Goal: Task Accomplishment & Management: Manage account settings

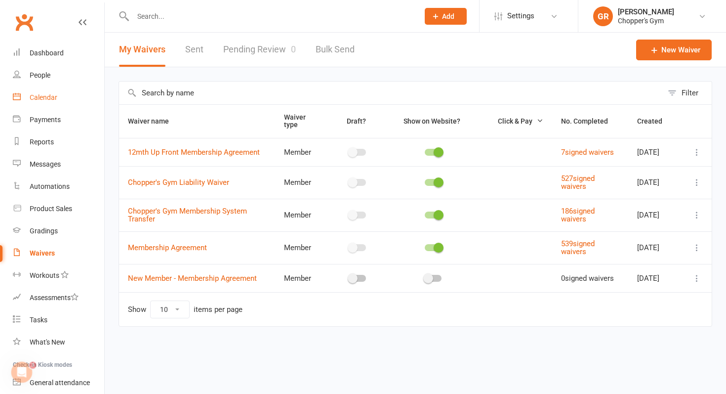
click at [42, 95] on div "Calendar" at bounding box center [44, 97] width 28 height 8
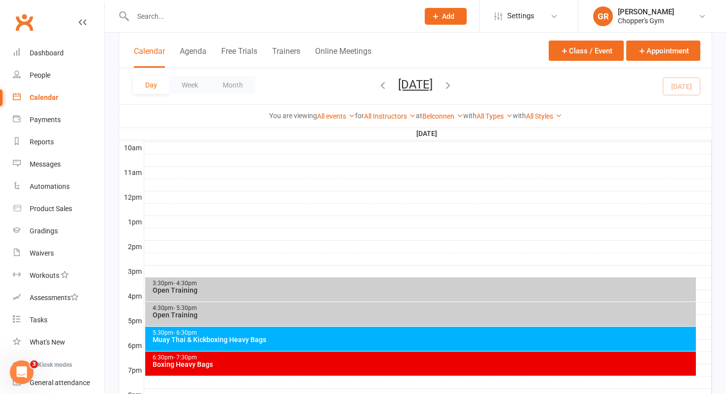
scroll to position [308, 0]
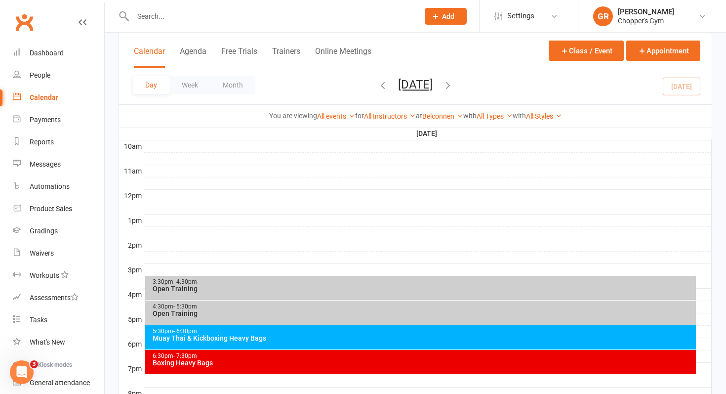
click at [306, 311] on div "Open Training" at bounding box center [423, 313] width 543 height 7
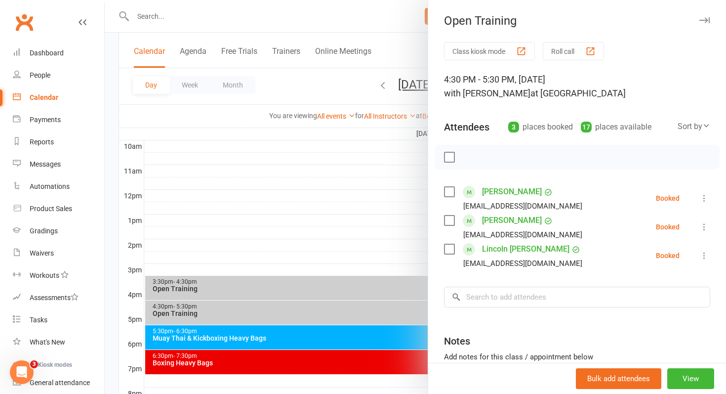
click at [448, 192] on label at bounding box center [449, 192] width 10 height 10
click at [473, 161] on icon "button" at bounding box center [471, 157] width 8 height 8
click at [291, 291] on div at bounding box center [416, 197] width 622 height 394
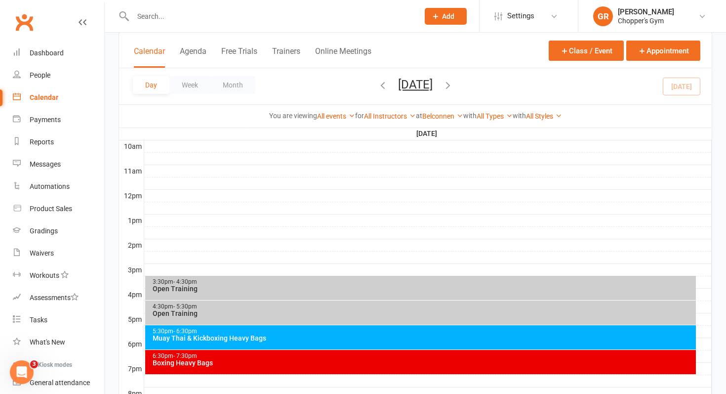
click at [291, 291] on div "Open Training" at bounding box center [423, 288] width 543 height 7
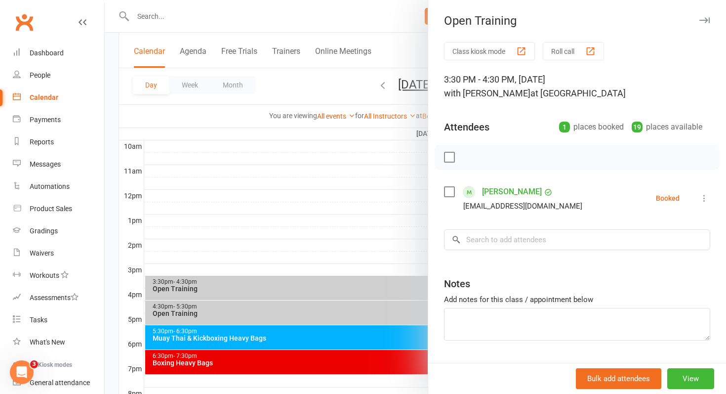
click at [346, 210] on div at bounding box center [416, 197] width 622 height 394
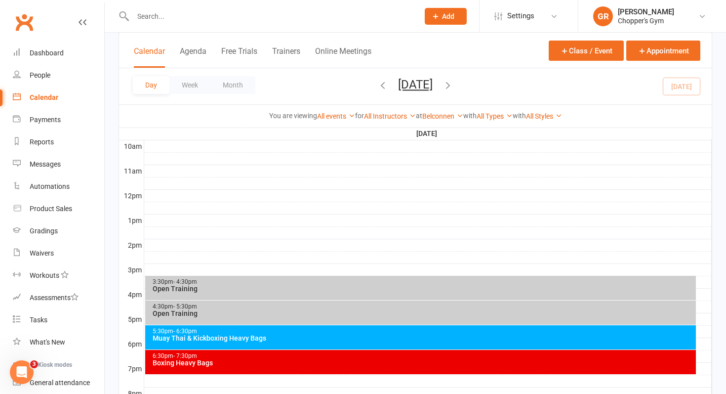
click at [285, 336] on div "Muay Thai & Kickboxing Heavy Bags" at bounding box center [423, 338] width 543 height 7
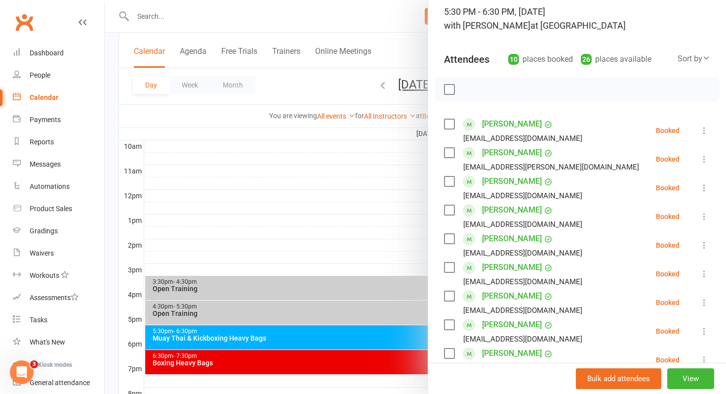
scroll to position [89, 0]
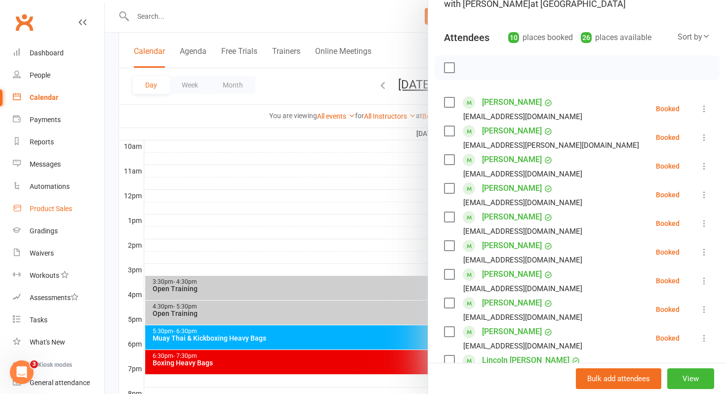
click at [47, 203] on link "Product Sales" at bounding box center [58, 209] width 91 height 22
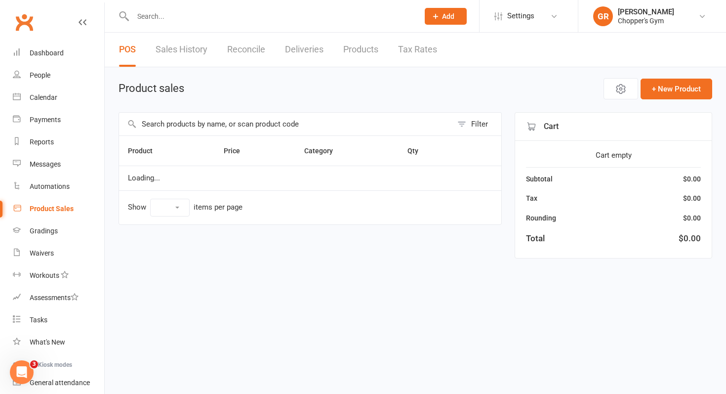
select select "100"
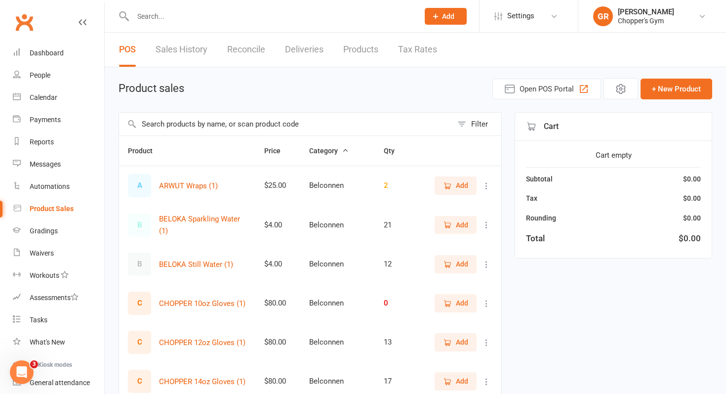
click at [183, 47] on link "Sales History" at bounding box center [182, 50] width 52 height 34
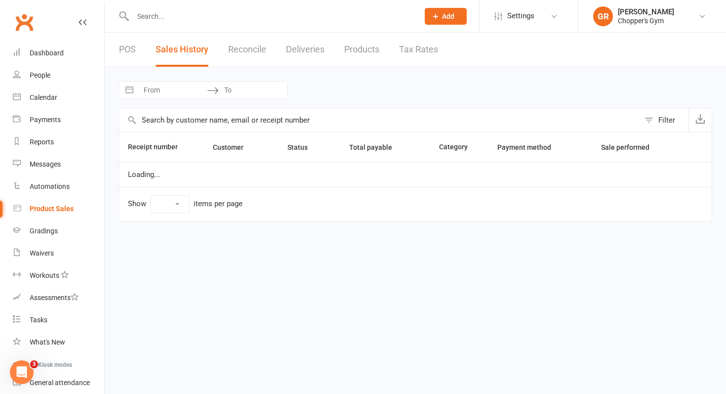
select select "100"
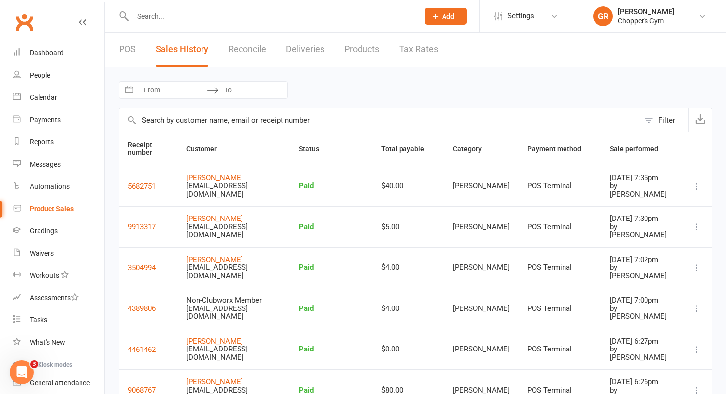
click at [189, 91] on input "From" at bounding box center [172, 90] width 69 height 17
select select "6"
select select "2025"
select select "7"
select select "2025"
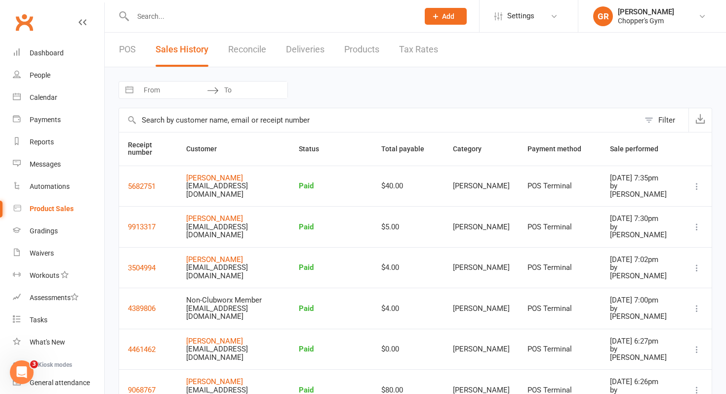
select select "8"
select select "2025"
select select "9"
select select "2025"
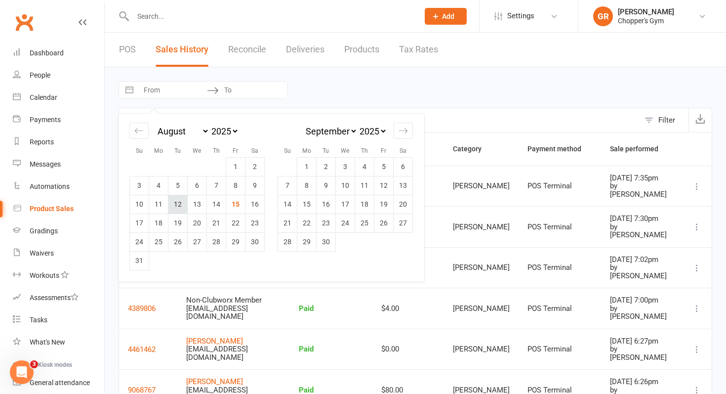
click at [181, 207] on td "12" at bounding box center [178, 204] width 19 height 19
type input "[DATE]"
click at [179, 203] on td "12" at bounding box center [178, 204] width 19 height 19
type input "[DATE]"
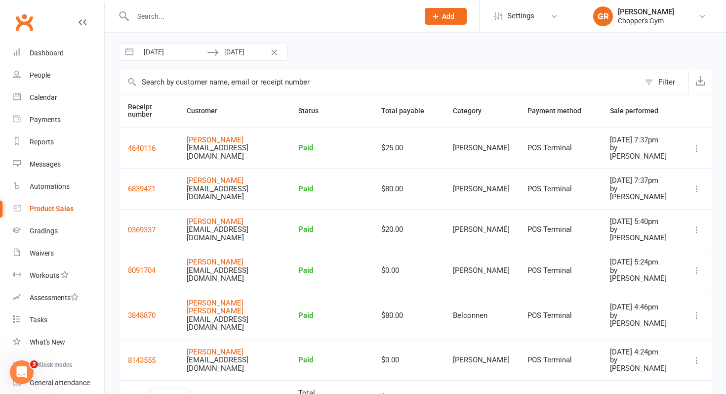
scroll to position [42, 0]
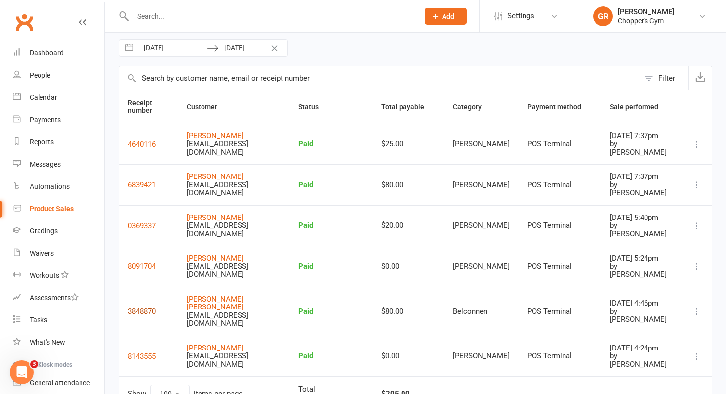
click at [140, 305] on button "3848870" at bounding box center [142, 311] width 28 height 12
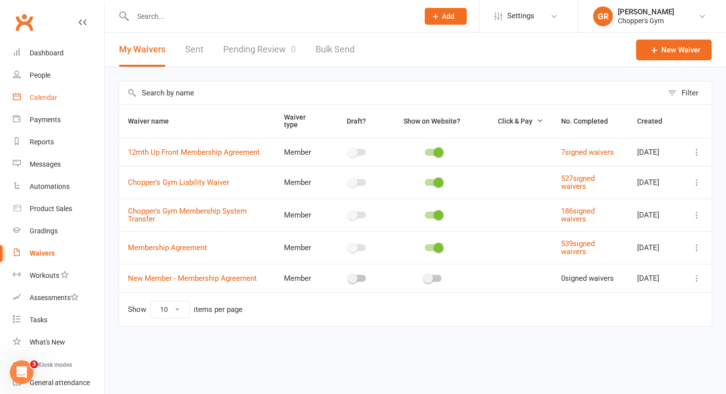
click at [57, 93] on link "Calendar" at bounding box center [58, 97] width 91 height 22
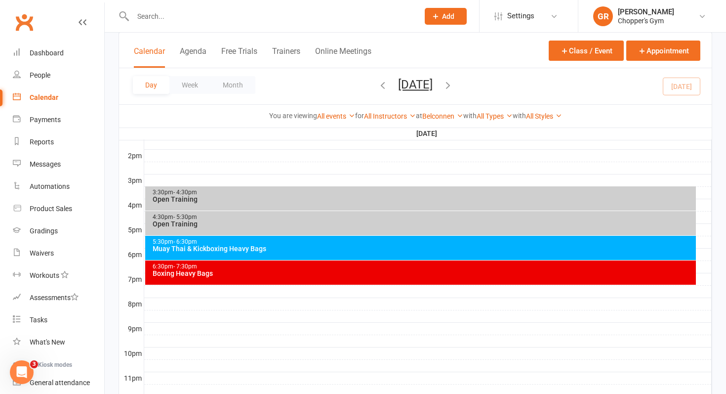
scroll to position [402, 0]
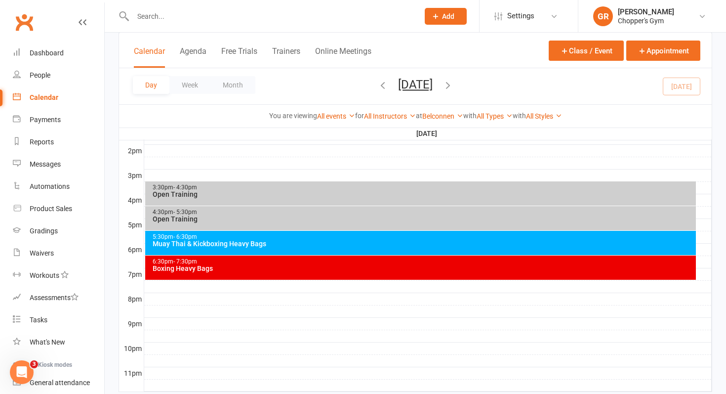
click at [341, 235] on div "5:30pm - 6:30pm" at bounding box center [423, 237] width 543 height 6
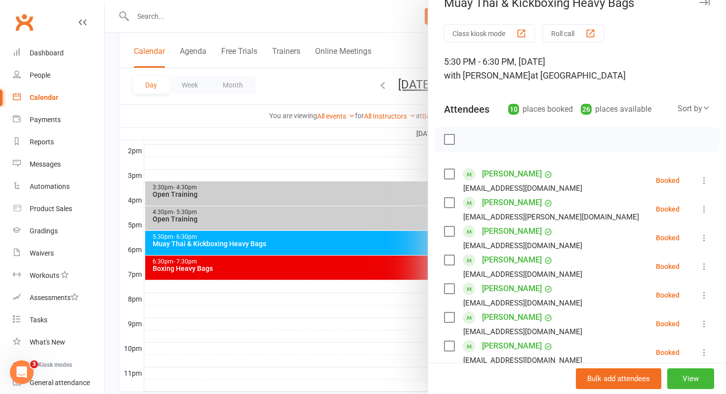
scroll to position [0, 0]
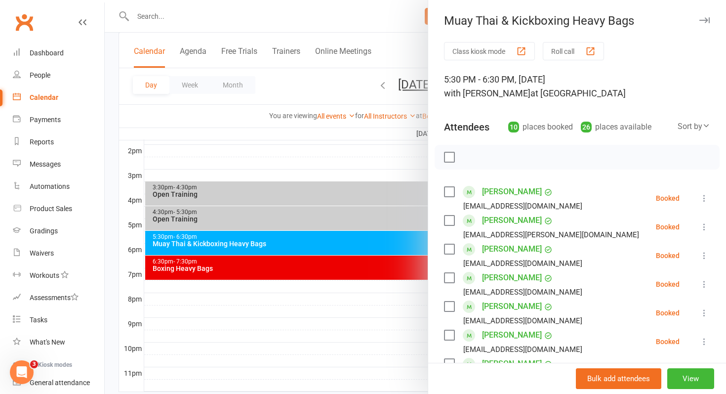
click at [292, 267] on div at bounding box center [416, 197] width 622 height 394
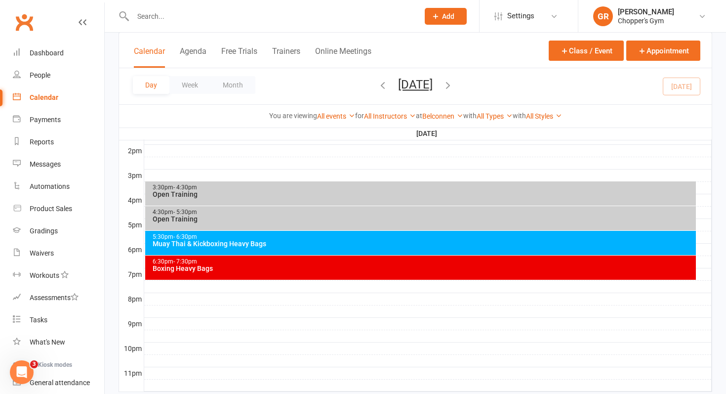
click at [274, 273] on div "6:30pm - 7:30pm Boxing Heavy Bags" at bounding box center [421, 267] width 552 height 24
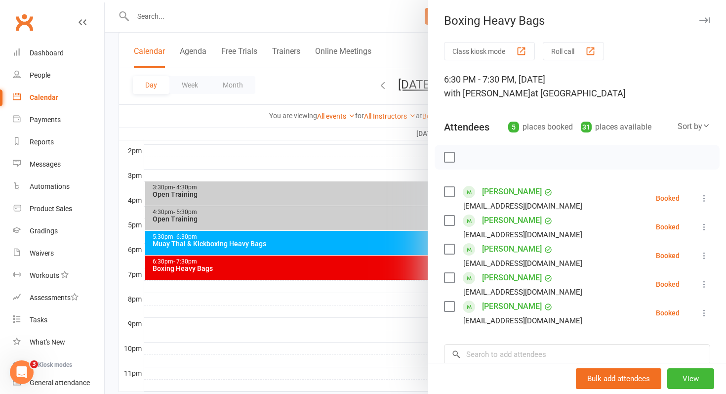
click at [374, 160] on div at bounding box center [416, 197] width 622 height 394
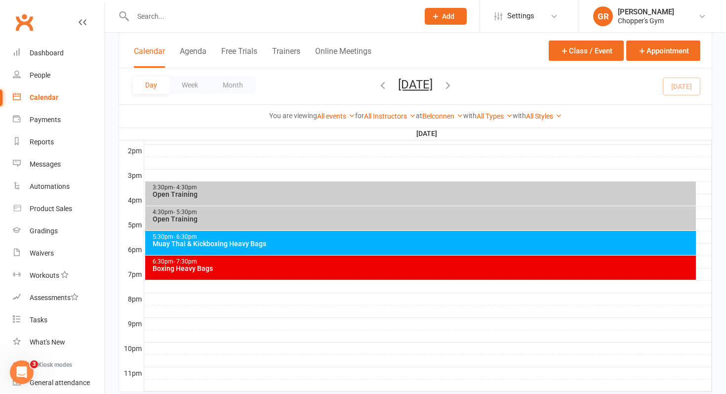
click at [367, 215] on div "4:30pm - 5:30pm" at bounding box center [423, 212] width 543 height 6
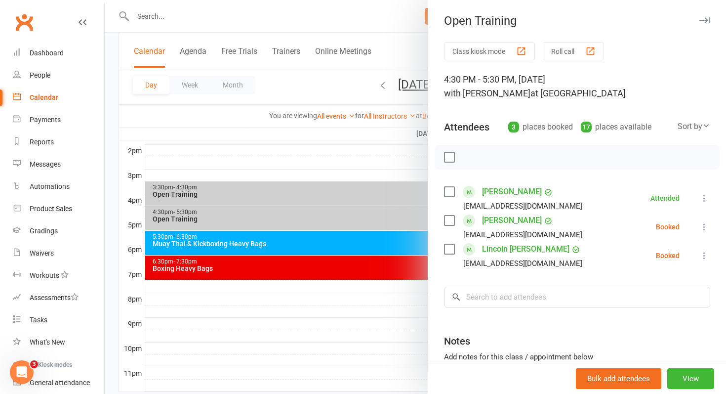
click at [707, 257] on icon at bounding box center [705, 256] width 10 height 10
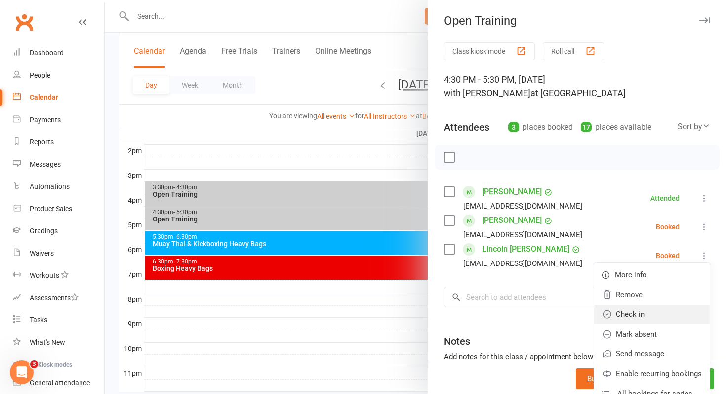
click at [635, 313] on link "Check in" at bounding box center [652, 314] width 116 height 20
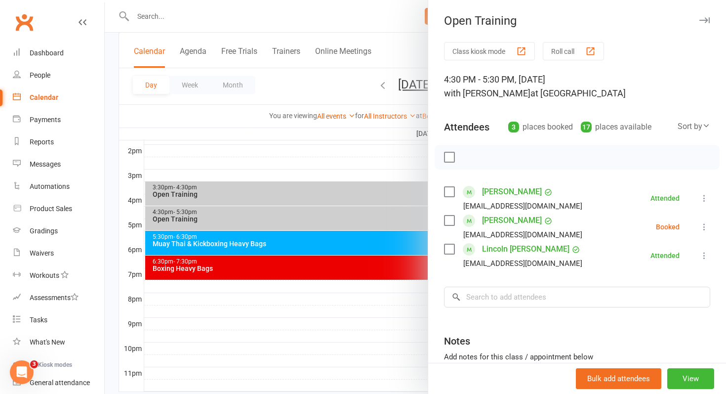
click at [335, 229] on div at bounding box center [416, 197] width 622 height 394
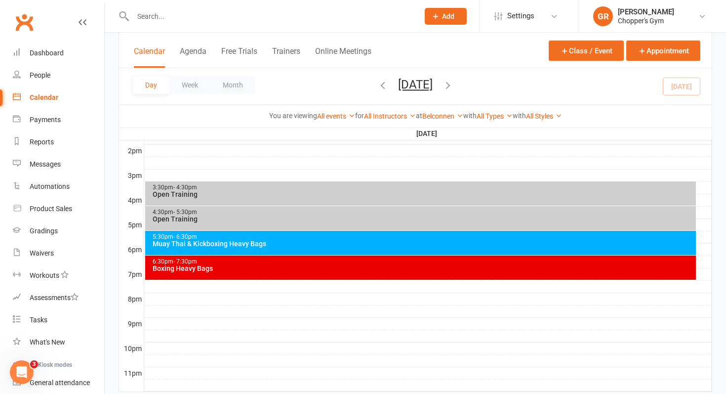
click at [310, 196] on div "Open Training" at bounding box center [423, 194] width 543 height 7
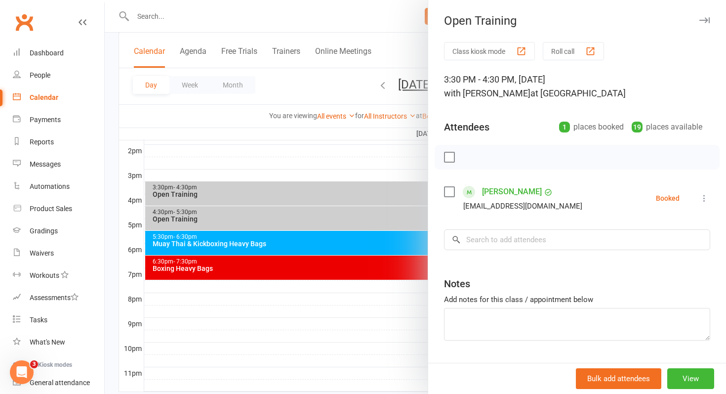
click at [392, 245] on div at bounding box center [416, 197] width 622 height 394
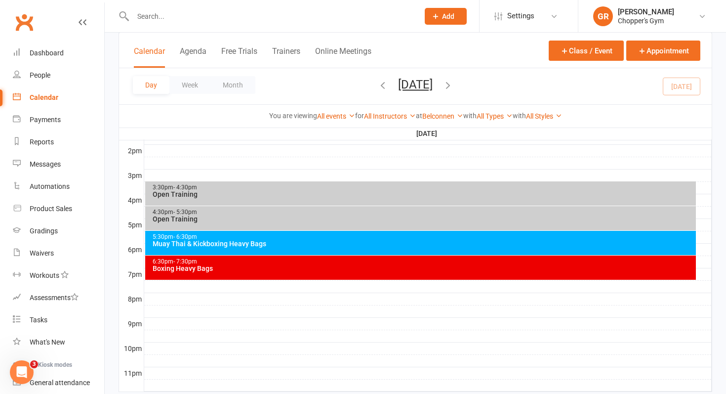
click at [392, 245] on div "Muay Thai & Kickboxing Heavy Bags" at bounding box center [423, 243] width 543 height 7
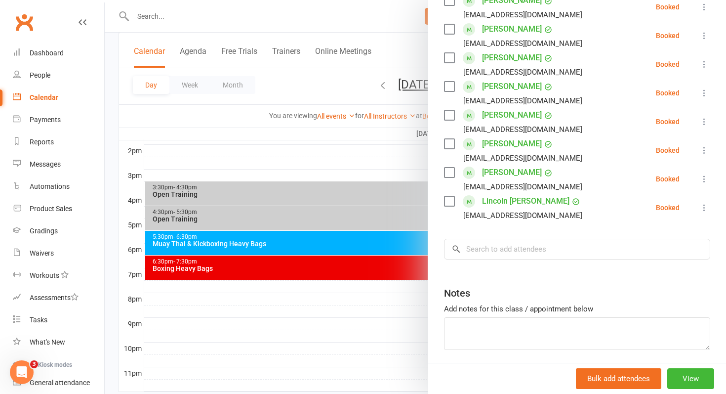
scroll to position [255, 0]
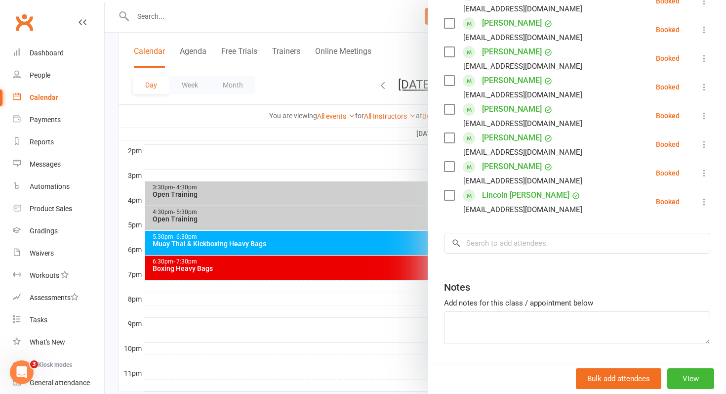
click at [379, 270] on div at bounding box center [416, 197] width 622 height 394
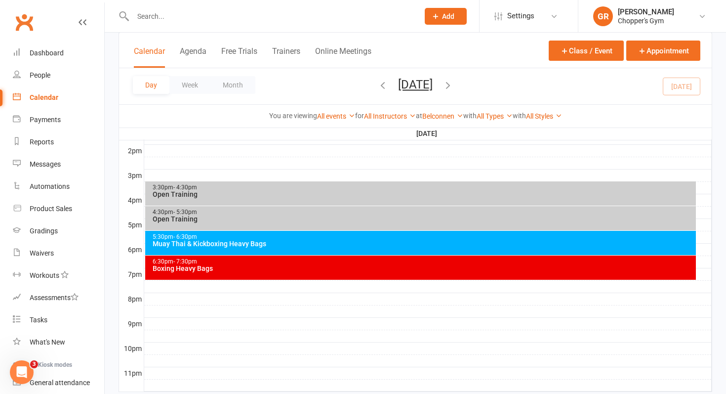
click at [379, 270] on div "Boxing Heavy Bags" at bounding box center [423, 268] width 543 height 7
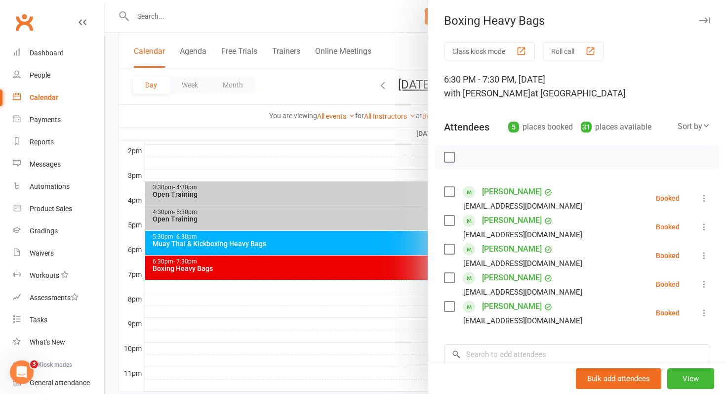
click at [382, 269] on div at bounding box center [416, 197] width 622 height 394
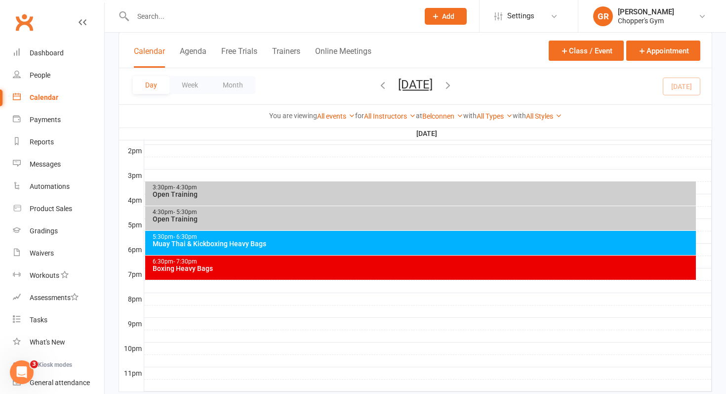
click at [382, 269] on div "Boxing Heavy Bags" at bounding box center [423, 268] width 543 height 7
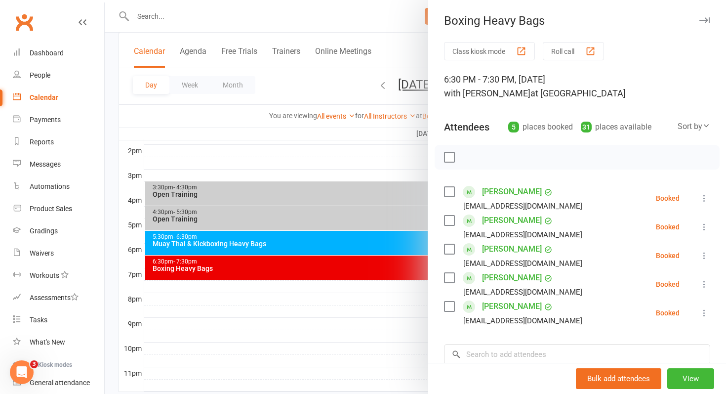
click at [382, 269] on div at bounding box center [416, 197] width 622 height 394
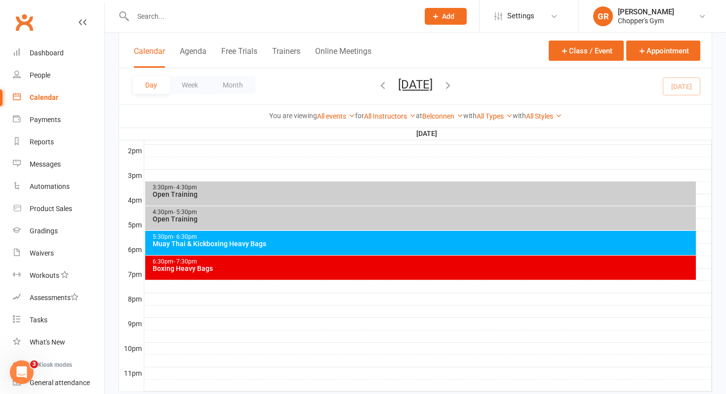
click at [290, 240] on div "Muay Thai & Kickboxing Heavy Bags" at bounding box center [423, 243] width 543 height 7
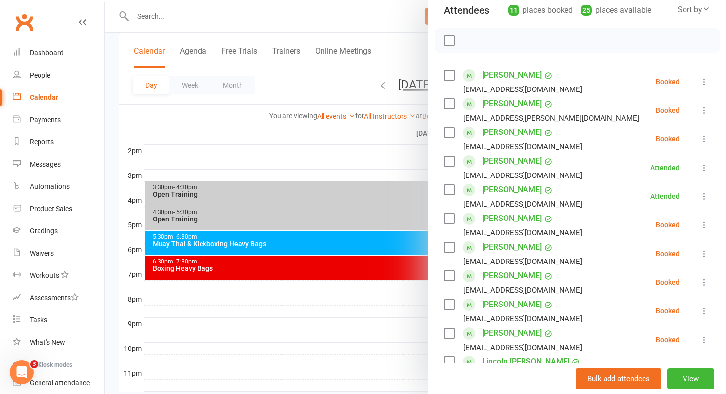
scroll to position [115, 0]
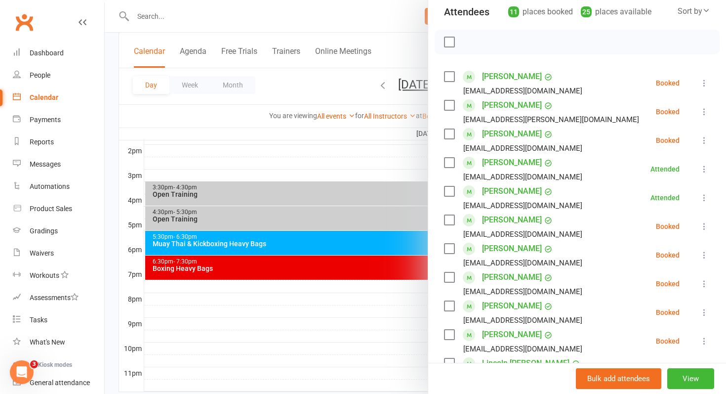
click at [453, 165] on label at bounding box center [449, 163] width 10 height 10
click at [452, 191] on label at bounding box center [449, 191] width 10 height 10
click at [472, 44] on icon "button" at bounding box center [471, 42] width 11 height 11
click at [449, 138] on label at bounding box center [449, 134] width 10 height 10
click at [475, 46] on icon "button" at bounding box center [471, 42] width 11 height 11
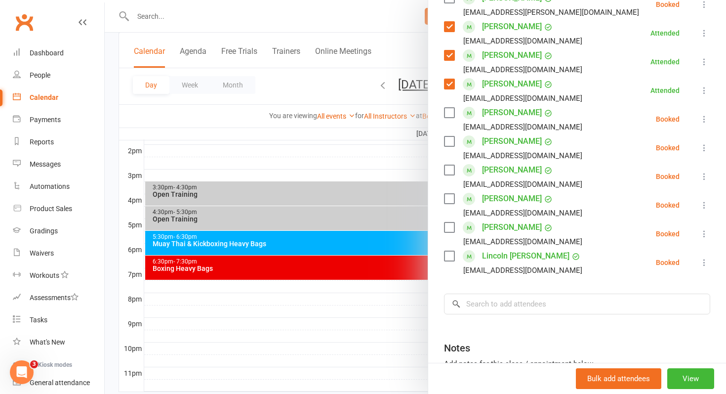
scroll to position [223, 0]
click at [454, 140] on label at bounding box center [449, 141] width 10 height 10
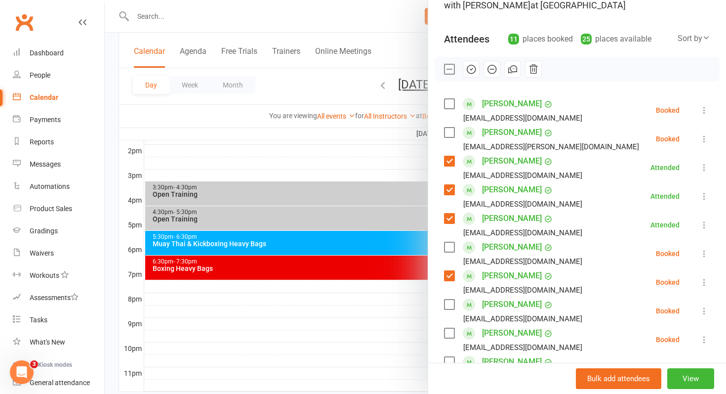
scroll to position [67, 0]
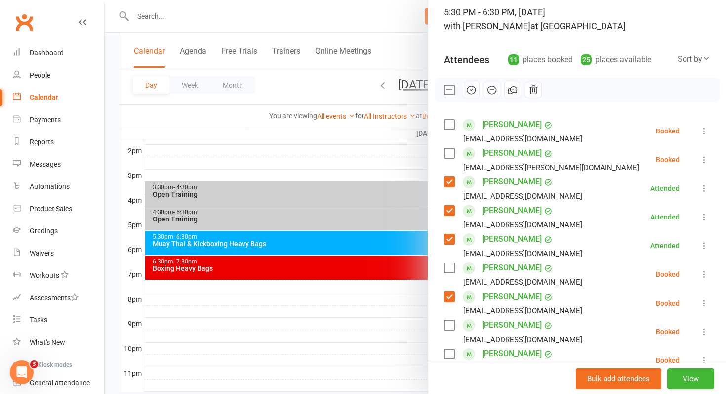
click at [475, 82] on button "button" at bounding box center [471, 90] width 17 height 17
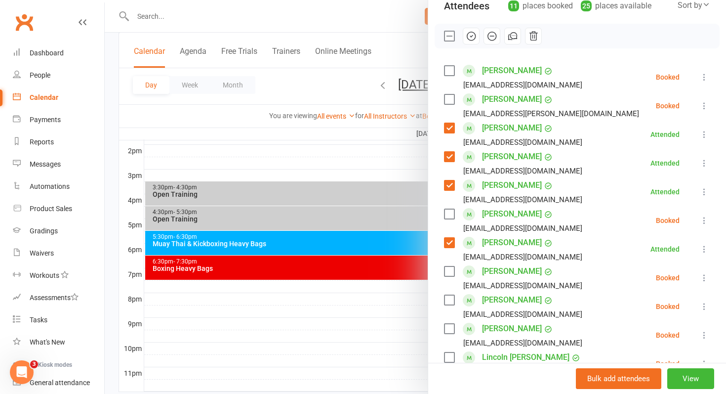
scroll to position [138, 0]
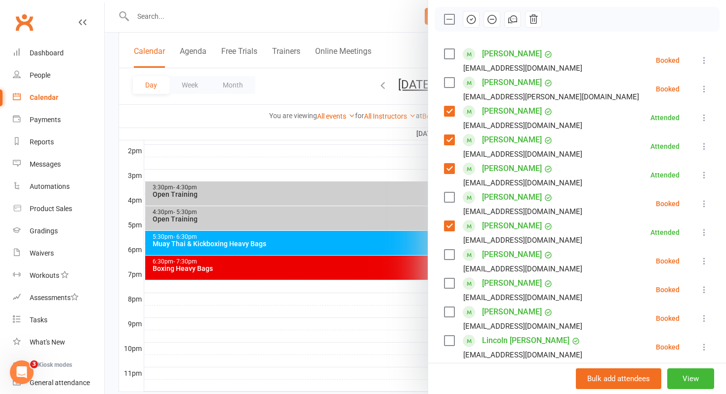
click at [487, 192] on link "[PERSON_NAME]" at bounding box center [512, 197] width 60 height 16
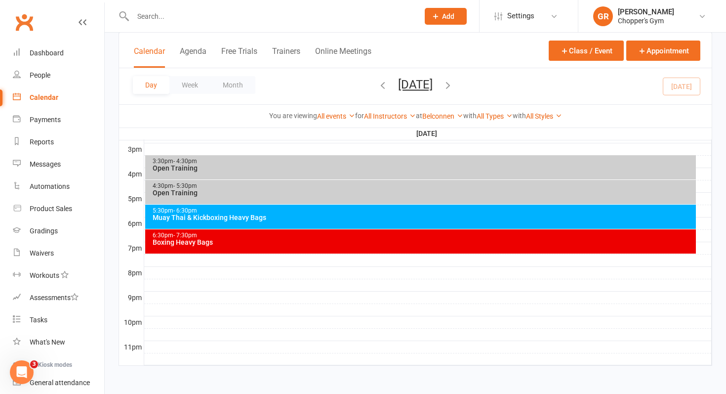
scroll to position [428, 0]
click at [479, 215] on div "Muay Thai & Kickboxing Heavy Bags" at bounding box center [423, 217] width 543 height 7
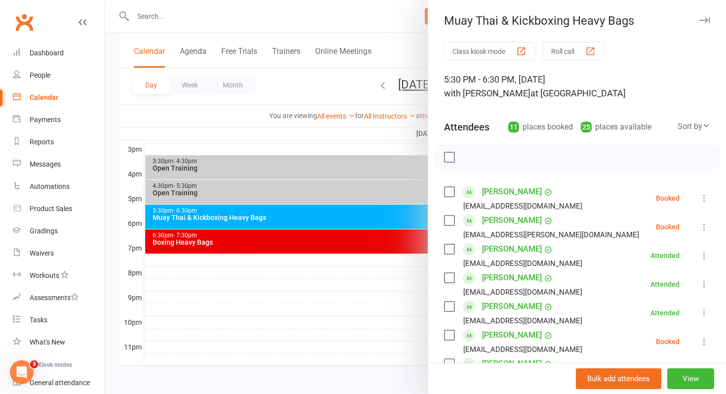
click at [454, 224] on label at bounding box center [449, 220] width 10 height 10
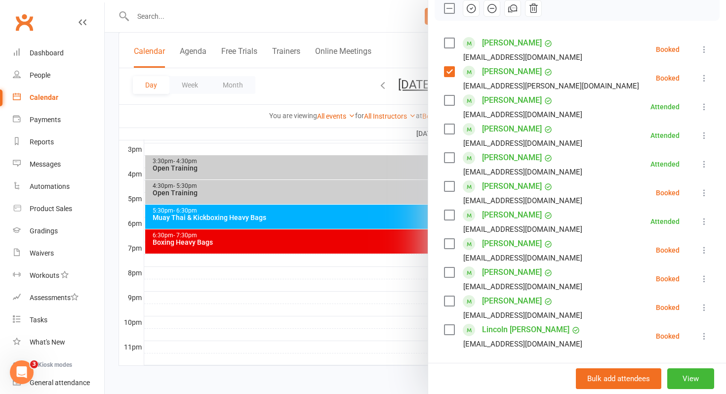
scroll to position [151, 0]
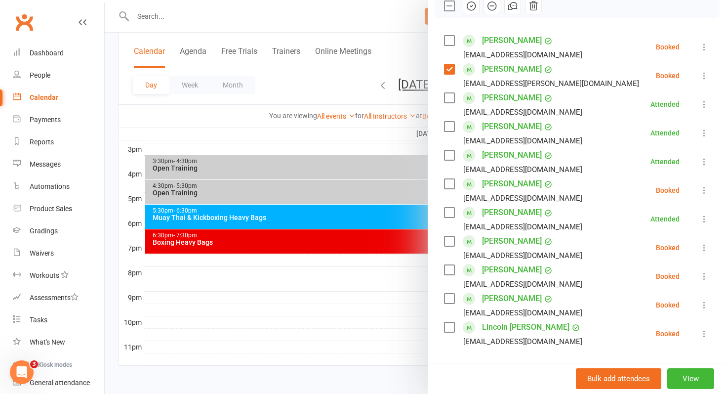
click at [453, 299] on label at bounding box center [449, 299] width 10 height 10
click at [471, 5] on icon "button" at bounding box center [471, 5] width 11 height 11
click at [495, 300] on link "Hugo Packham" at bounding box center [512, 299] width 60 height 16
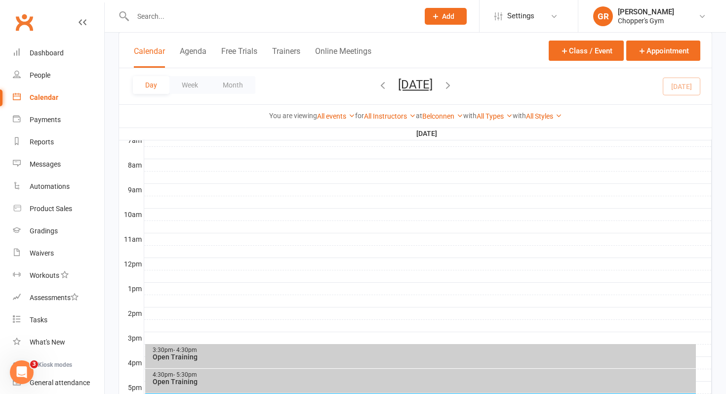
scroll to position [310, 0]
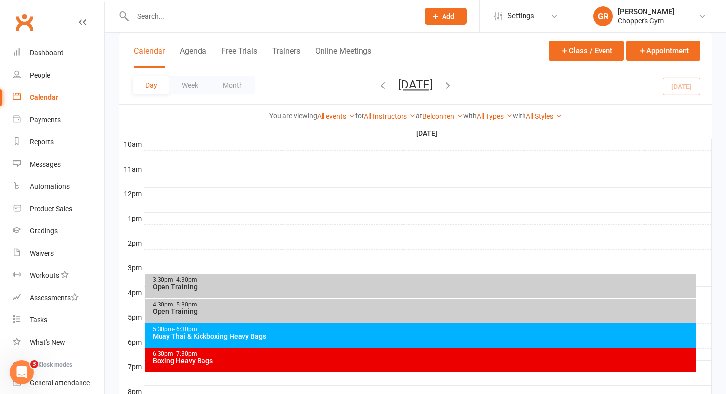
click at [406, 337] on div "Muay Thai & Kickboxing Heavy Bags" at bounding box center [423, 336] width 543 height 7
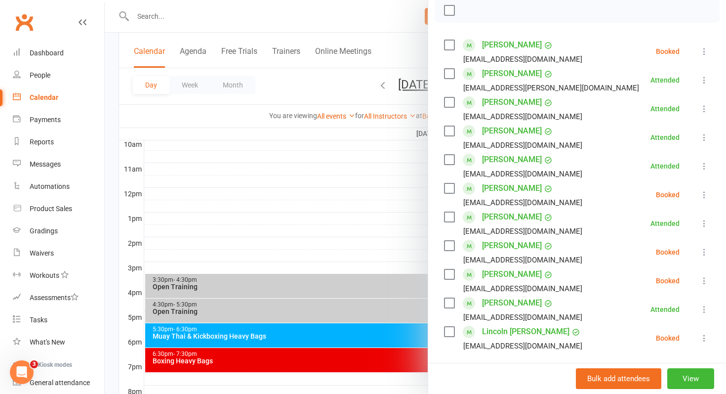
scroll to position [150, 0]
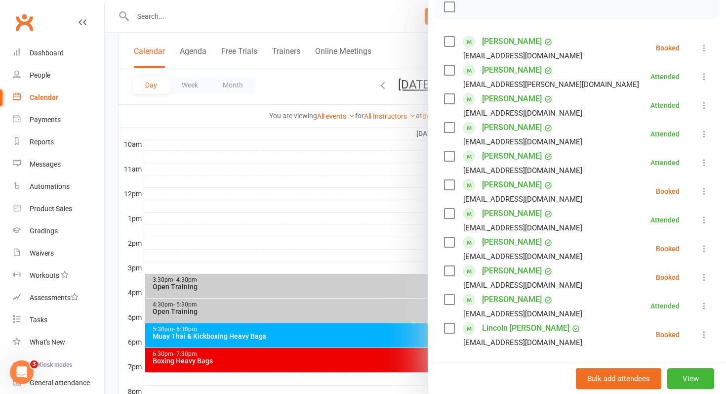
click at [449, 325] on label at bounding box center [449, 328] width 10 height 10
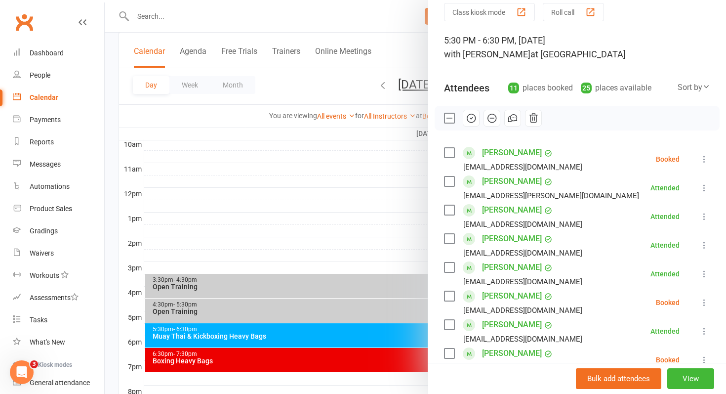
scroll to position [36, 0]
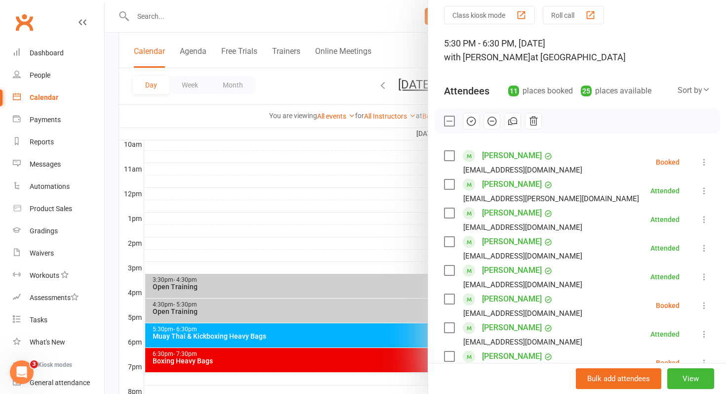
click at [475, 121] on icon "button" at bounding box center [471, 121] width 8 height 8
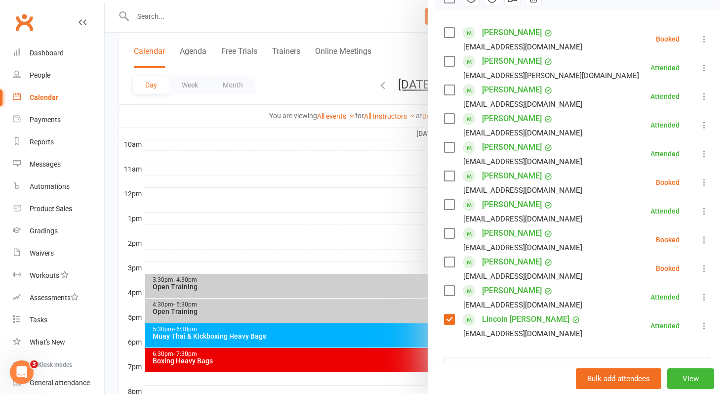
scroll to position [185, 0]
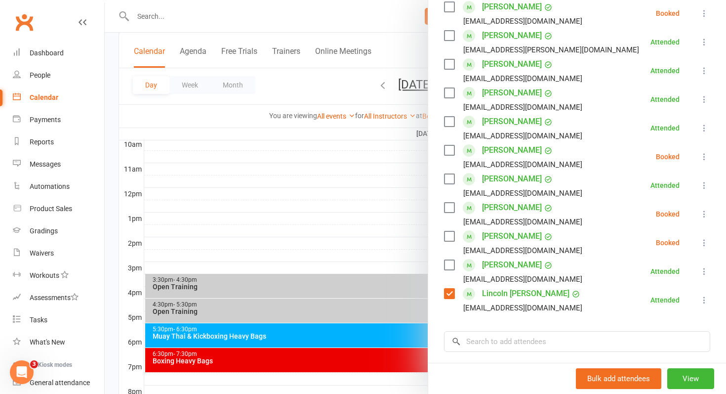
click at [502, 240] on link "Sergio Orlas" at bounding box center [512, 236] width 60 height 16
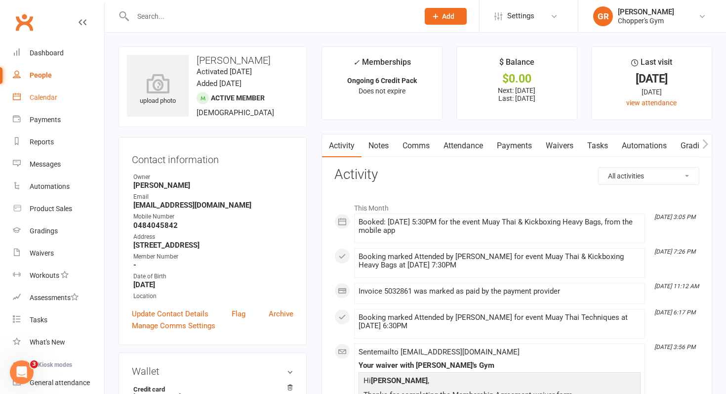
click at [40, 92] on link "Calendar" at bounding box center [58, 97] width 91 height 22
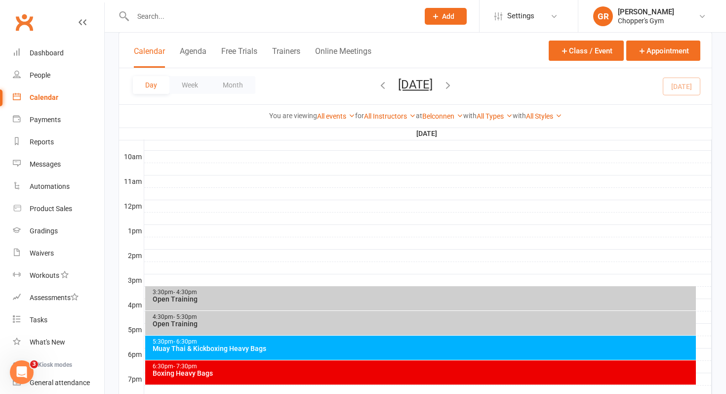
scroll to position [314, 0]
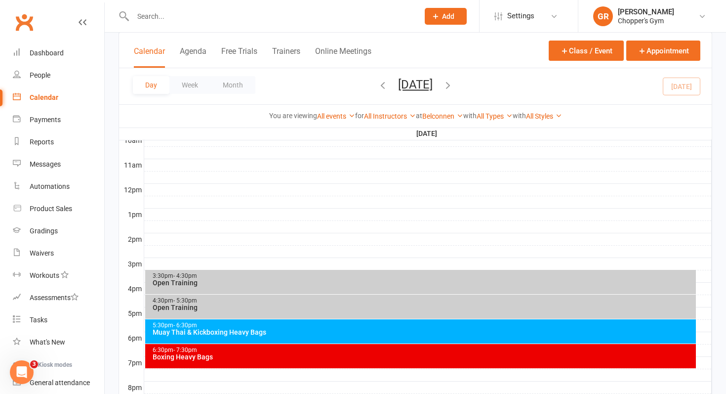
click at [311, 327] on div "5:30pm - 6:30pm" at bounding box center [423, 325] width 543 height 6
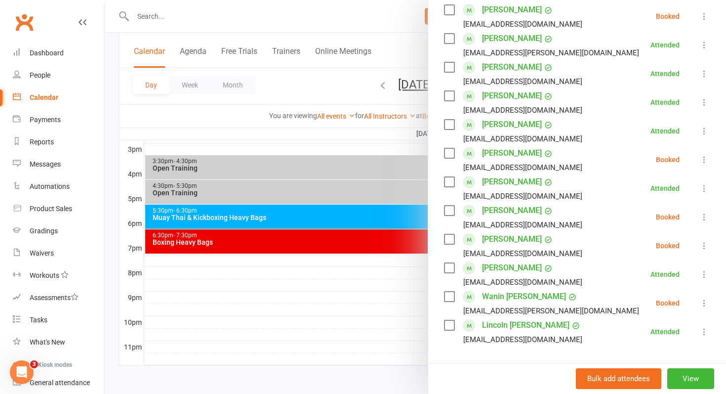
scroll to position [183, 0]
click at [504, 235] on link "Sergio Orlas" at bounding box center [512, 238] width 60 height 16
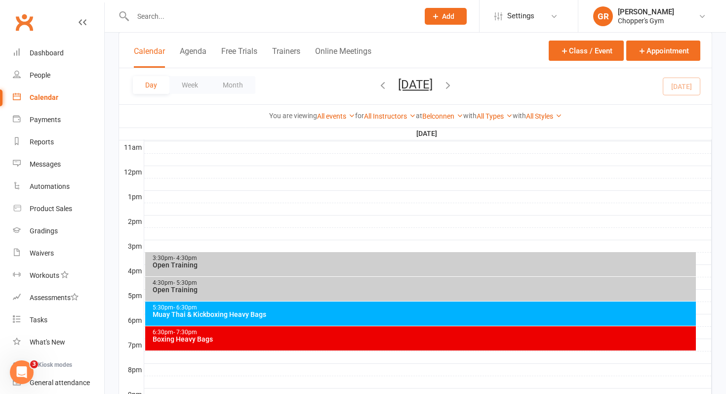
scroll to position [340, 0]
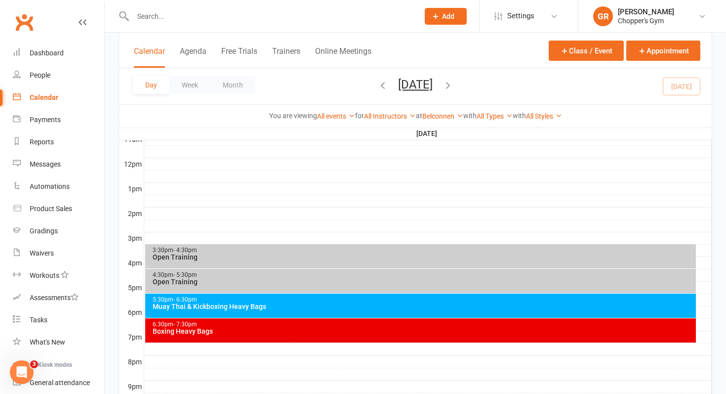
click at [423, 317] on div "5:30pm - 6:30pm Muay Thai & Kickboxing Heavy Bags" at bounding box center [421, 306] width 552 height 24
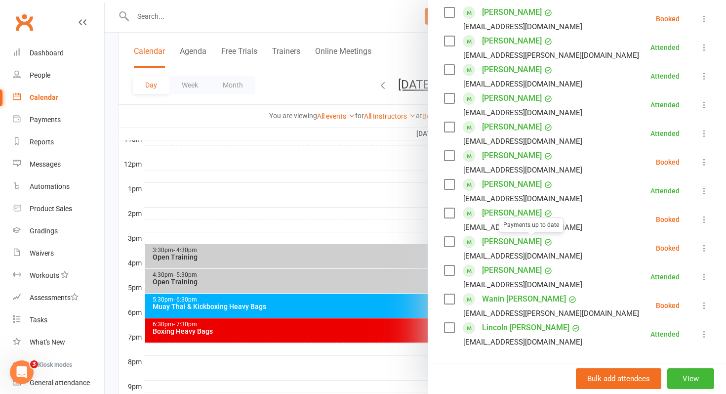
scroll to position [194, 0]
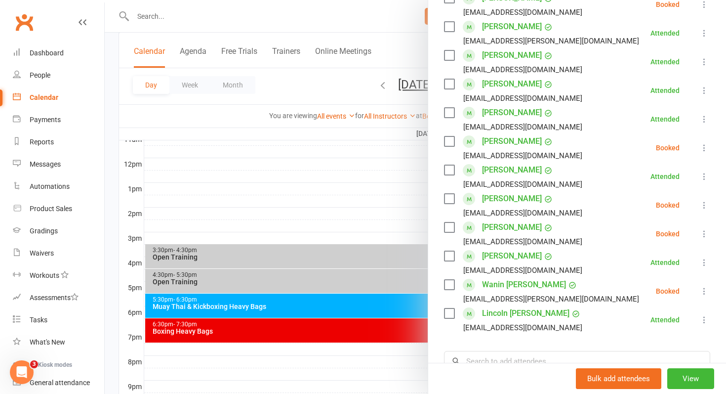
click at [452, 225] on label at bounding box center [449, 227] width 10 height 10
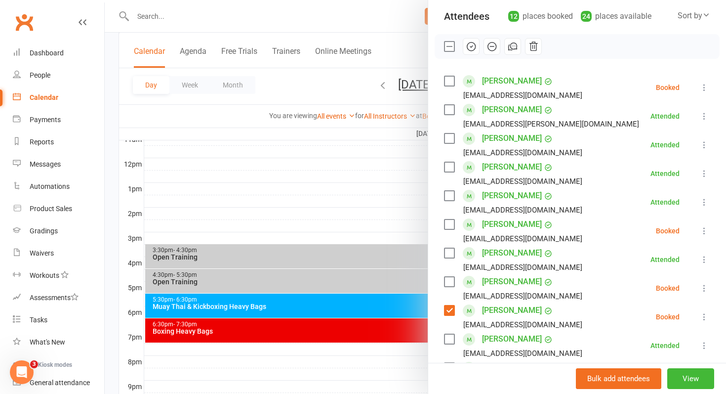
scroll to position [81, 0]
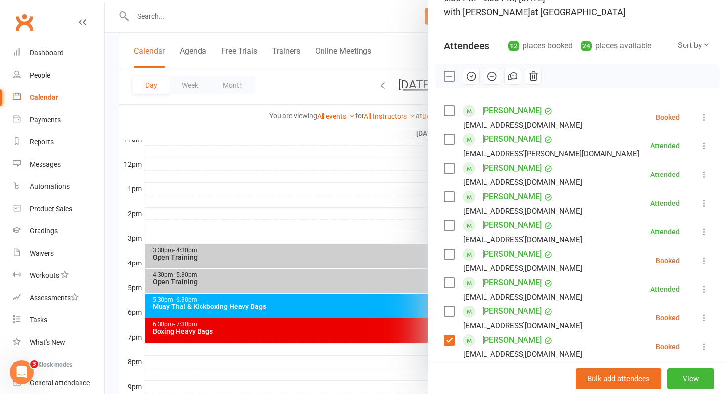
click at [470, 78] on icon "button" at bounding box center [471, 76] width 11 height 11
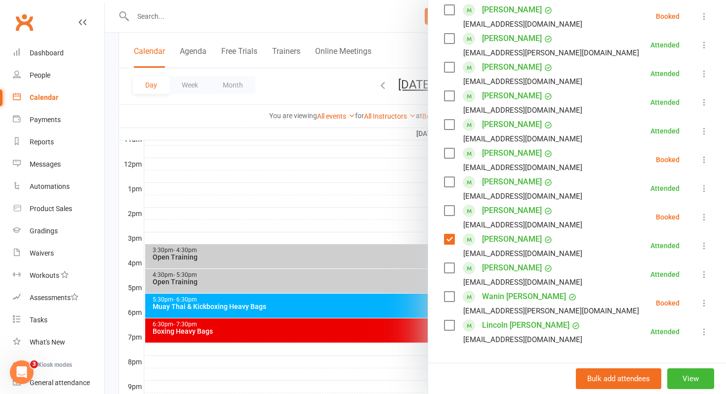
scroll to position [187, 0]
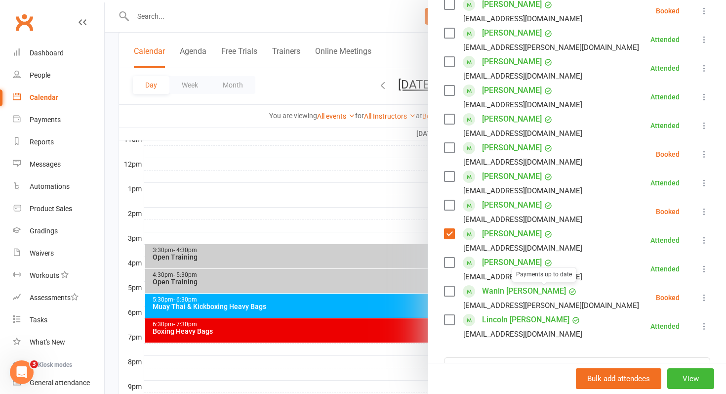
click at [512, 294] on link "Wanin [PERSON_NAME]" at bounding box center [524, 291] width 84 height 16
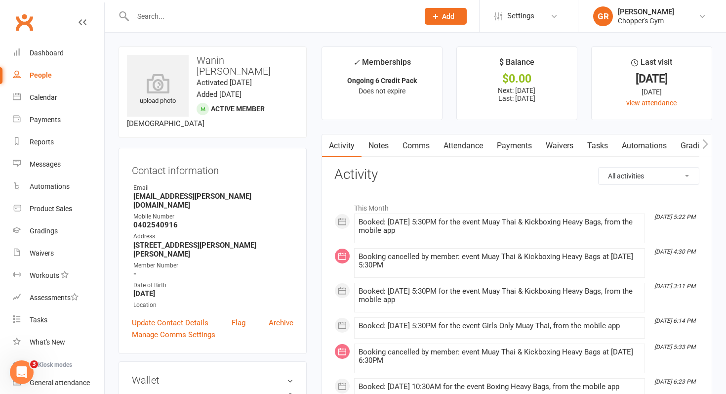
click at [440, 147] on link "Attendance" at bounding box center [463, 145] width 53 height 23
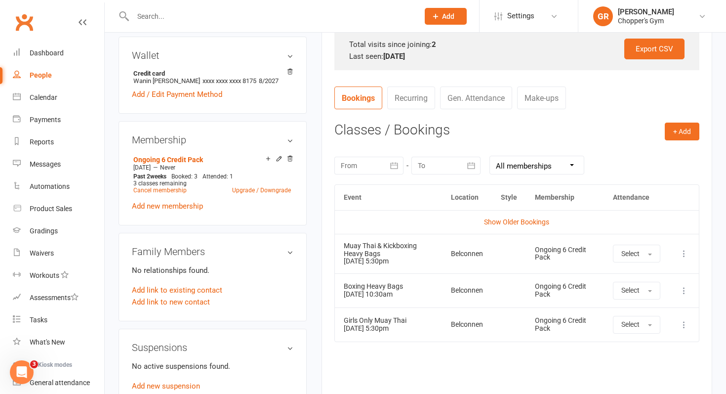
scroll to position [326, 0]
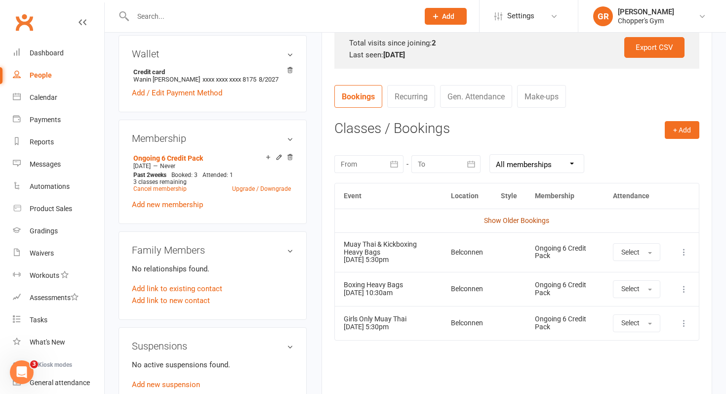
click at [505, 219] on link "Show Older Bookings" at bounding box center [516, 220] width 65 height 8
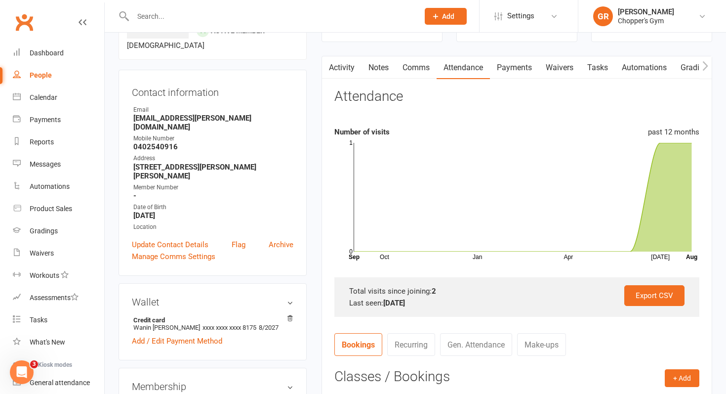
scroll to position [49, 0]
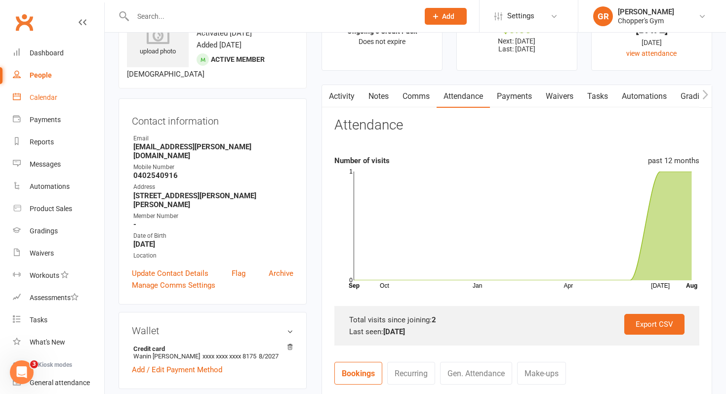
click at [55, 95] on div "Calendar" at bounding box center [44, 97] width 28 height 8
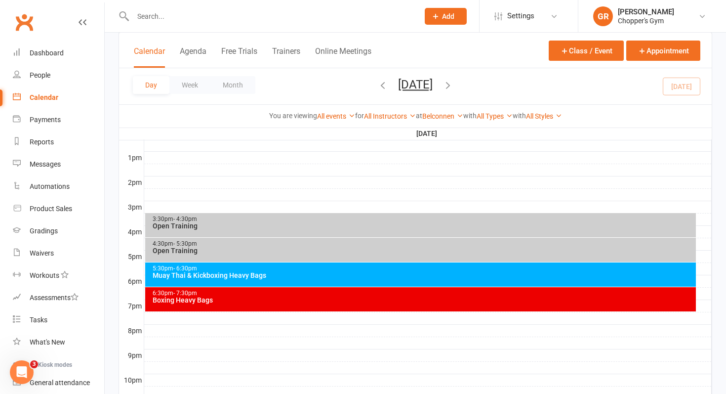
scroll to position [379, 0]
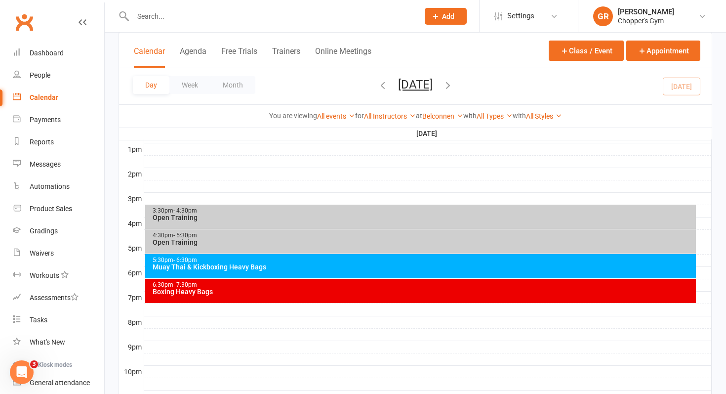
click at [403, 271] on div "5:30pm - 6:30pm Muay Thai & Kickboxing Heavy Bags" at bounding box center [421, 266] width 552 height 24
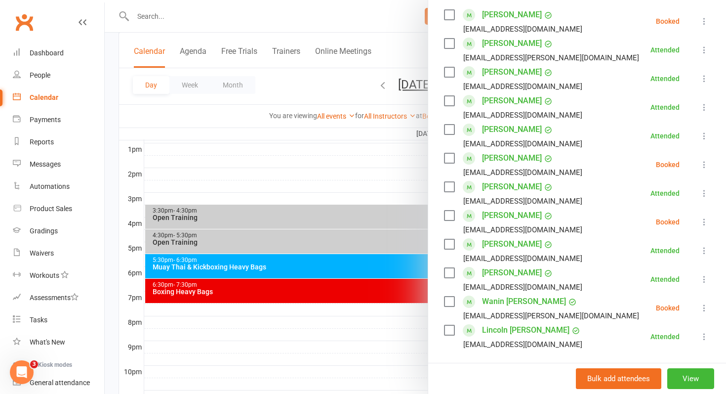
scroll to position [177, 0]
click at [453, 218] on label at bounding box center [449, 215] width 10 height 10
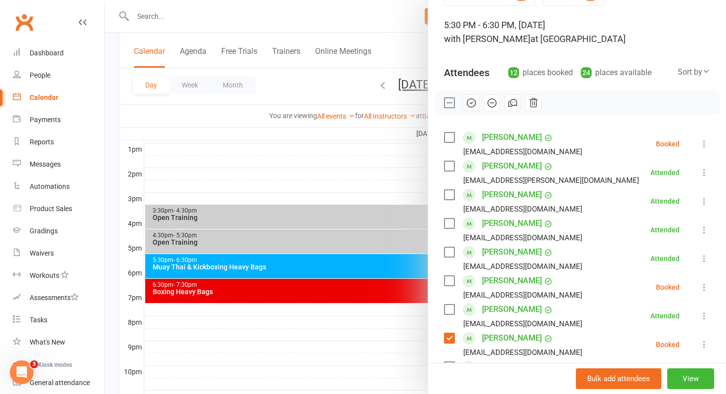
scroll to position [0, 0]
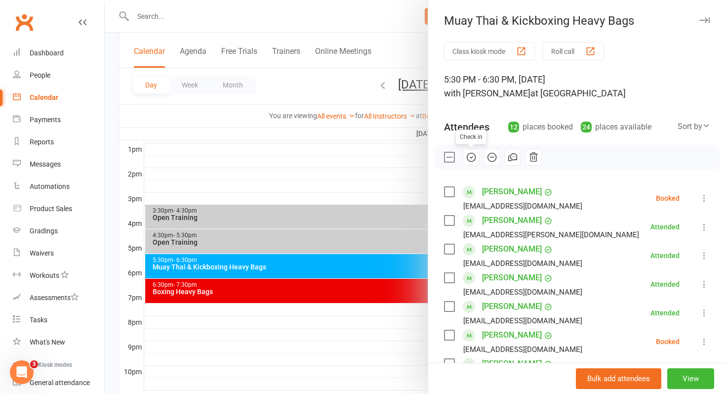
click at [471, 156] on icon "button" at bounding box center [471, 157] width 11 height 11
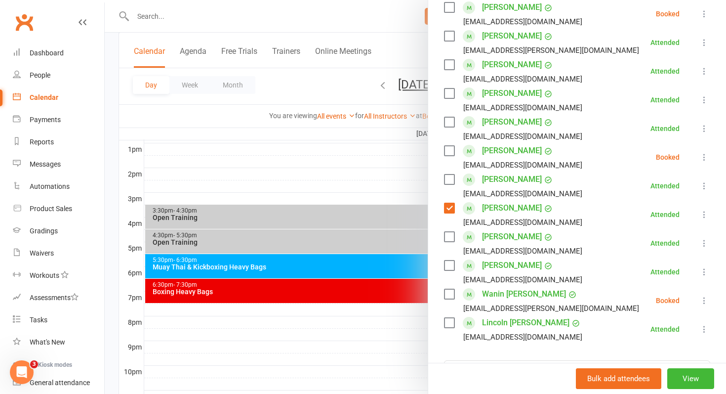
scroll to position [200, 0]
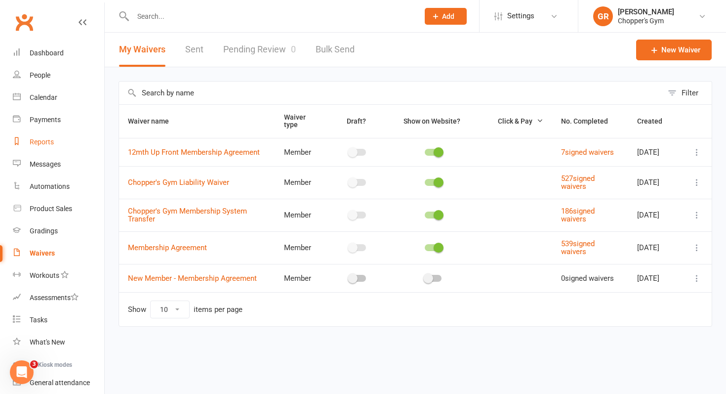
click at [46, 143] on div "Reports" at bounding box center [42, 142] width 24 height 8
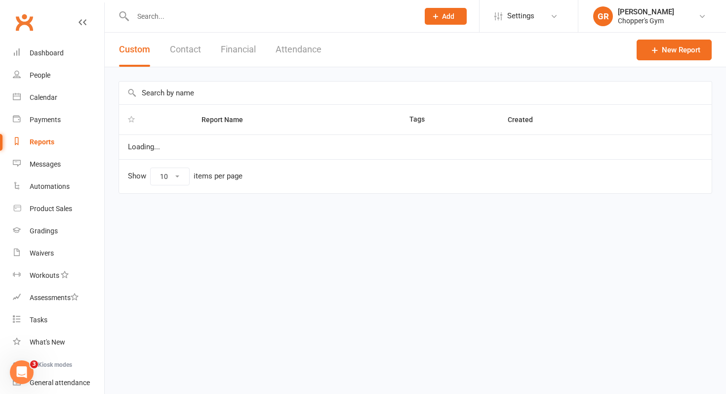
select select "100"
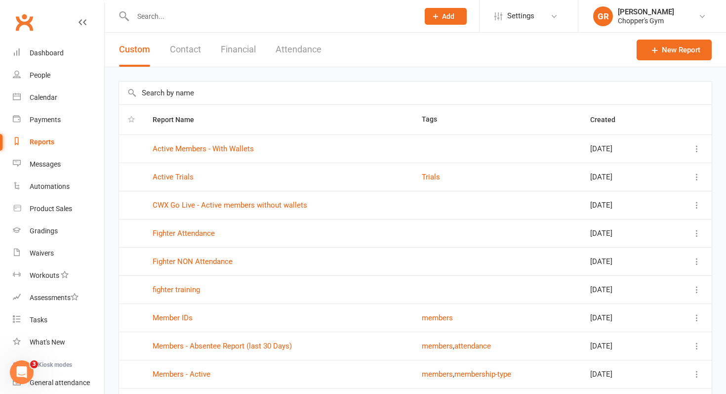
click at [245, 53] on button "Financial" at bounding box center [238, 50] width 35 height 34
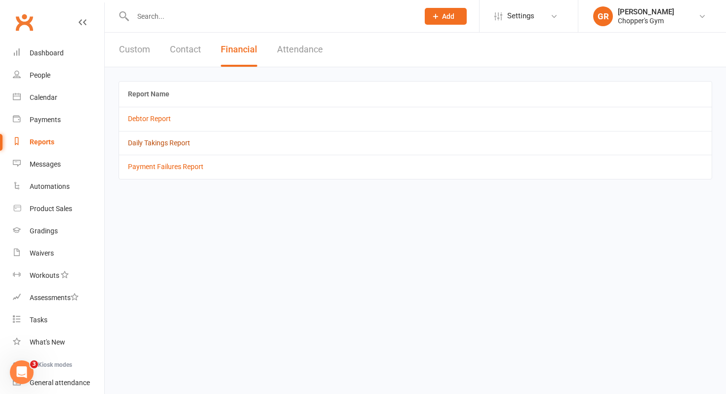
click at [168, 145] on link "Daily Takings Report" at bounding box center [159, 143] width 62 height 8
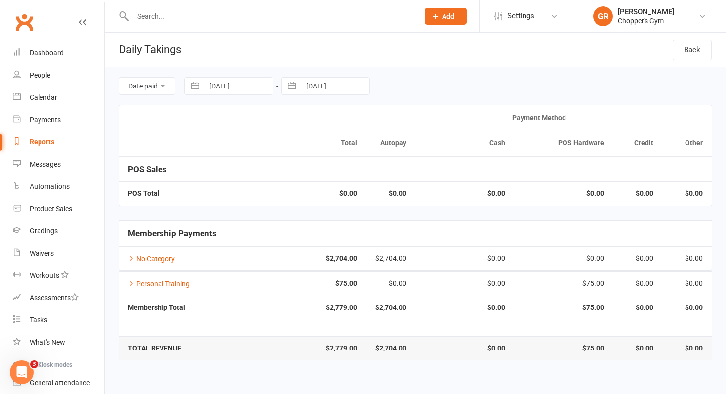
click at [251, 91] on input "15 Aug 2025" at bounding box center [238, 86] width 69 height 17
select select "6"
select select "2025"
select select "7"
select select "2025"
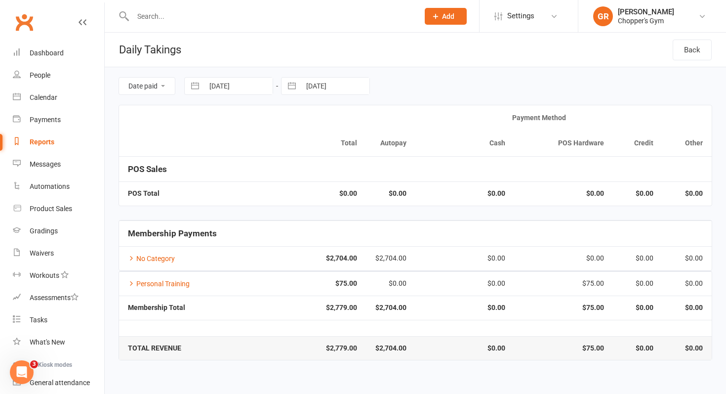
select select "8"
select select "2025"
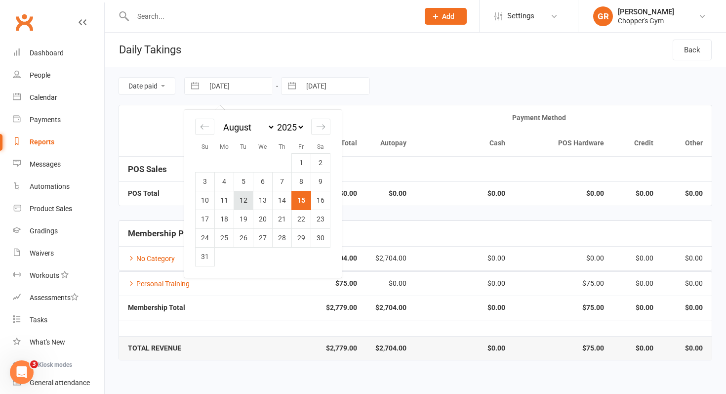
click at [245, 196] on td "12" at bounding box center [243, 200] width 19 height 19
type input "[DATE]"
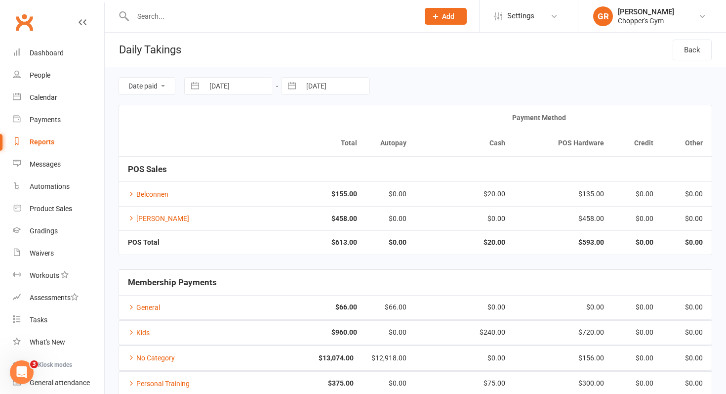
click at [330, 90] on input "15 Aug 2025" at bounding box center [335, 86] width 69 height 17
select select "6"
select select "2025"
select select "7"
select select "2025"
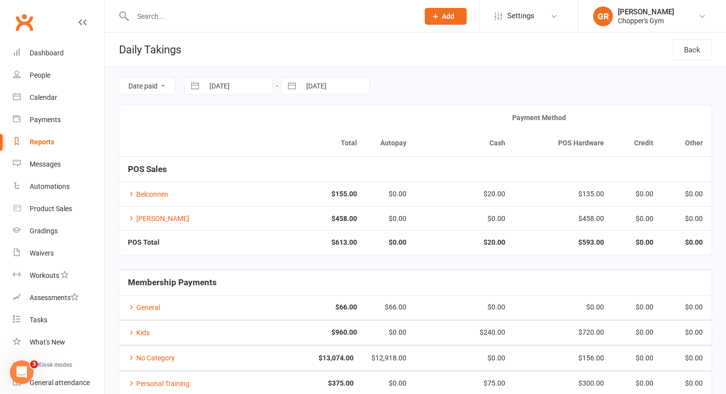
select select "8"
select select "2025"
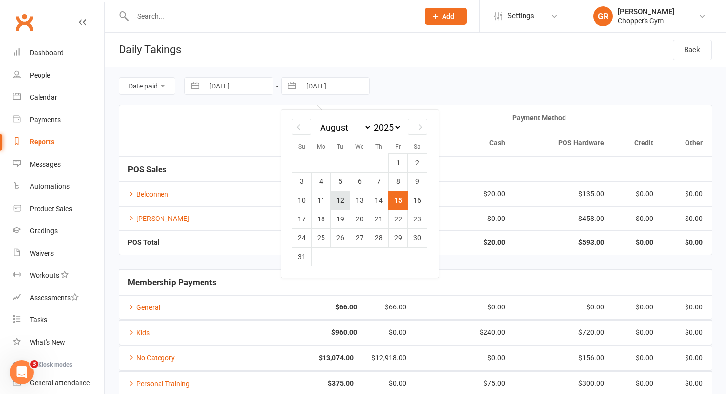
click at [339, 202] on td "12" at bounding box center [340, 200] width 19 height 19
type input "[DATE]"
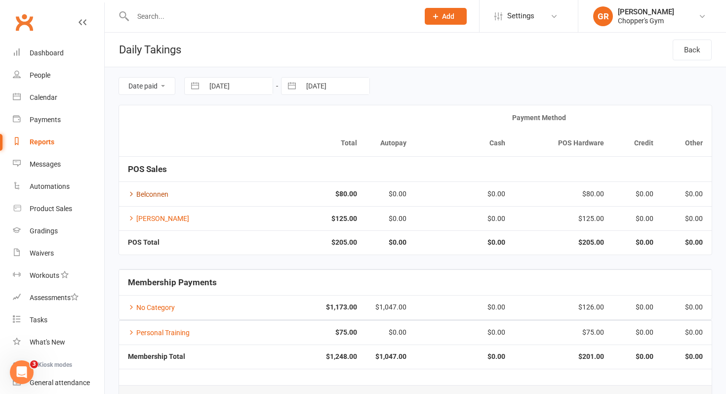
click at [135, 193] on link "Belconnen" at bounding box center [148, 194] width 41 height 8
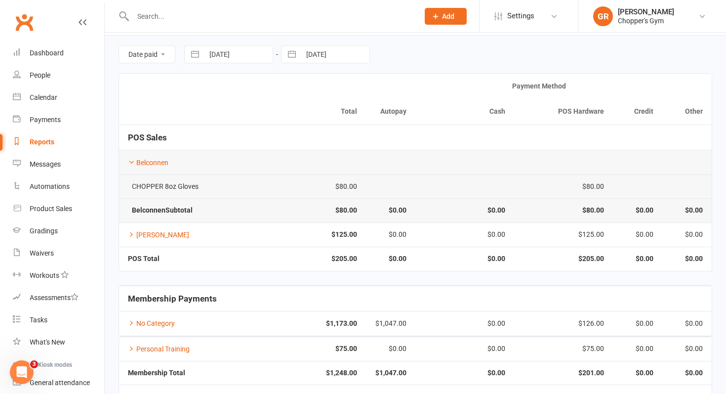
scroll to position [33, 0]
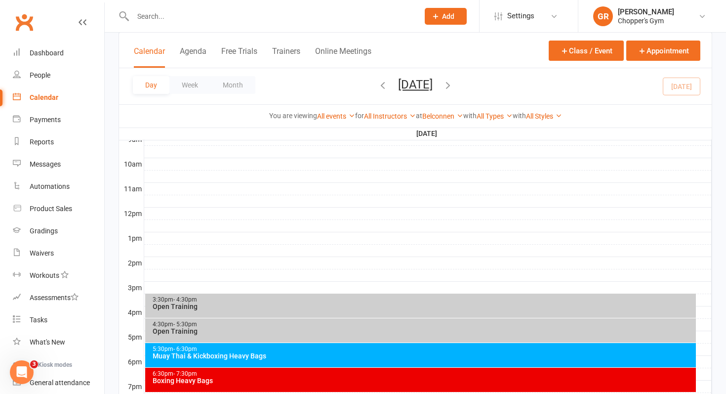
click at [356, 357] on div "Muay Thai & Kickboxing Heavy Bags" at bounding box center [423, 355] width 543 height 7
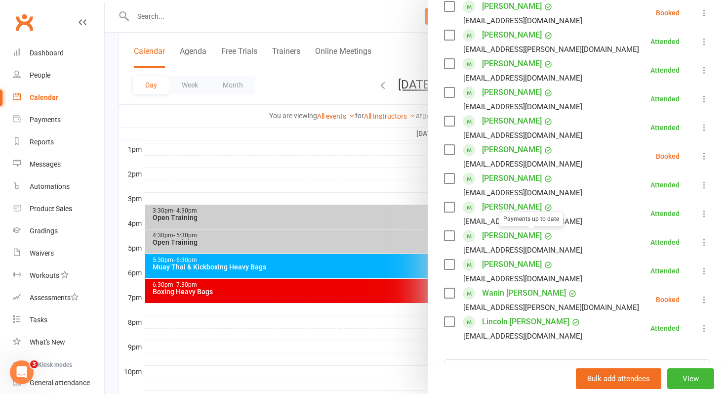
scroll to position [200, 0]
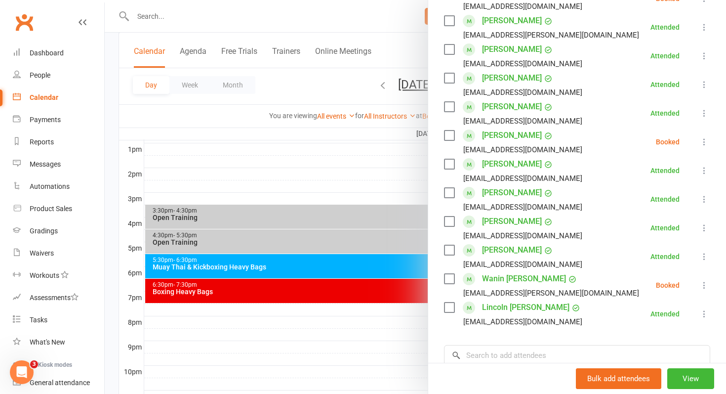
click at [454, 275] on label at bounding box center [449, 279] width 10 height 10
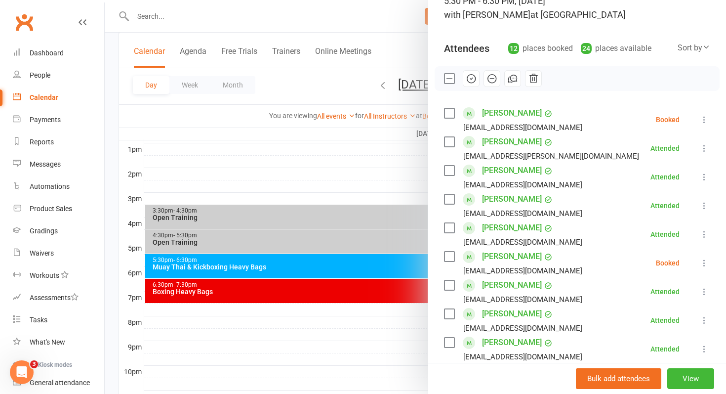
scroll to position [72, 0]
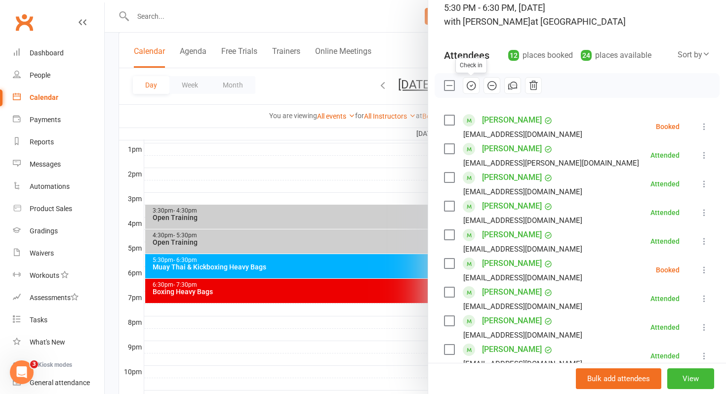
click at [470, 89] on icon "button" at bounding box center [471, 86] width 8 height 8
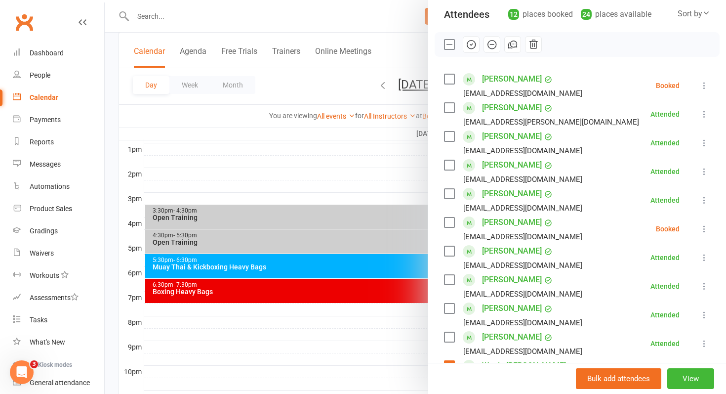
scroll to position [113, 0]
click at [402, 180] on div at bounding box center [416, 197] width 622 height 394
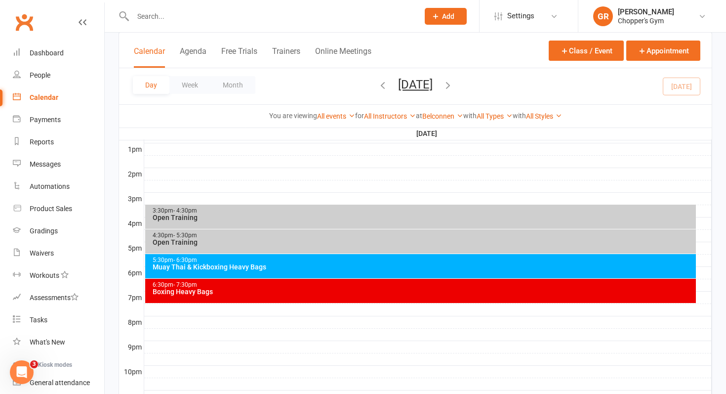
click at [398, 285] on div "6:30pm - 7:30pm" at bounding box center [423, 285] width 543 height 6
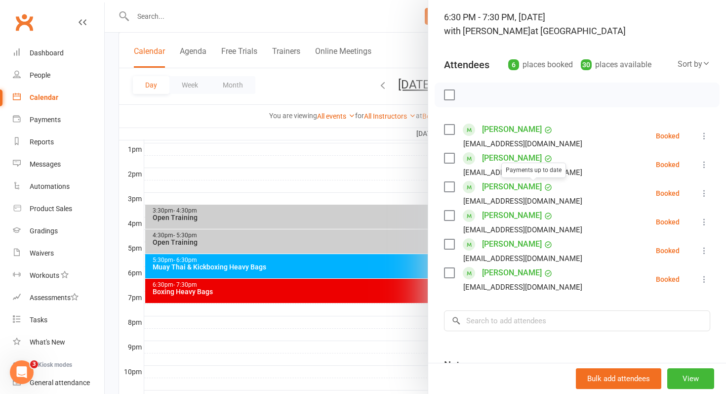
scroll to position [70, 0]
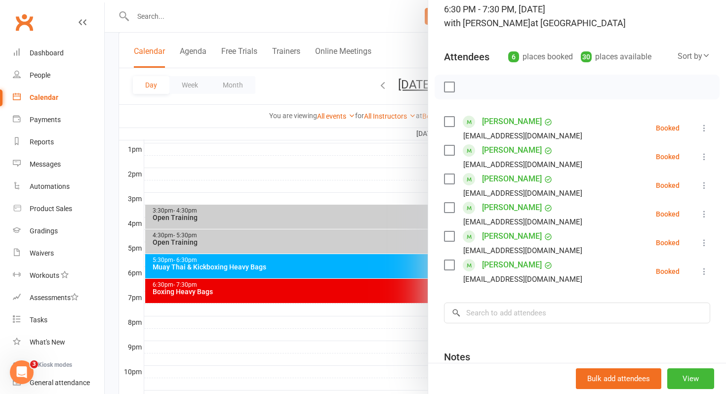
click at [361, 166] on div at bounding box center [416, 197] width 622 height 394
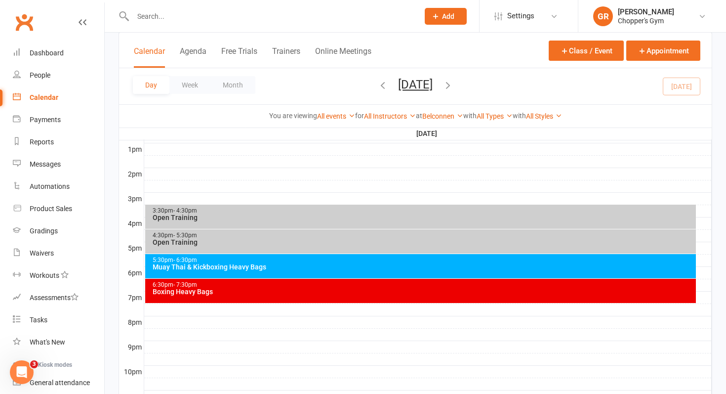
click at [437, 268] on div "Muay Thai & Kickboxing Heavy Bags" at bounding box center [423, 266] width 543 height 7
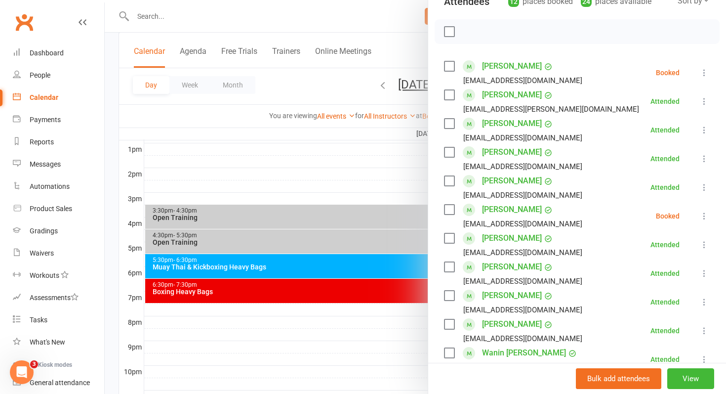
scroll to position [94, 0]
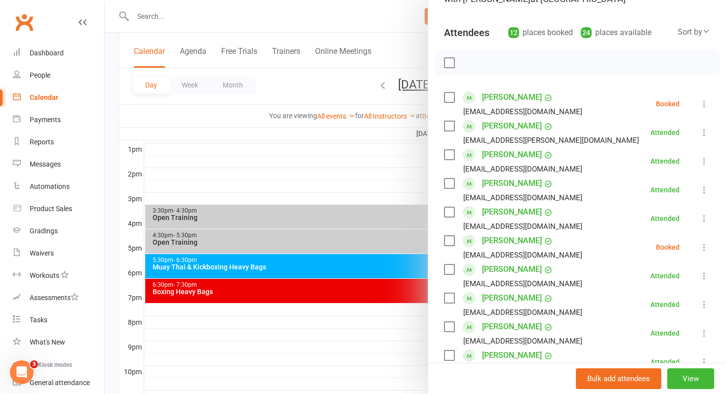
click at [509, 100] on link "[PERSON_NAME]" at bounding box center [512, 97] width 60 height 16
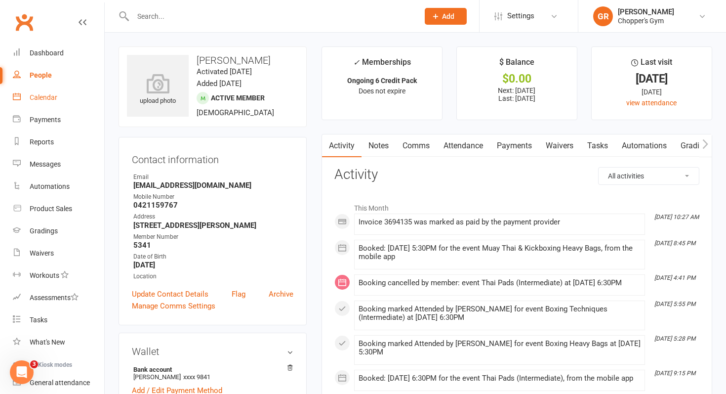
click at [46, 92] on link "Calendar" at bounding box center [58, 97] width 91 height 22
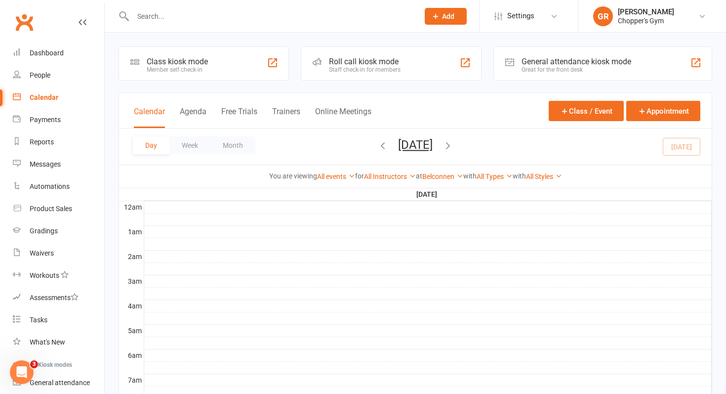
click at [454, 146] on icon "button" at bounding box center [448, 145] width 11 height 11
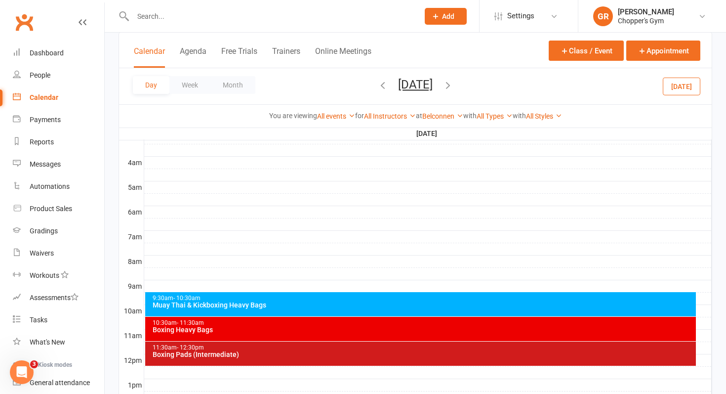
scroll to position [272, 0]
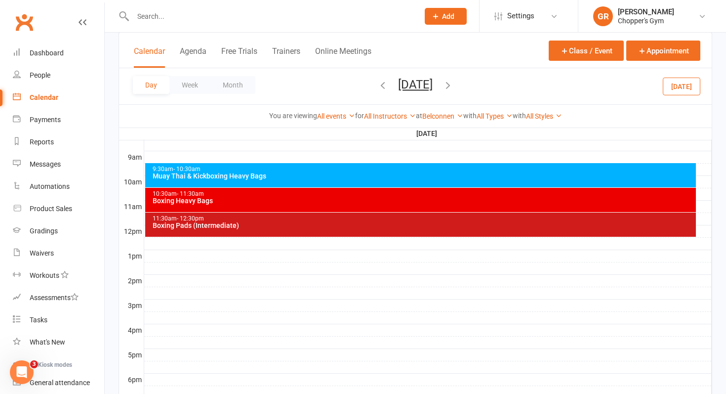
click at [381, 183] on div "9:30am - 10:30am Muay Thai & Kickboxing Heavy Bags" at bounding box center [421, 175] width 552 height 24
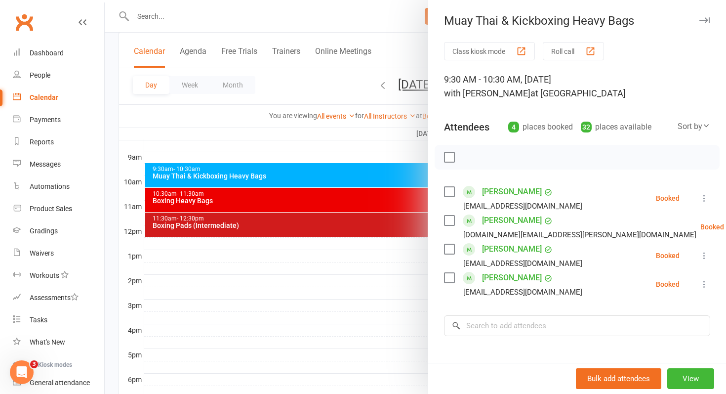
click at [338, 205] on div at bounding box center [416, 197] width 622 height 394
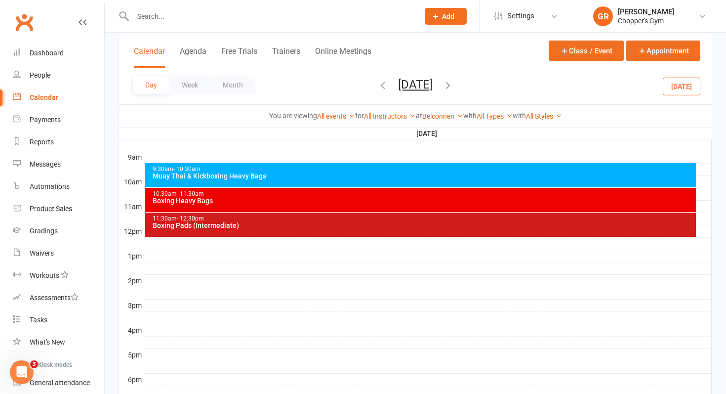
click at [328, 205] on div "10:30am - 11:30am Boxing Heavy Bags" at bounding box center [421, 200] width 552 height 24
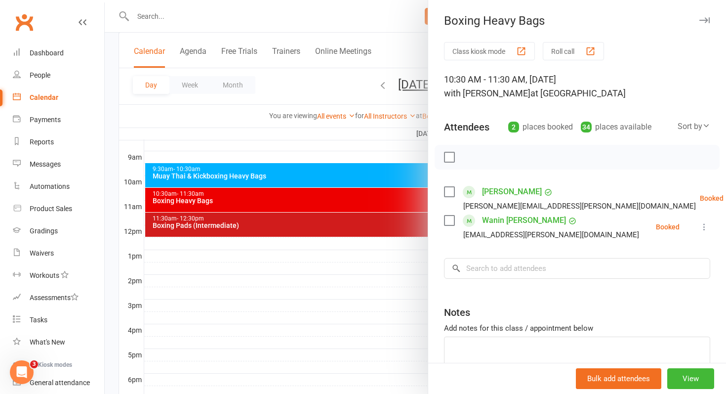
click at [264, 230] on div at bounding box center [416, 197] width 622 height 394
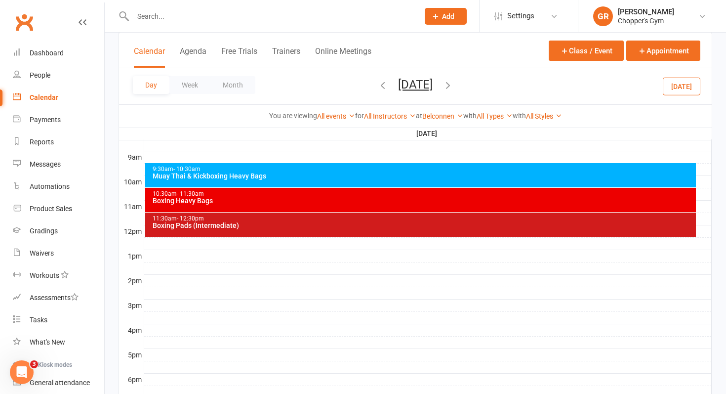
click at [250, 227] on div "Boxing Pads (Intermediate)" at bounding box center [423, 225] width 543 height 7
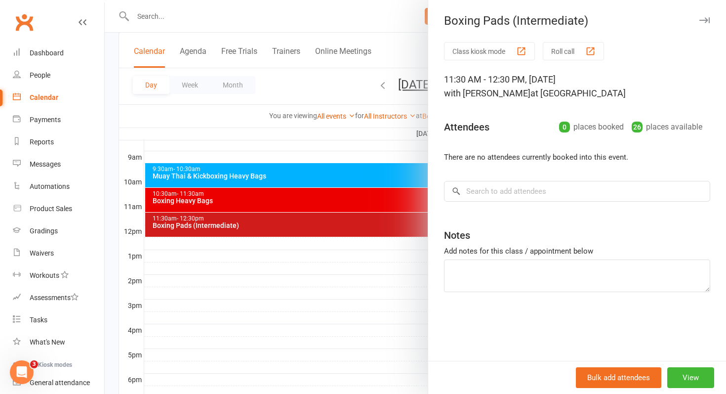
click at [331, 204] on div at bounding box center [416, 197] width 622 height 394
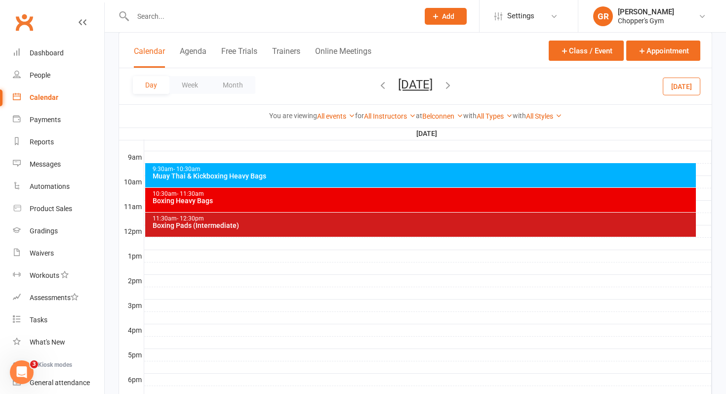
click at [316, 204] on div "10:30am - 11:30am Boxing Heavy Bags" at bounding box center [421, 200] width 552 height 24
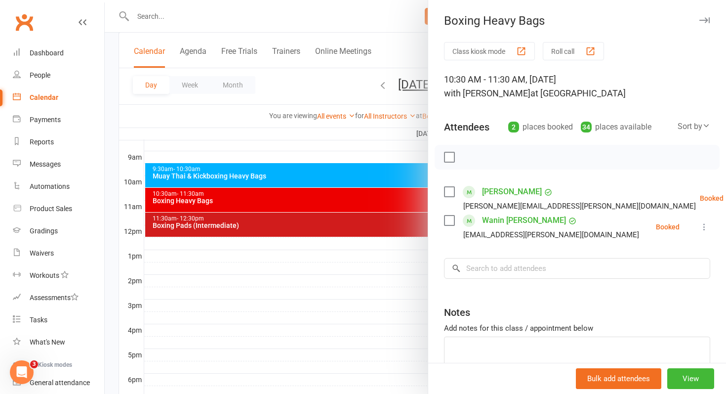
click at [326, 182] on div at bounding box center [416, 197] width 622 height 394
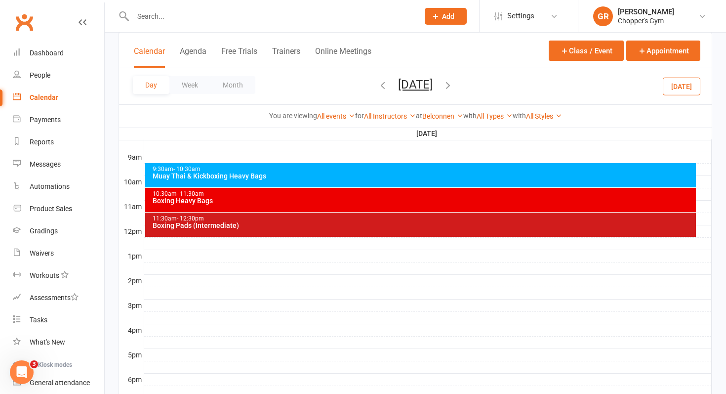
click at [326, 182] on div "9:30am - 10:30am Muay Thai & Kickboxing Heavy Bags" at bounding box center [421, 175] width 552 height 24
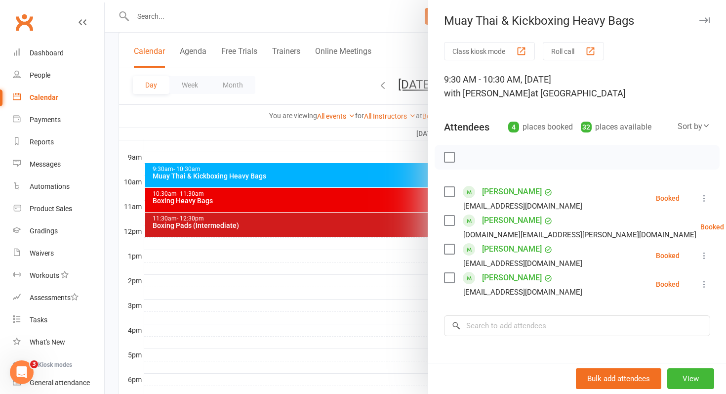
click at [43, 102] on link "Calendar" at bounding box center [58, 97] width 91 height 22
click at [313, 304] on div at bounding box center [416, 197] width 622 height 394
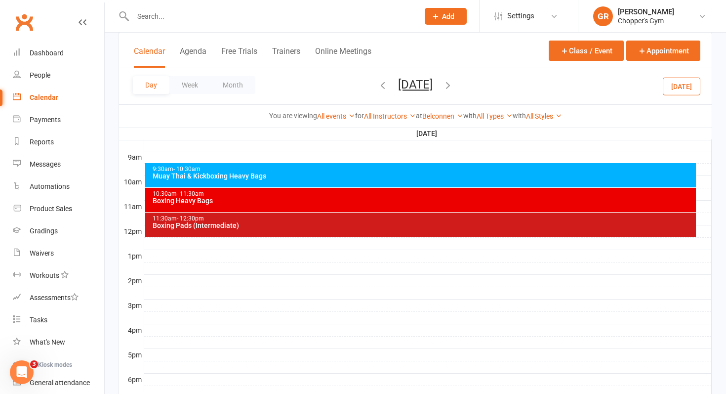
click at [689, 93] on button "Today" at bounding box center [682, 86] width 38 height 18
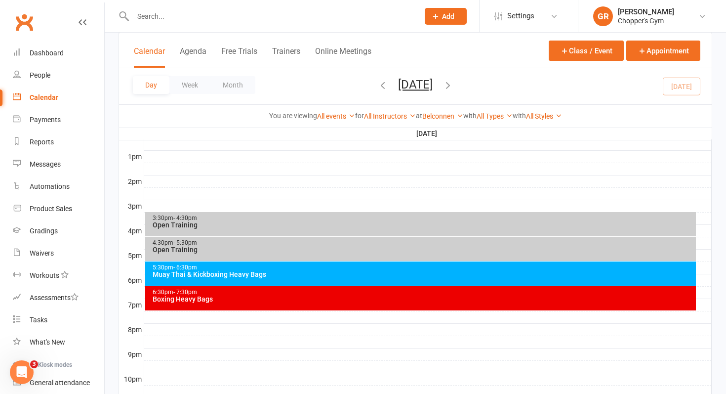
scroll to position [384, 0]
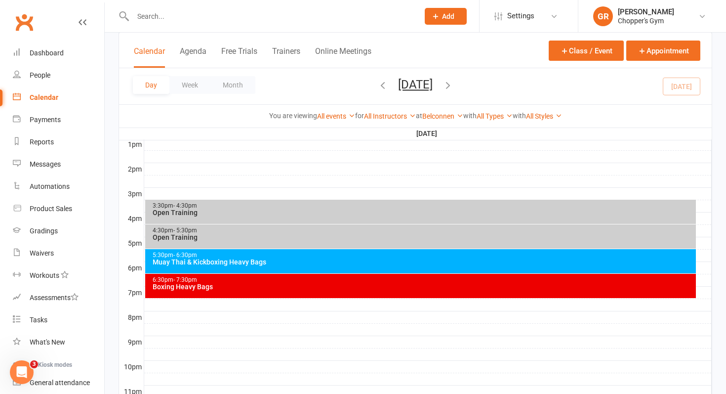
click at [368, 265] on div "5:30pm - 6:30pm Muay Thai & Kickboxing Heavy Bags" at bounding box center [421, 261] width 552 height 24
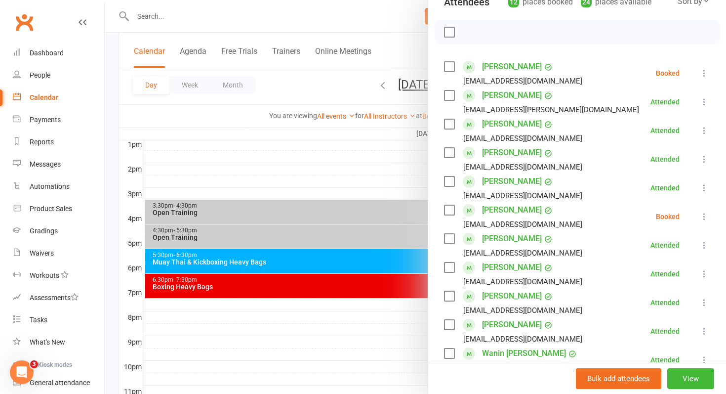
scroll to position [124, 0]
click at [319, 173] on div at bounding box center [416, 197] width 622 height 394
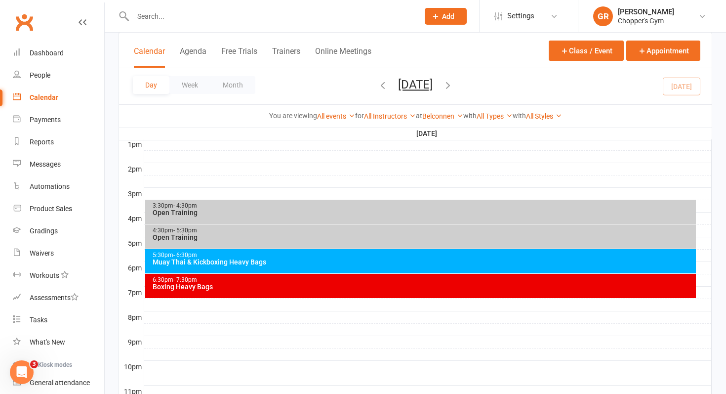
click at [318, 285] on div "Boxing Heavy Bags" at bounding box center [423, 286] width 543 height 7
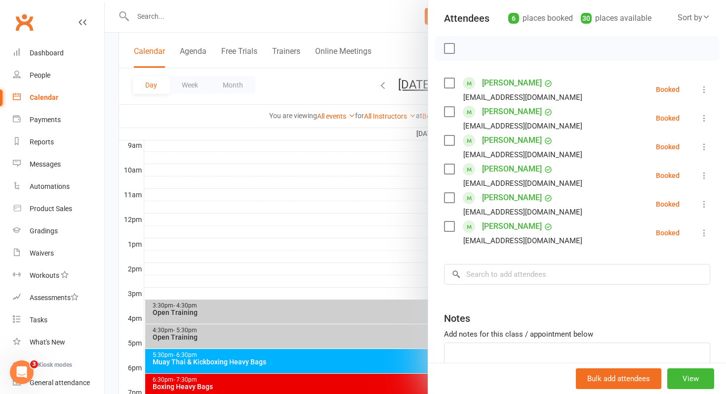
scroll to position [281, 0]
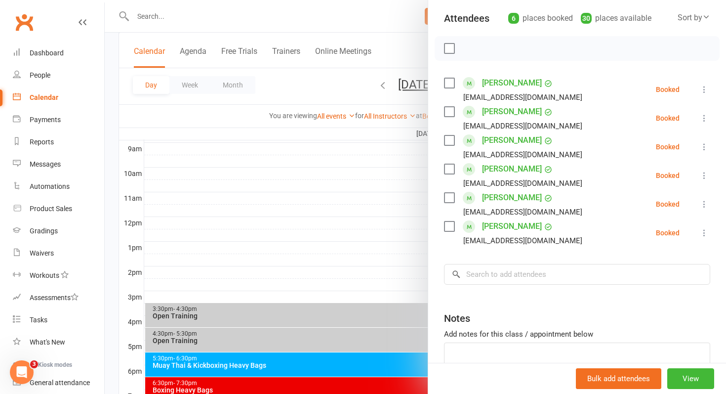
click at [368, 212] on div at bounding box center [416, 197] width 622 height 394
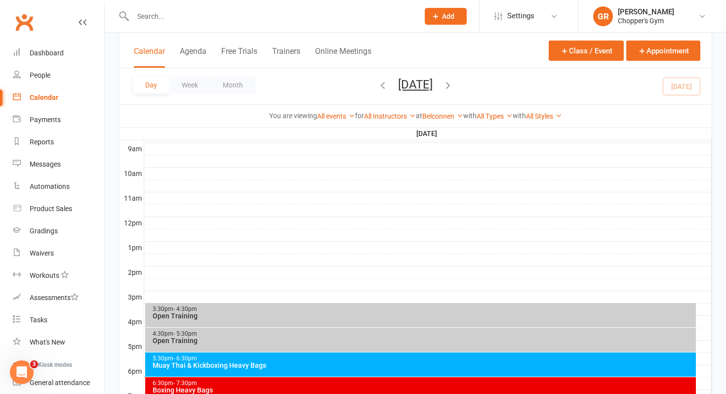
click at [218, 35] on div "Calendar Agenda Free Trials Trainers Online Meetings Class / Event Appointment" at bounding box center [415, 51] width 593 height 36
click at [218, 19] on input "text" at bounding box center [271, 16] width 282 height 14
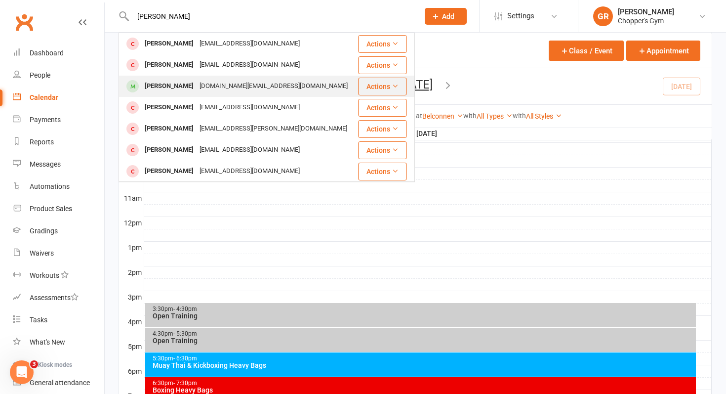
type input "arnav"
click at [192, 79] on div "Arnav Chopra arnavc11.ac@gmail.com" at bounding box center [238, 86] width 237 height 20
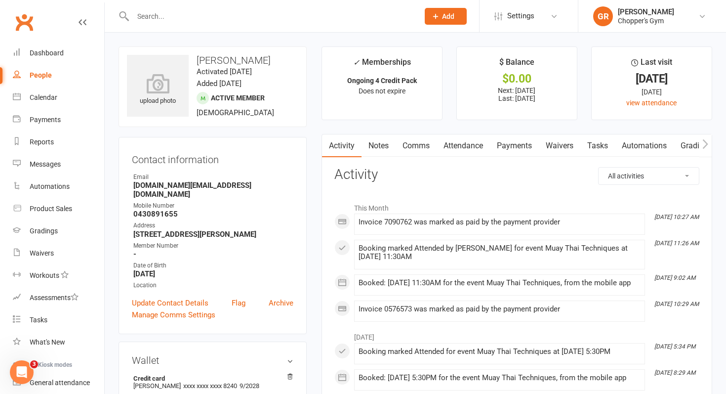
click at [510, 147] on link "Payments" at bounding box center [514, 145] width 49 height 23
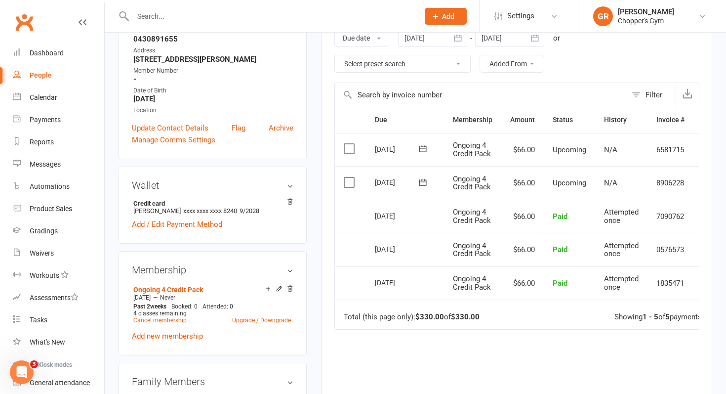
scroll to position [176, 0]
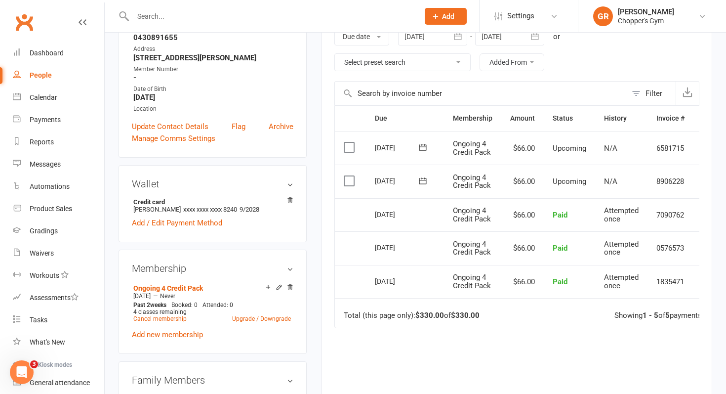
click at [246, 8] on div at bounding box center [266, 16] width 294 height 32
click at [236, 17] on input "text" at bounding box center [271, 16] width 282 height 14
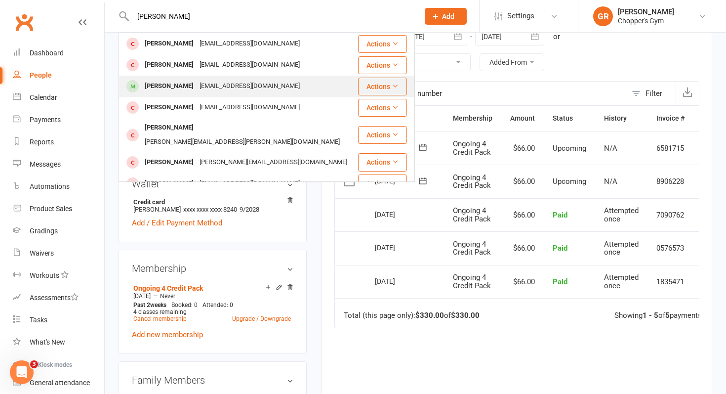
type input "liam ward"
click at [169, 87] on div "Liam Ward" at bounding box center [169, 86] width 55 height 14
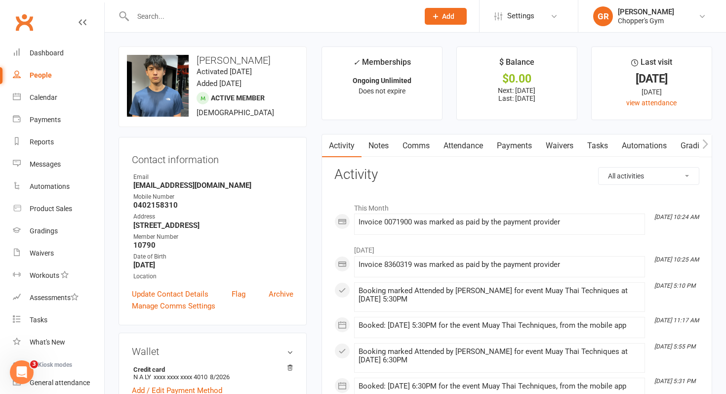
click at [509, 142] on link "Payments" at bounding box center [514, 145] width 49 height 23
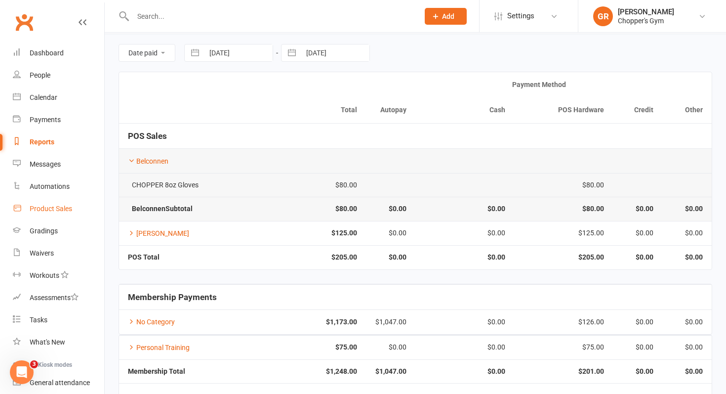
click at [49, 205] on div "Product Sales" at bounding box center [51, 209] width 42 height 8
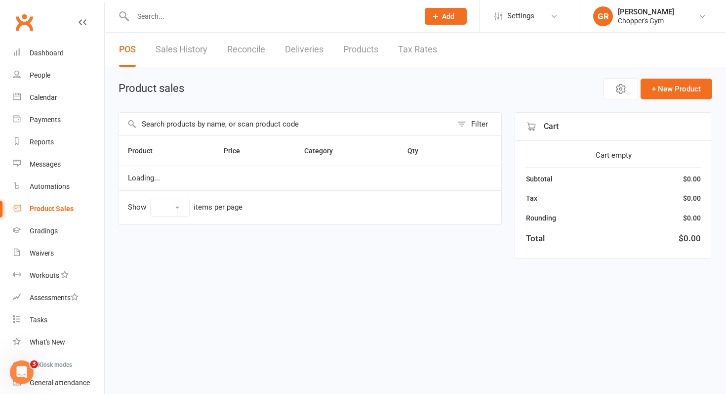
select select "100"
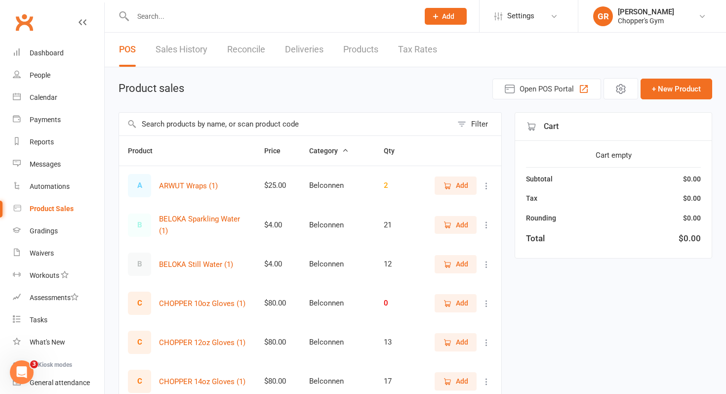
click at [174, 15] on input "text" at bounding box center [271, 16] width 282 height 14
type input "ginger"
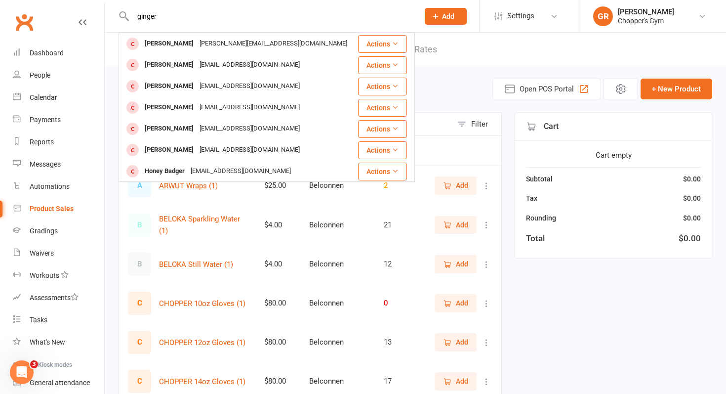
click at [183, 15] on input "ginger" at bounding box center [271, 16] width 282 height 14
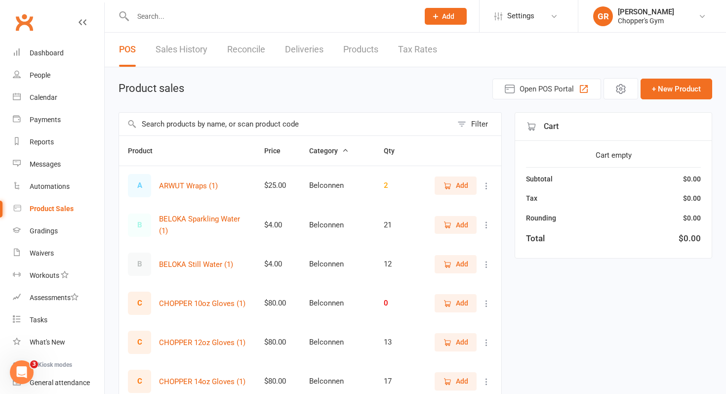
click at [180, 120] on input "text" at bounding box center [286, 124] width 334 height 23
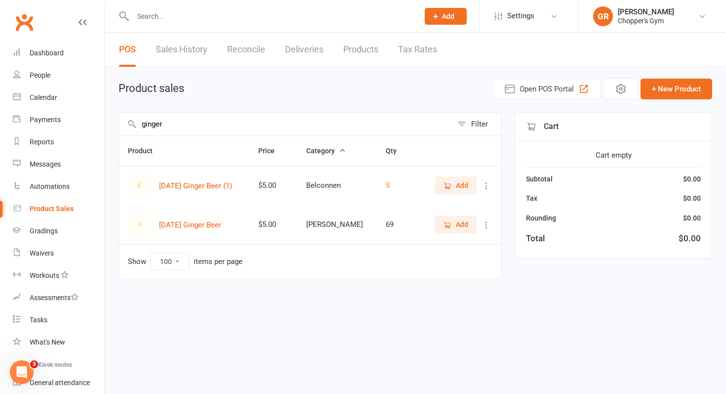
type input "ginger"
click at [456, 226] on span "Add" at bounding box center [462, 224] width 12 height 11
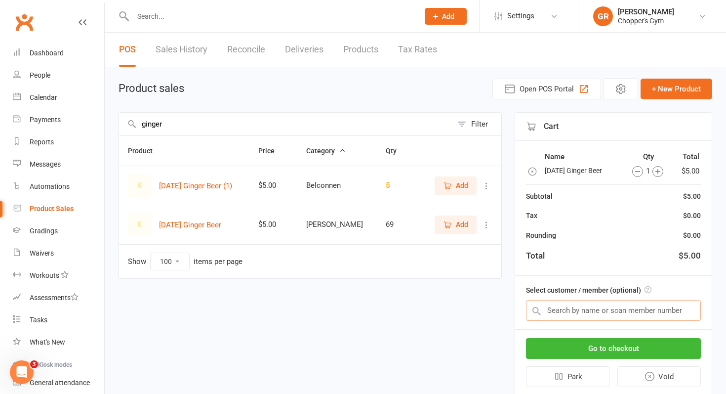
click at [577, 310] on input "text" at bounding box center [613, 310] width 175 height 21
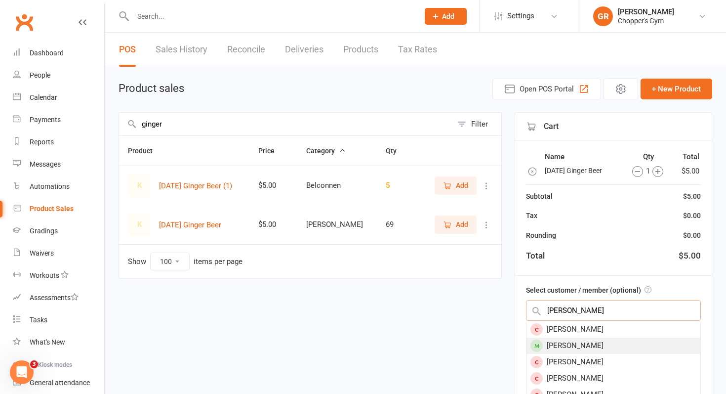
type input "sean"
click at [568, 344] on div "Sean Goss" at bounding box center [614, 346] width 174 height 16
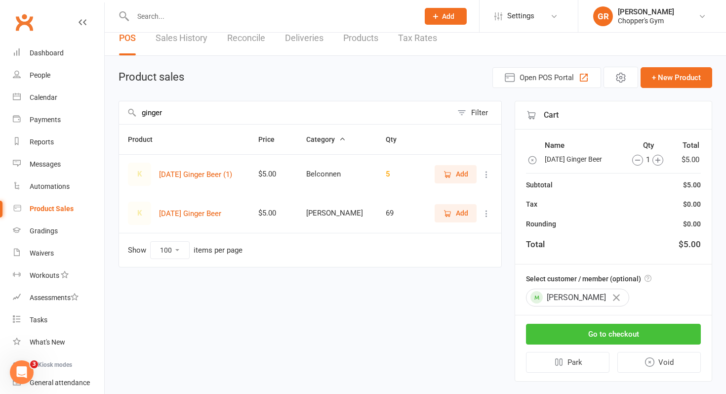
scroll to position [12, 0]
click at [608, 335] on button "Go to checkout" at bounding box center [613, 333] width 175 height 21
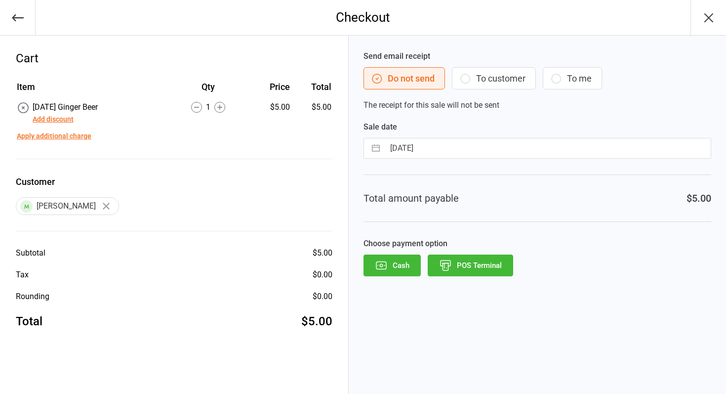
click at [48, 122] on button "Add discount" at bounding box center [53, 119] width 41 height 10
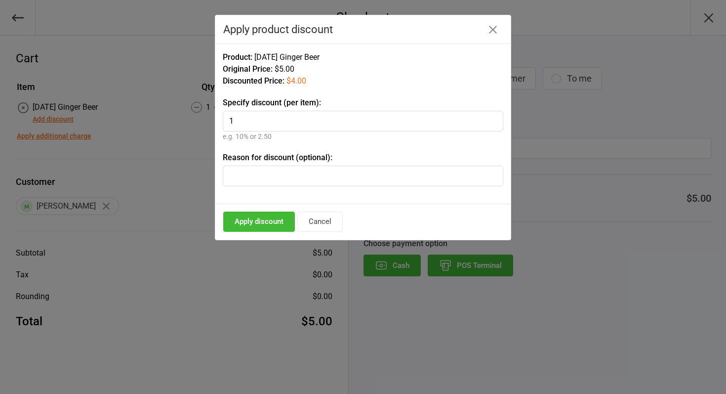
type input "1"
click at [257, 219] on button "Apply discount" at bounding box center [259, 222] width 72 height 20
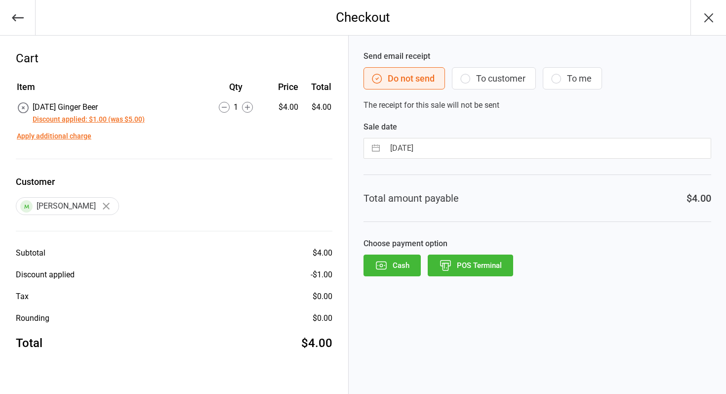
click at [457, 259] on button "POS Terminal" at bounding box center [470, 266] width 85 height 22
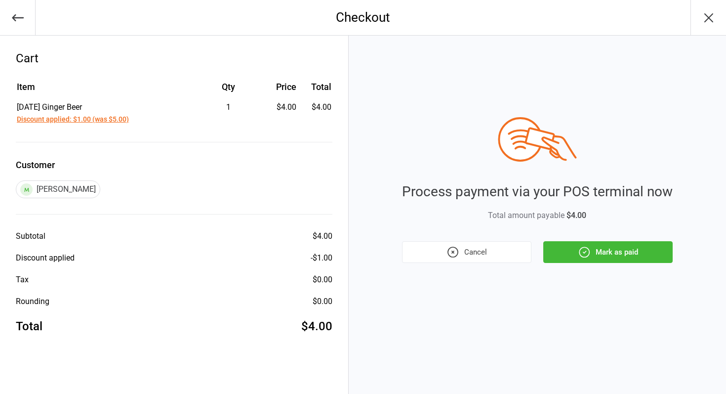
click at [596, 251] on button "Mark as paid" at bounding box center [608, 252] width 129 height 22
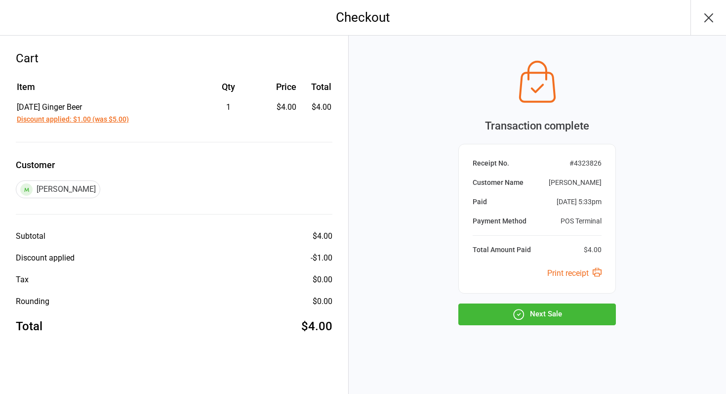
click at [561, 305] on button "Next Sale" at bounding box center [538, 314] width 158 height 22
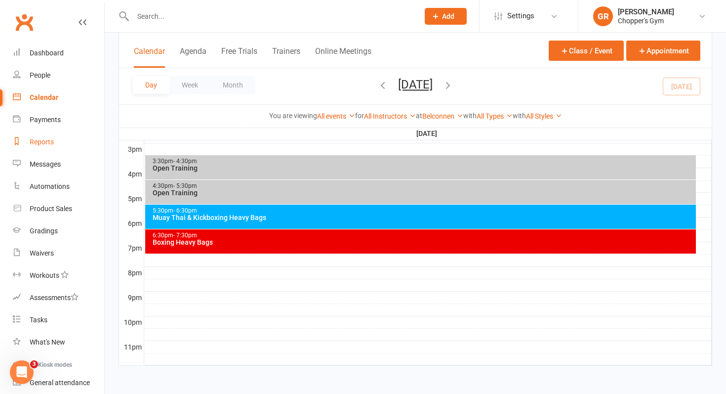
click at [52, 140] on div "Reports" at bounding box center [42, 142] width 24 height 8
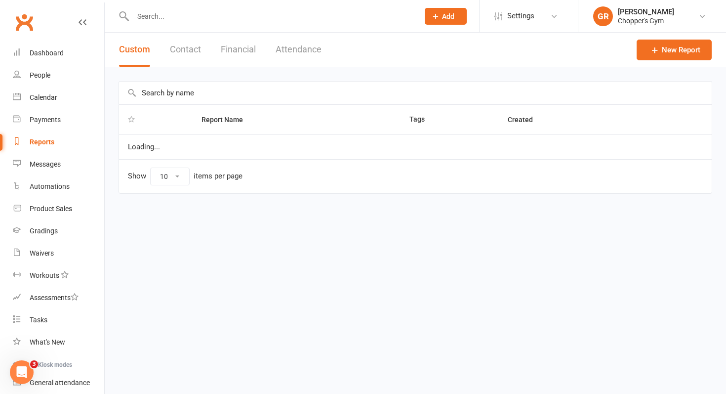
select select "100"
click at [233, 52] on button "Financial" at bounding box center [238, 50] width 35 height 34
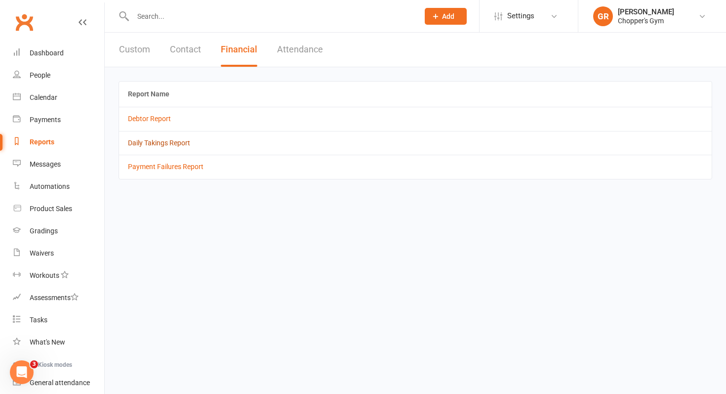
click at [178, 141] on link "Daily Takings Report" at bounding box center [159, 143] width 62 height 8
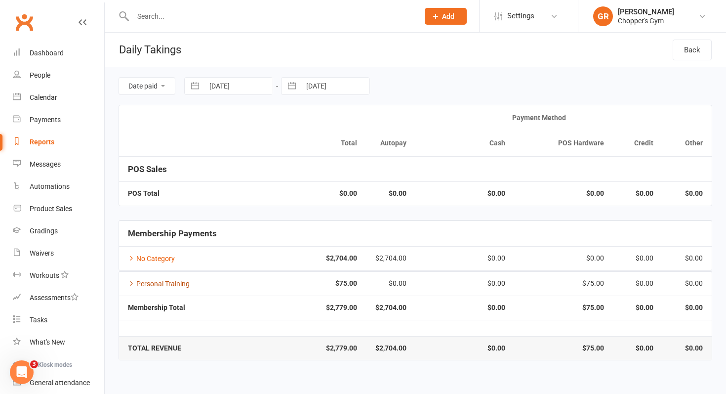
click at [131, 283] on icon at bounding box center [131, 283] width 7 height 7
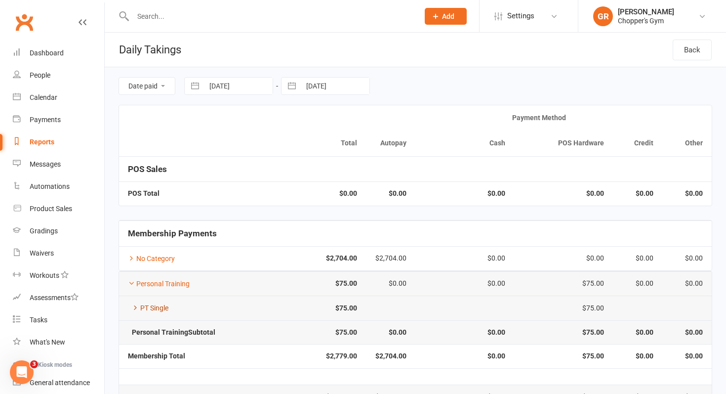
click at [132, 309] on icon at bounding box center [135, 307] width 7 height 7
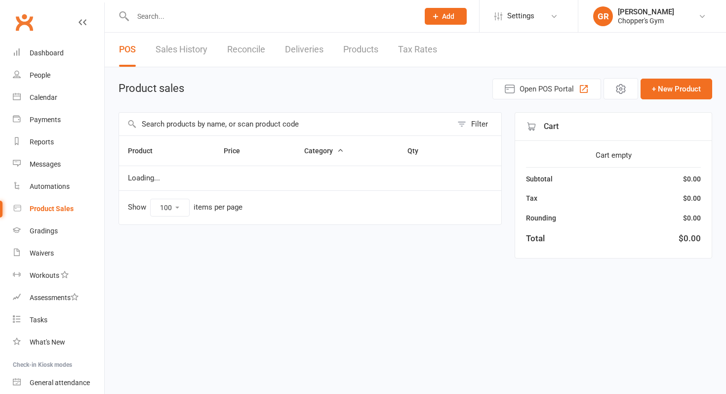
select select "100"
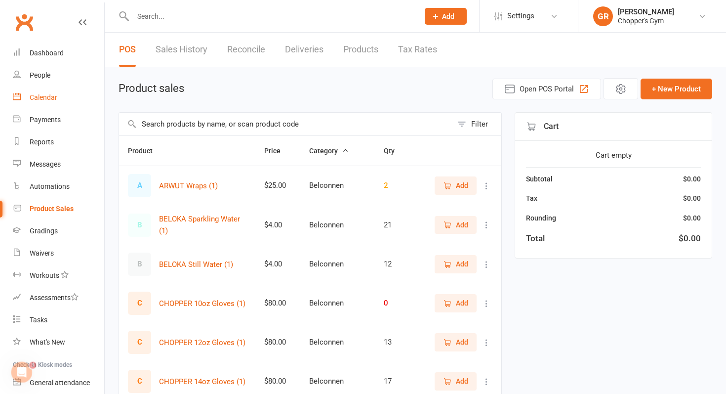
click at [53, 97] on div "Calendar" at bounding box center [44, 97] width 28 height 8
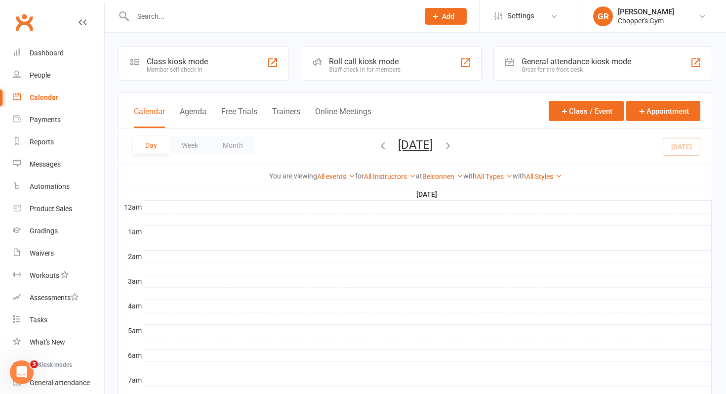
click at [448, 182] on div "You are viewing All events All events Empty events Full events Non-empty events…" at bounding box center [415, 176] width 593 height 23
click at [449, 181] on div "Belconnen Show All Locations [Deactivated] Gym Area [Deactivated] Muay Thai Are…" at bounding box center [443, 176] width 41 height 11
click at [451, 177] on link "Belconnen" at bounding box center [443, 176] width 41 height 8
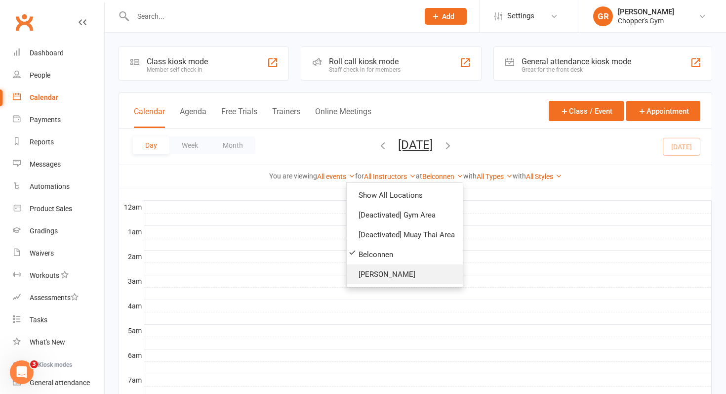
click at [377, 270] on link "Dickson" at bounding box center [405, 274] width 116 height 20
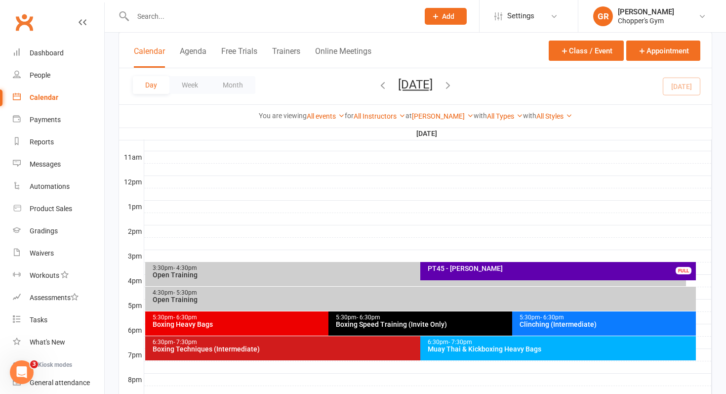
scroll to position [328, 0]
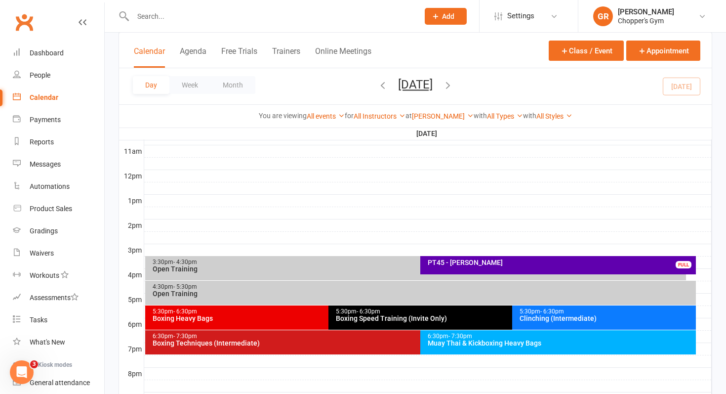
click at [472, 263] on div "PT45 - [PERSON_NAME]" at bounding box center [560, 262] width 267 height 7
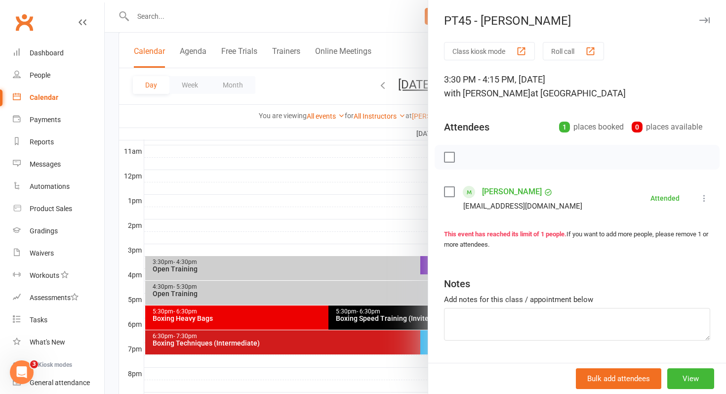
click at [351, 219] on div at bounding box center [416, 197] width 622 height 394
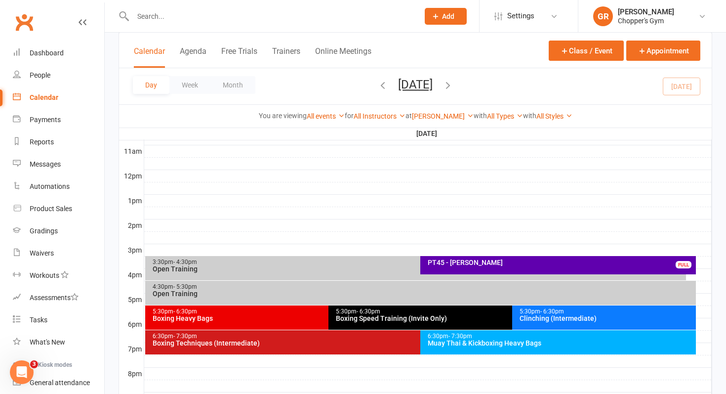
click at [325, 291] on div "Open Training" at bounding box center [423, 293] width 543 height 7
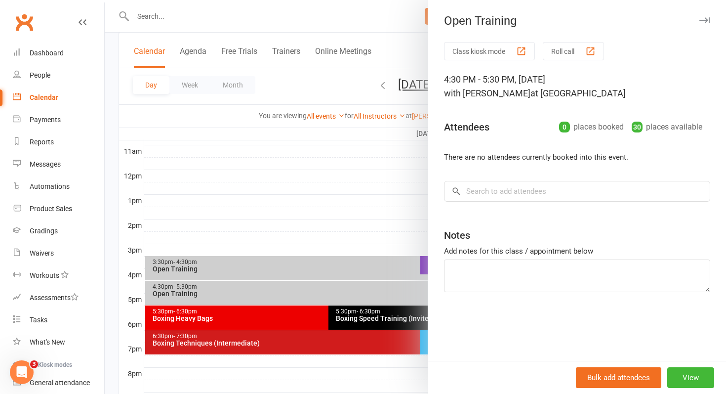
click at [372, 264] on div at bounding box center [416, 197] width 622 height 394
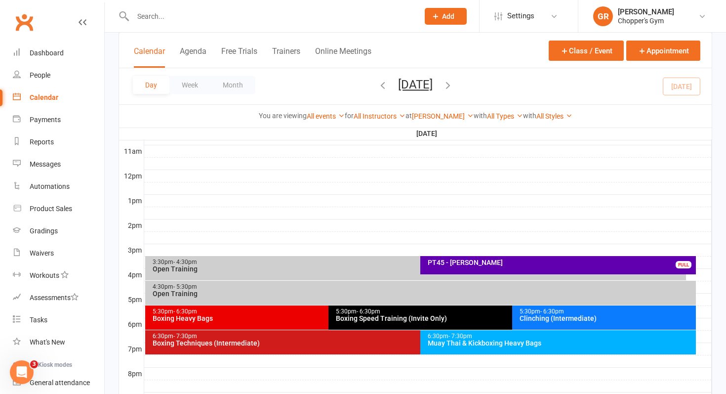
click at [338, 270] on div "Open Training" at bounding box center [418, 268] width 533 height 7
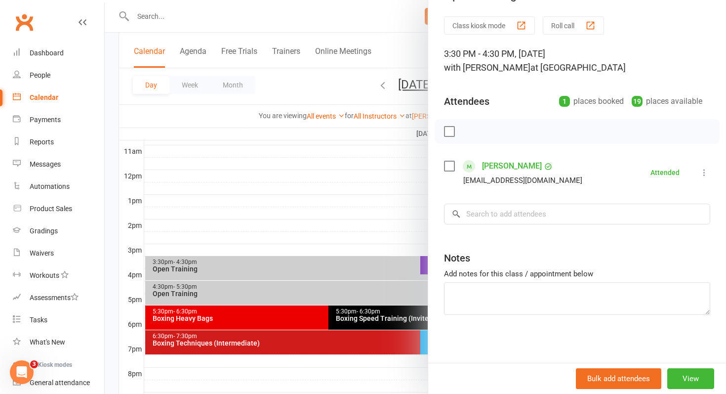
scroll to position [27, 0]
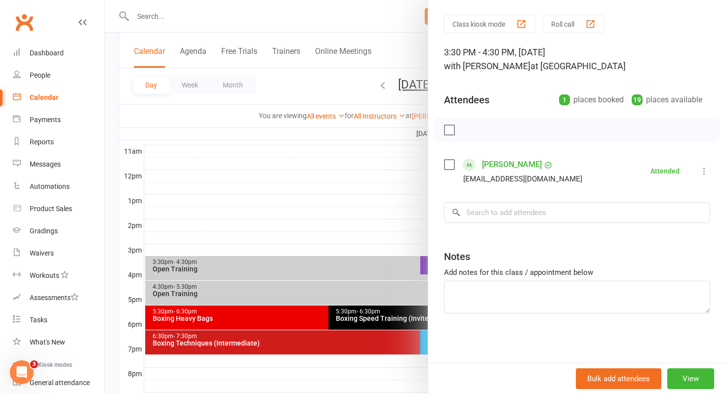
click at [306, 214] on div at bounding box center [416, 197] width 622 height 394
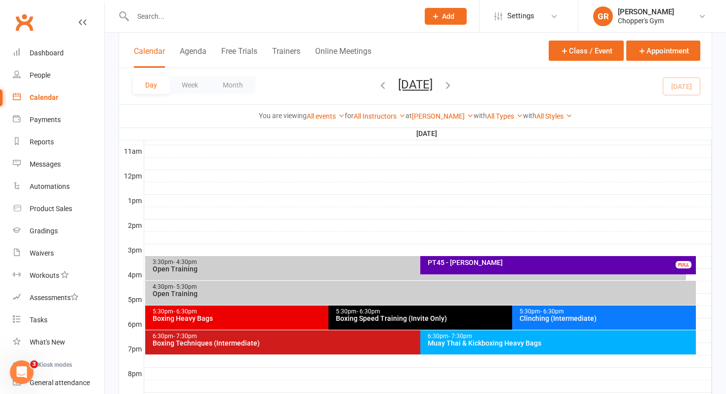
click at [511, 338] on div "6:30pm - 7:30pm" at bounding box center [560, 336] width 267 height 6
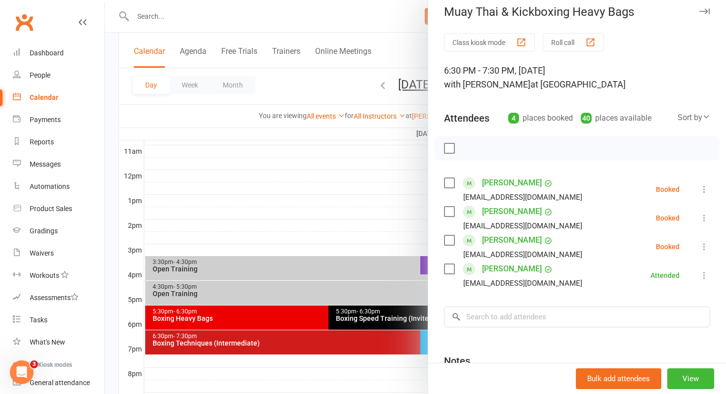
scroll to position [12, 0]
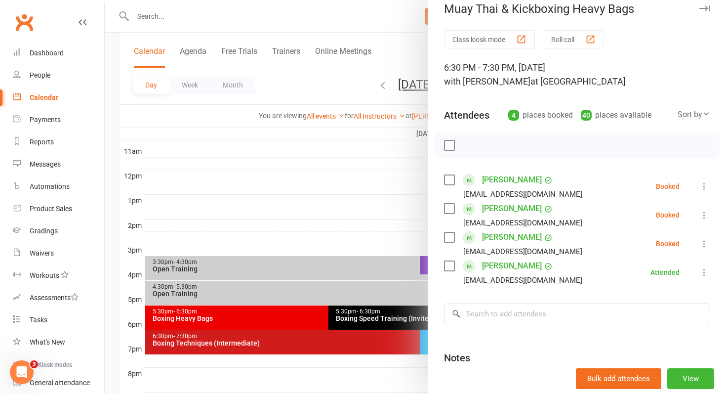
click at [386, 221] on div at bounding box center [416, 197] width 622 height 394
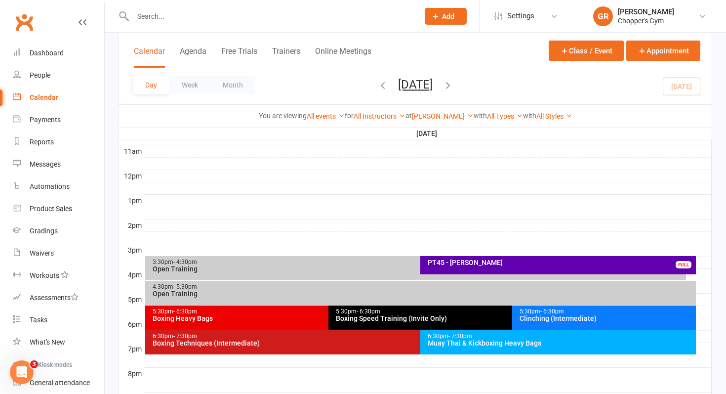
click at [376, 340] on div "Boxing Techniques (Intermediate)" at bounding box center [418, 343] width 533 height 7
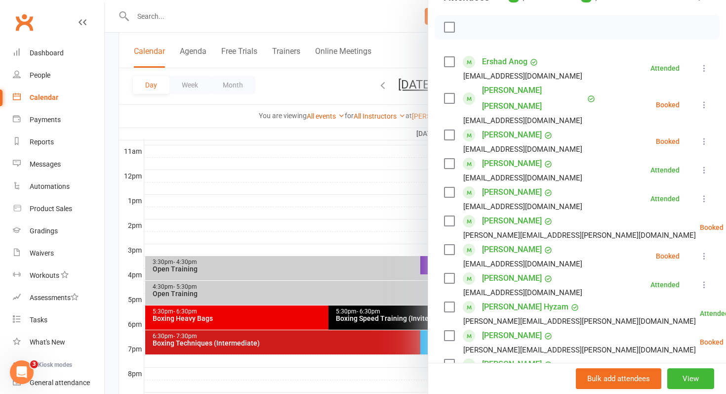
scroll to position [158, 0]
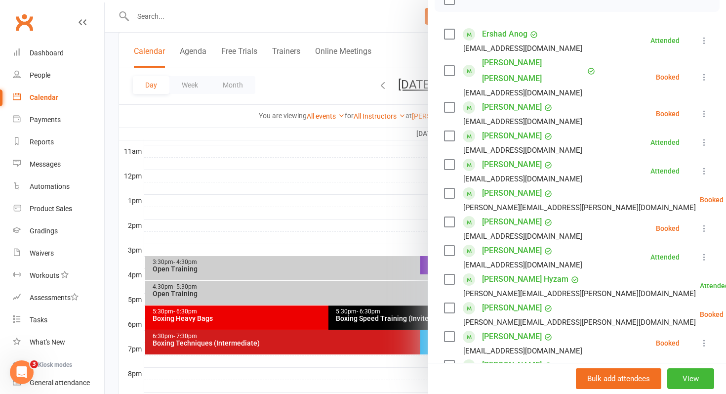
click at [257, 317] on div at bounding box center [416, 197] width 622 height 394
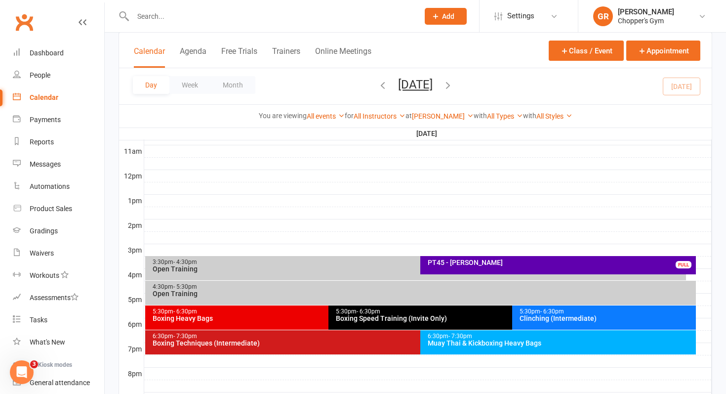
click at [257, 317] on div "Boxing Heavy Bags" at bounding box center [326, 318] width 349 height 7
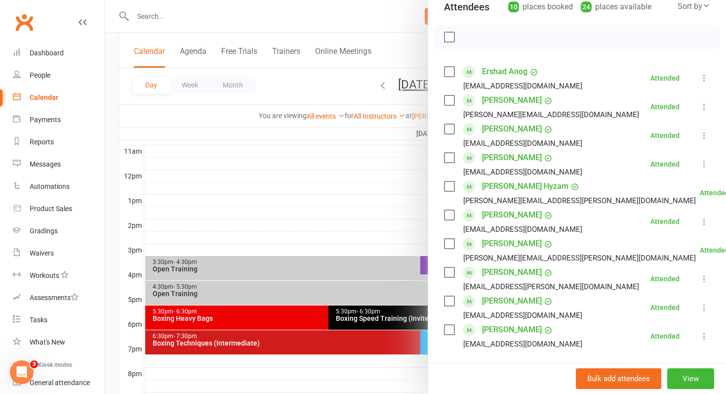
scroll to position [120, 0]
click at [266, 20] on div at bounding box center [416, 197] width 622 height 394
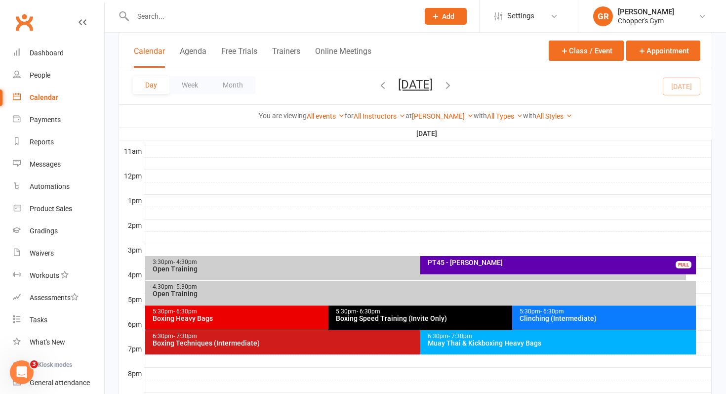
click at [234, 15] on input "text" at bounding box center [271, 16] width 282 height 14
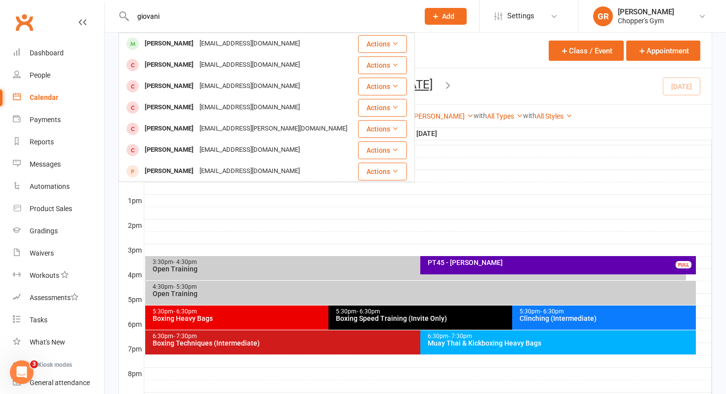
click at [223, 13] on input "giovani" at bounding box center [271, 16] width 282 height 14
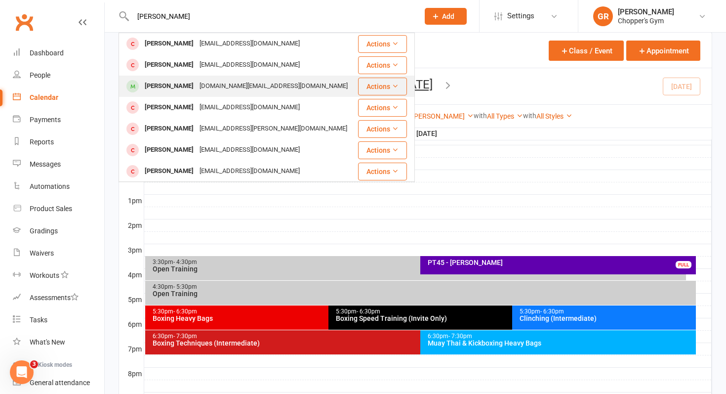
type input "[PERSON_NAME]"
click at [197, 82] on div "[DOMAIN_NAME][EMAIL_ADDRESS][DOMAIN_NAME]" at bounding box center [274, 86] width 154 height 14
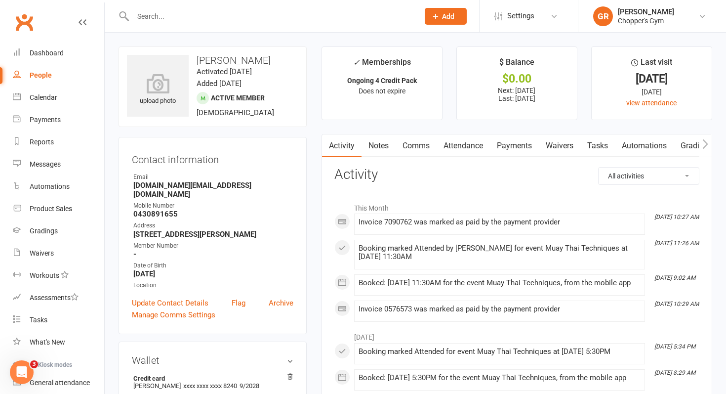
click at [512, 150] on link "Payments" at bounding box center [514, 145] width 49 height 23
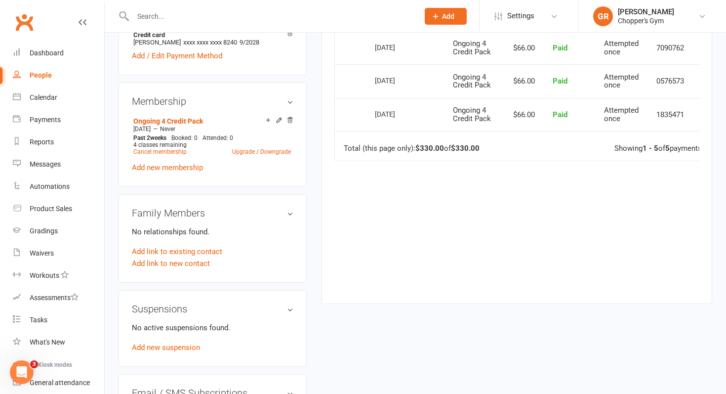
scroll to position [344, 0]
click at [174, 342] on link "Add new suspension" at bounding box center [166, 346] width 68 height 9
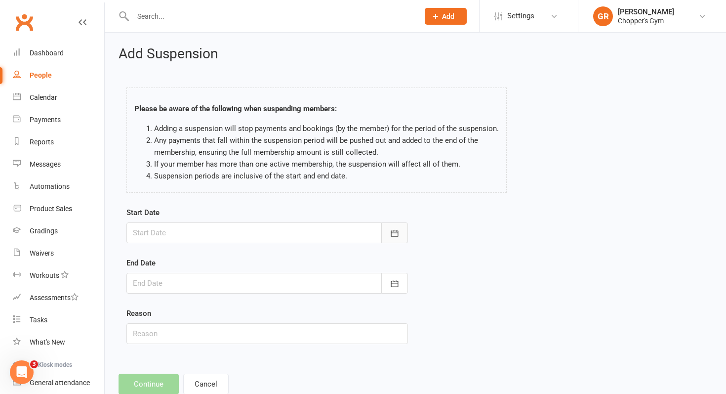
click at [395, 236] on icon "button" at bounding box center [394, 233] width 7 height 6
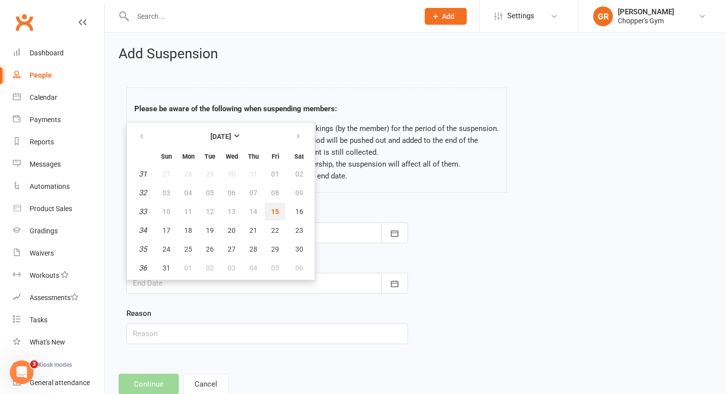
click at [274, 212] on span "15" at bounding box center [275, 212] width 8 height 8
type input "[DATE]"
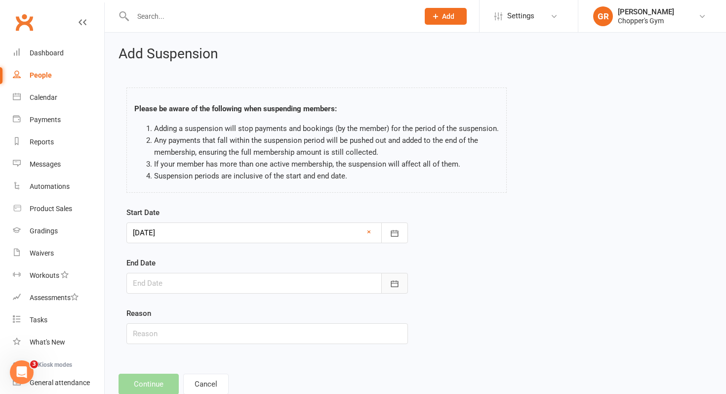
click at [397, 284] on icon "button" at bounding box center [395, 284] width 10 height 10
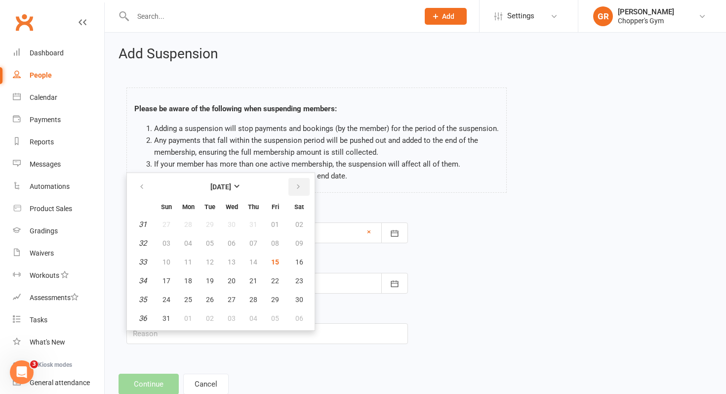
click at [297, 188] on icon "button" at bounding box center [298, 187] width 7 height 8
click at [233, 247] on button "10" at bounding box center [231, 243] width 21 height 18
type input "10 Sep 2025"
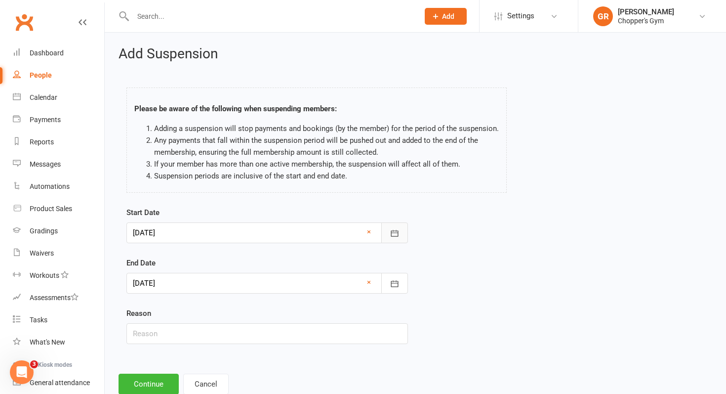
click at [401, 237] on button "button" at bounding box center [395, 232] width 27 height 21
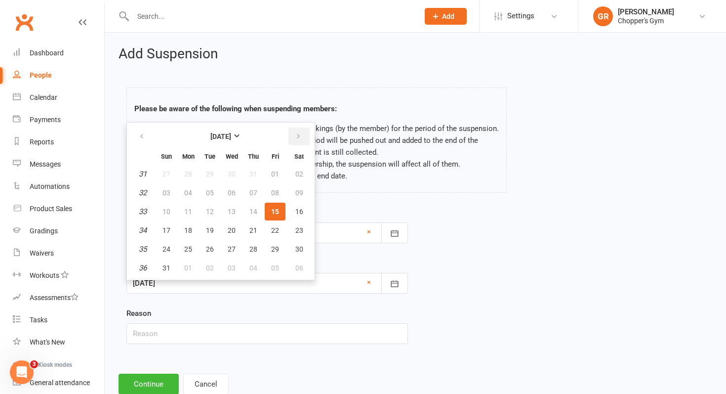
click at [297, 135] on icon "button" at bounding box center [298, 136] width 7 height 8
click at [455, 229] on div "Start Date 15 Aug 2025 September 2025 Sun Mon Tue Wed Thu Fri Sat 36 31 01 02 0…" at bounding box center [415, 282] width 593 height 151
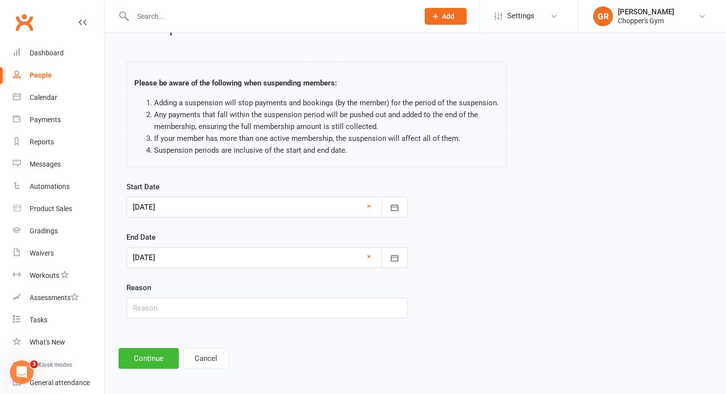
scroll to position [29, 0]
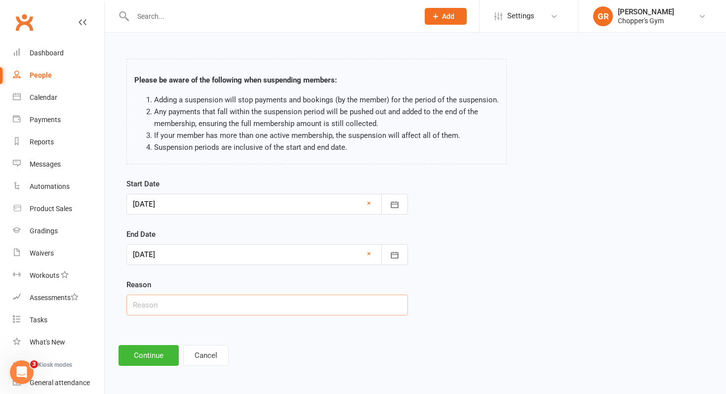
click at [246, 303] on input "text" at bounding box center [268, 305] width 282 height 21
type input "injury outside of gym"
click at [153, 360] on button "Continue" at bounding box center [149, 355] width 60 height 21
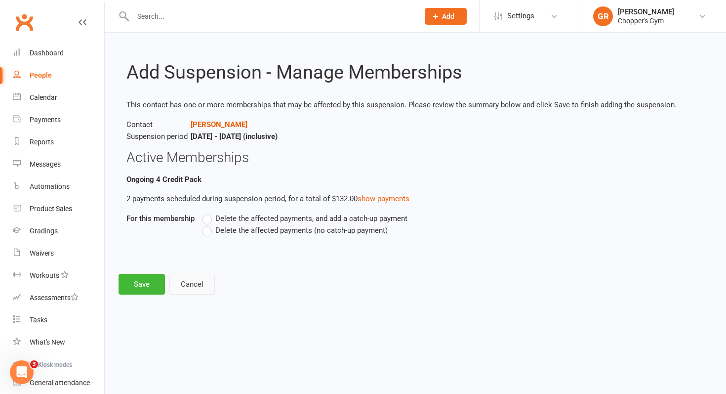
click at [188, 286] on button "Cancel" at bounding box center [192, 284] width 45 height 21
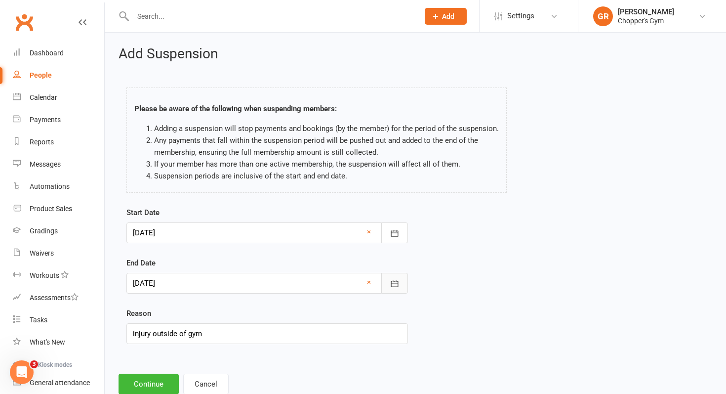
click at [392, 286] on icon "button" at bounding box center [395, 284] width 10 height 10
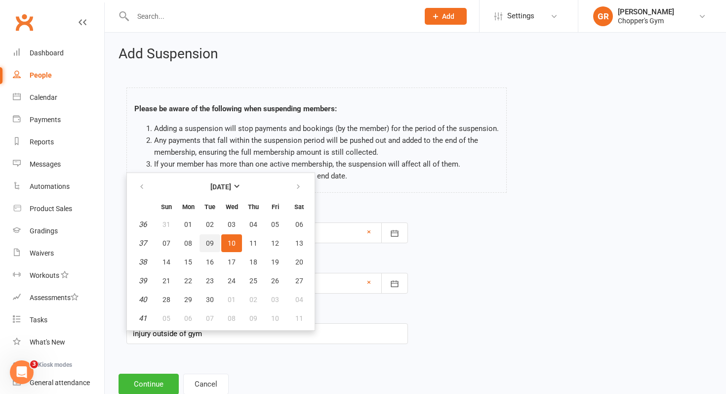
click at [210, 239] on span "09" at bounding box center [210, 243] width 8 height 8
type input "09 Sep 2025"
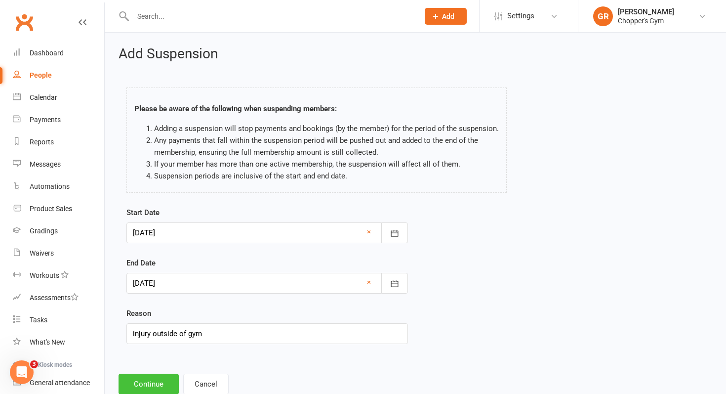
click at [153, 382] on button "Continue" at bounding box center [149, 384] width 60 height 21
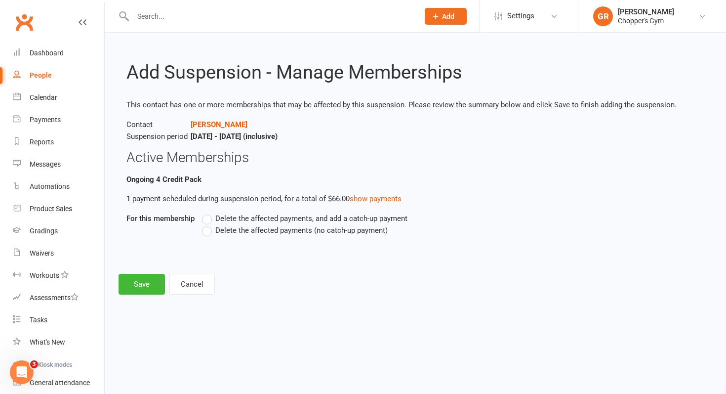
click at [210, 219] on label "Delete the affected payments, and add a catch-up payment" at bounding box center [305, 218] width 206 height 12
click at [209, 212] on input "Delete the affected payments, and add a catch-up payment" at bounding box center [205, 212] width 6 height 0
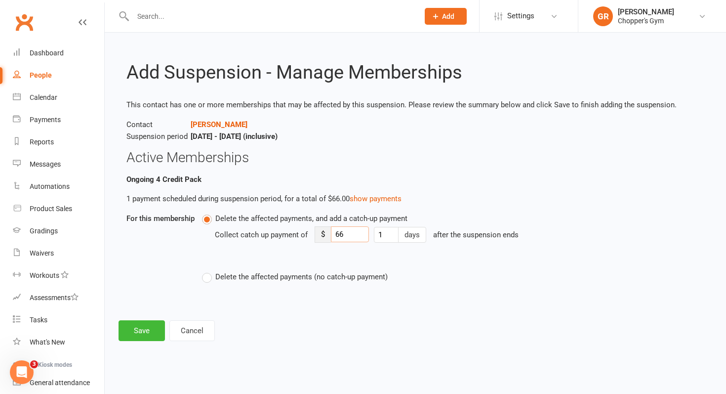
drag, startPoint x: 356, startPoint y: 236, endPoint x: 320, endPoint y: 236, distance: 36.1
click at [320, 236] on div "$ 66" at bounding box center [342, 234] width 54 height 16
type input "60"
click at [143, 328] on button "Save" at bounding box center [142, 330] width 46 height 21
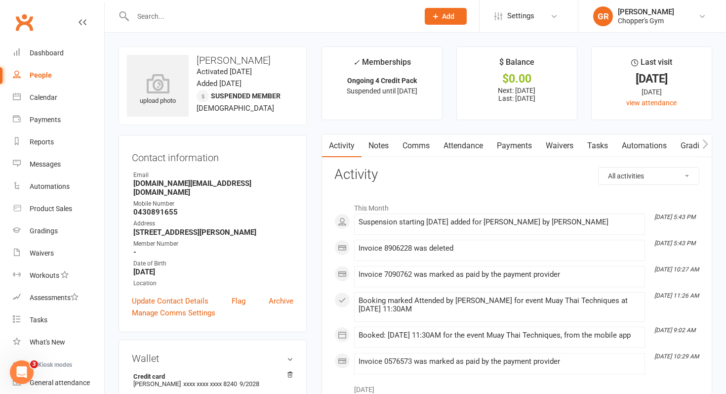
click at [515, 149] on link "Payments" at bounding box center [514, 145] width 49 height 23
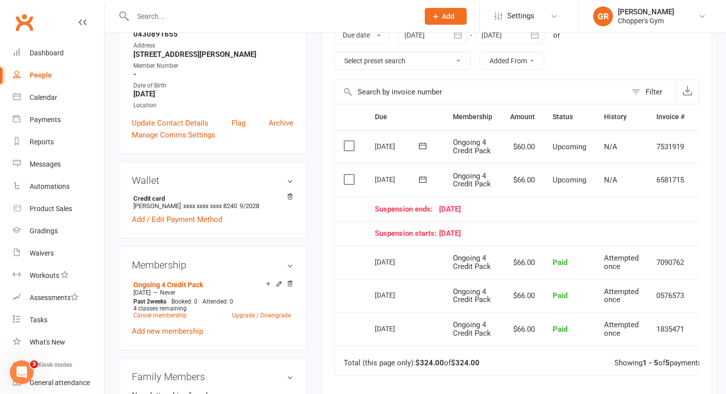
scroll to position [178, 0]
click at [186, 20] on input "text" at bounding box center [271, 16] width 282 height 14
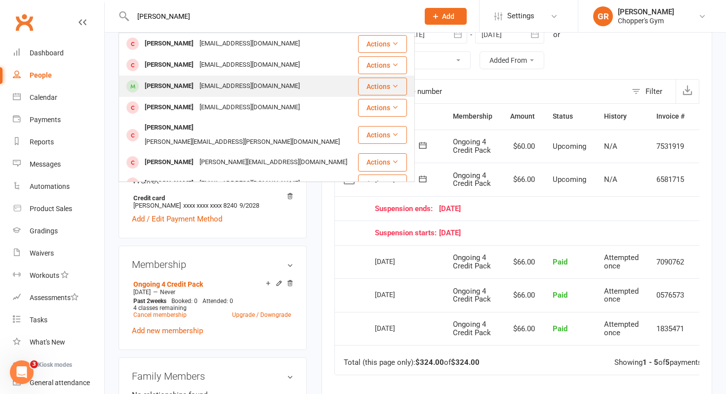
type input "Liam Ward"
click at [166, 84] on div "Liam Ward" at bounding box center [169, 86] width 55 height 14
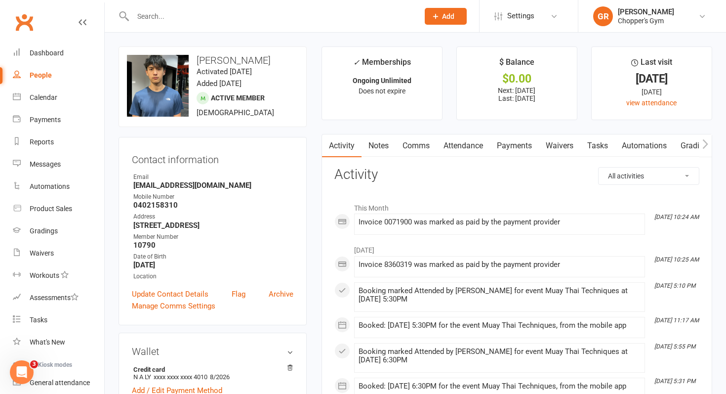
click at [508, 149] on link "Payments" at bounding box center [514, 145] width 49 height 23
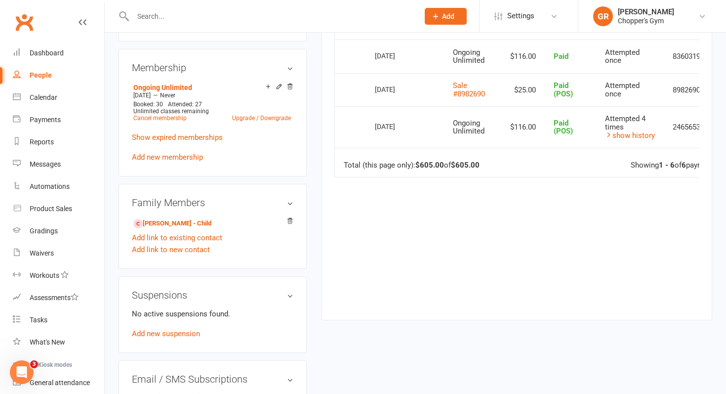
scroll to position [371, 0]
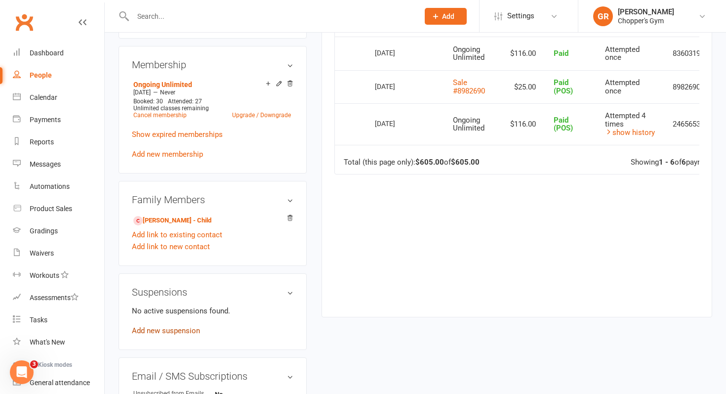
click at [167, 332] on link "Add new suspension" at bounding box center [166, 330] width 68 height 9
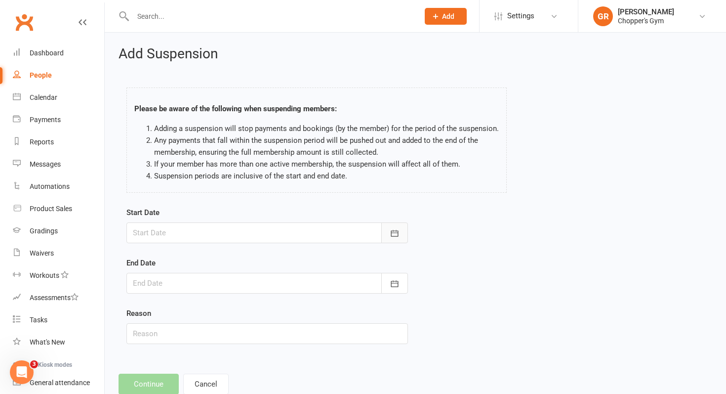
click at [391, 232] on icon "button" at bounding box center [395, 233] width 10 height 10
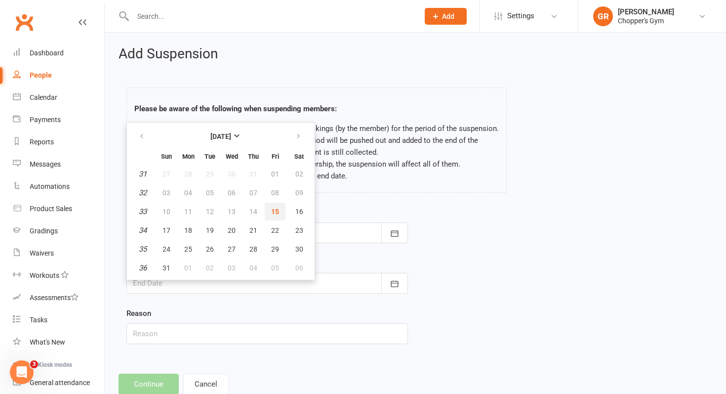
click at [276, 215] on button "15" at bounding box center [275, 212] width 21 height 18
type input "[DATE]"
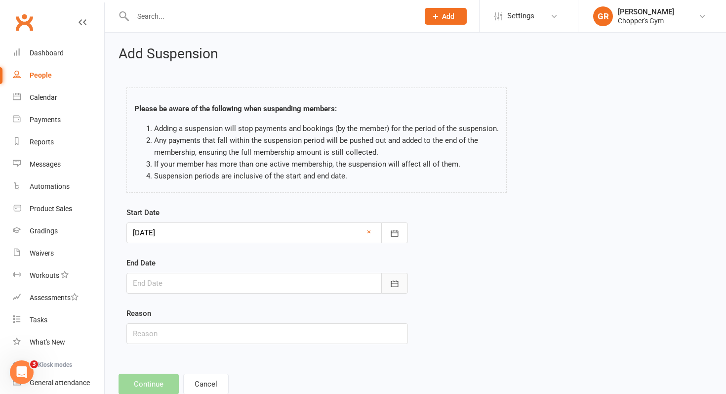
click at [395, 286] on icon "button" at bounding box center [394, 283] width 7 height 6
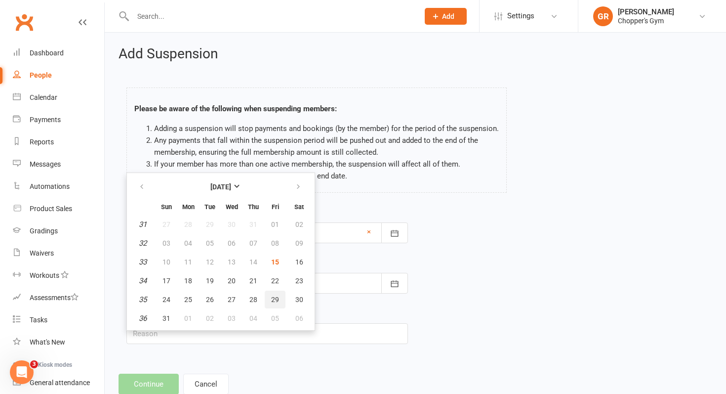
click at [279, 299] on button "29" at bounding box center [275, 300] width 21 height 18
type input "29 Aug 2025"
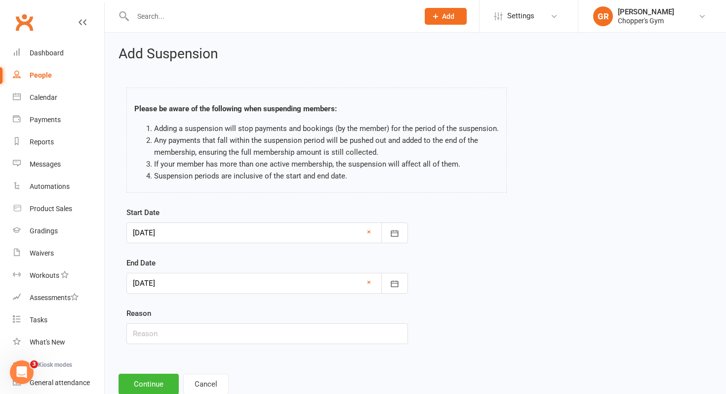
scroll to position [29, 0]
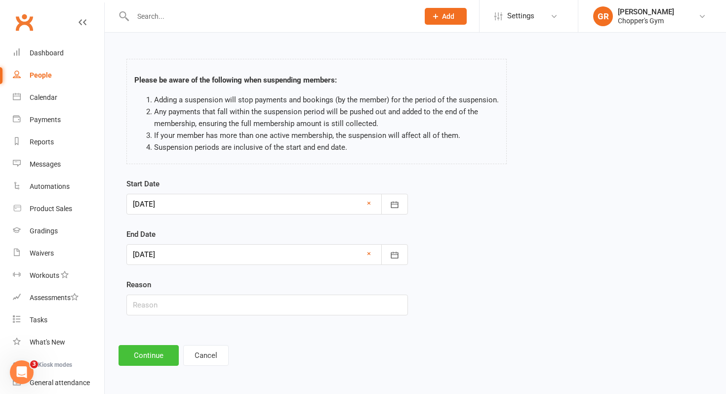
click at [151, 354] on button "Continue" at bounding box center [149, 355] width 60 height 21
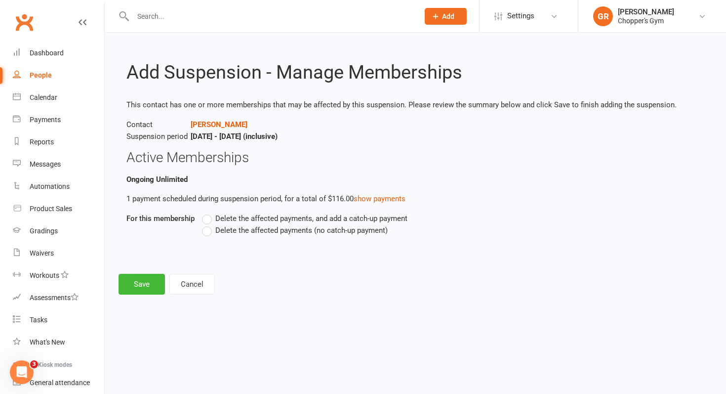
scroll to position [0, 0]
click at [210, 220] on label "Delete the affected payments, and add a catch-up payment" at bounding box center [305, 218] width 206 height 12
click at [209, 212] on input "Delete the affected payments, and add a catch-up payment" at bounding box center [205, 212] width 6 height 0
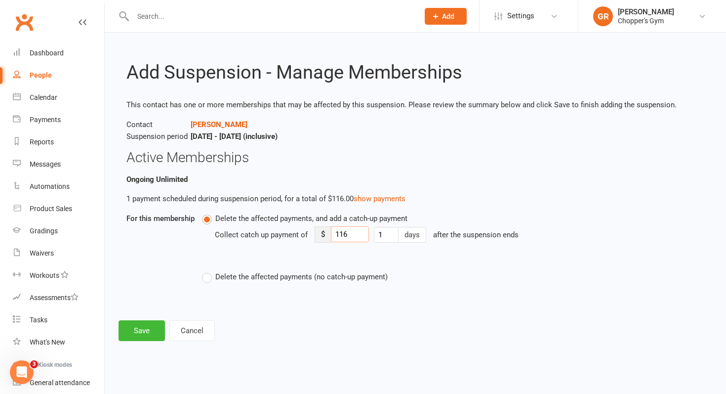
drag, startPoint x: 362, startPoint y: 237, endPoint x: 332, endPoint y: 234, distance: 30.3
click at [332, 234] on input "116" at bounding box center [350, 234] width 38 height 16
type input "30"
click at [149, 331] on button "Save" at bounding box center [142, 330] width 46 height 21
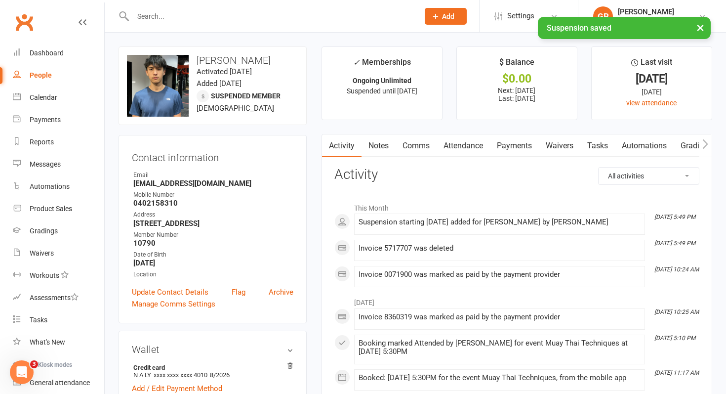
click at [520, 145] on link "Payments" at bounding box center [514, 145] width 49 height 23
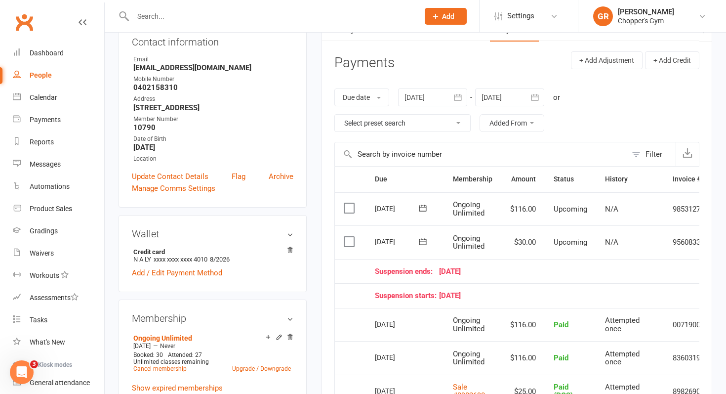
scroll to position [108, 0]
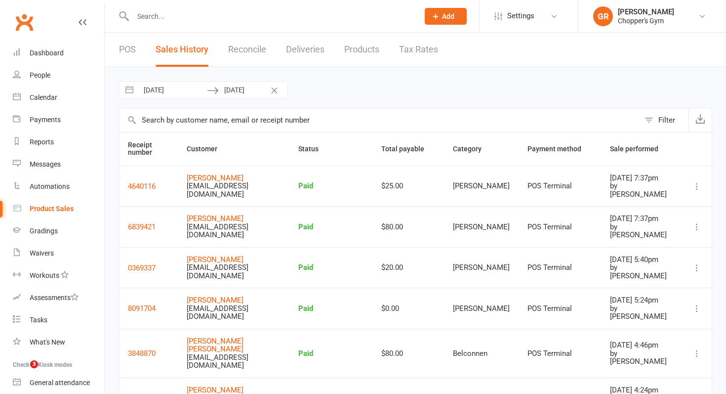
select select "100"
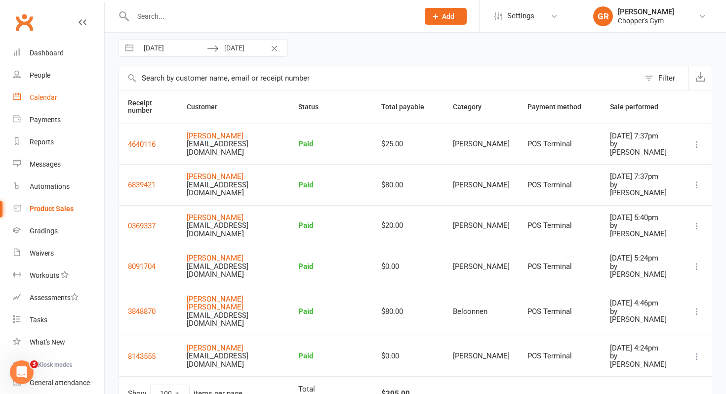
click at [44, 90] on link "Calendar" at bounding box center [58, 97] width 91 height 22
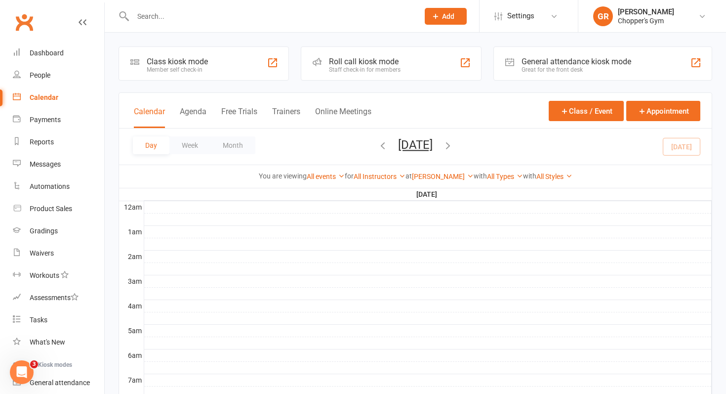
click at [187, 15] on input "text" at bounding box center [271, 16] width 282 height 14
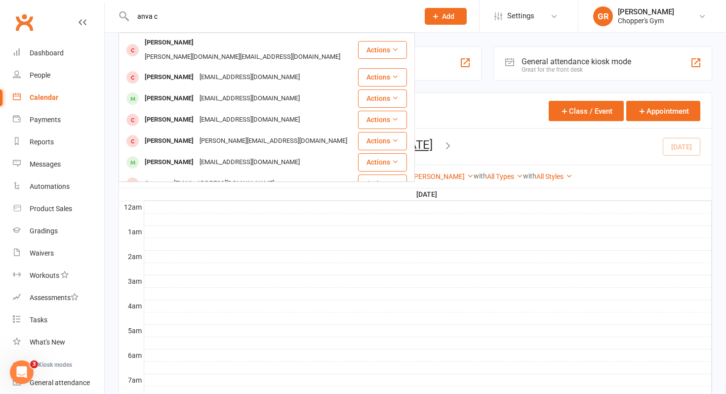
click at [167, 23] on input "anva c" at bounding box center [271, 16] width 282 height 14
type input "[PERSON_NAME]"
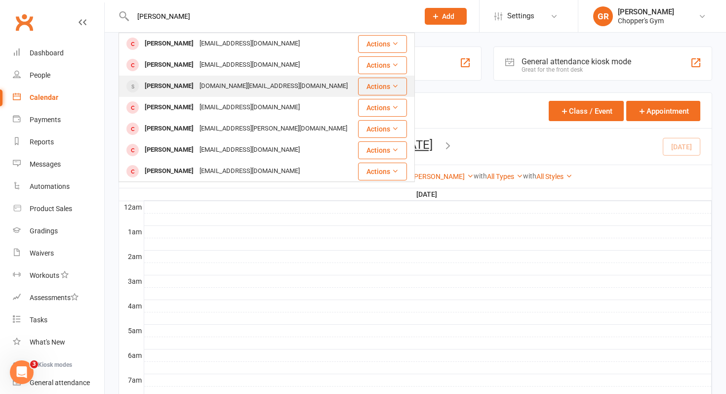
click at [166, 81] on div "[PERSON_NAME]" at bounding box center [169, 86] width 55 height 14
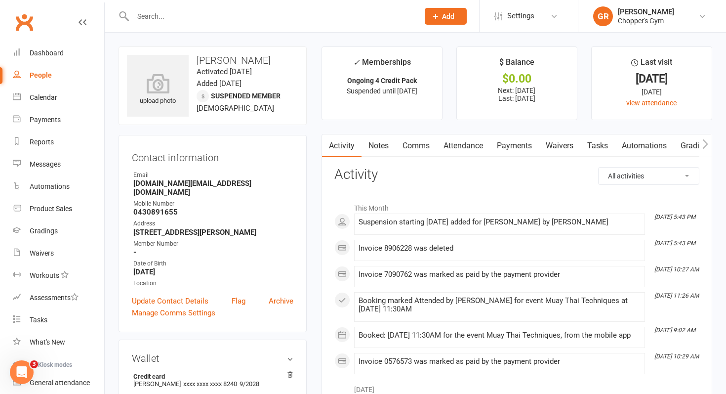
click at [512, 150] on link "Payments" at bounding box center [514, 145] width 49 height 23
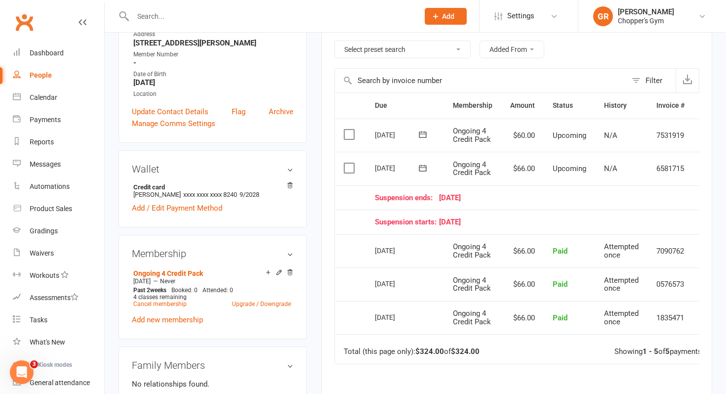
scroll to position [190, 0]
click at [350, 169] on label at bounding box center [350, 167] width 13 height 10
click at [350, 162] on input "checkbox" at bounding box center [347, 162] width 6 height 0
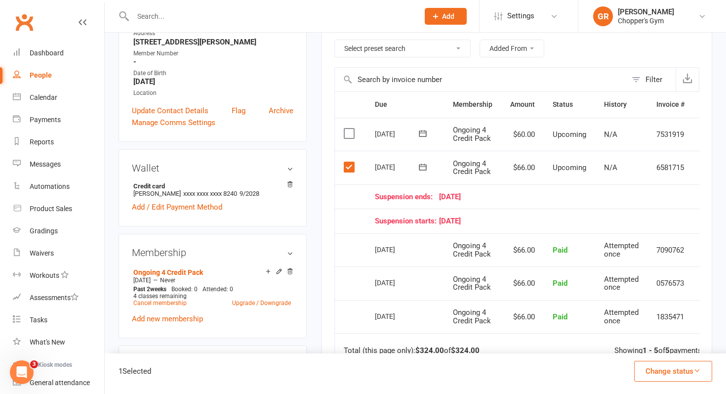
click at [686, 376] on button "Change status" at bounding box center [674, 371] width 78 height 21
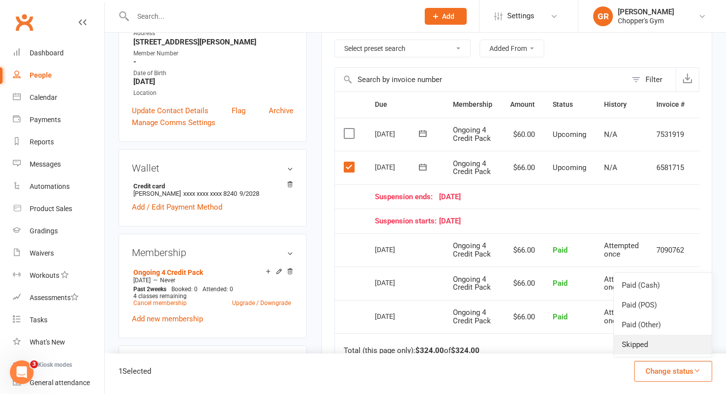
click at [648, 340] on link "Skipped" at bounding box center [663, 345] width 98 height 20
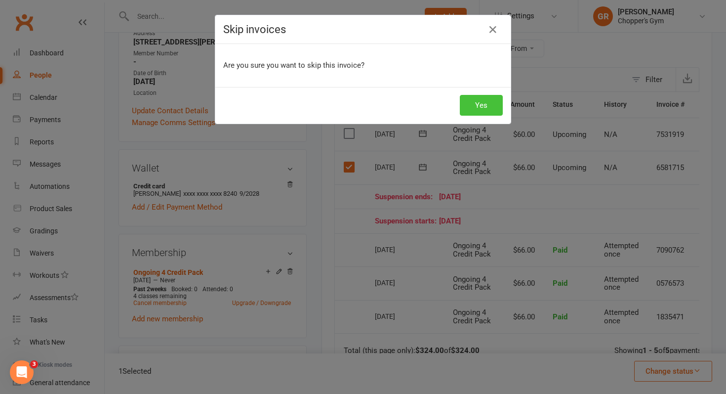
click at [476, 110] on button "Yes" at bounding box center [481, 105] width 43 height 21
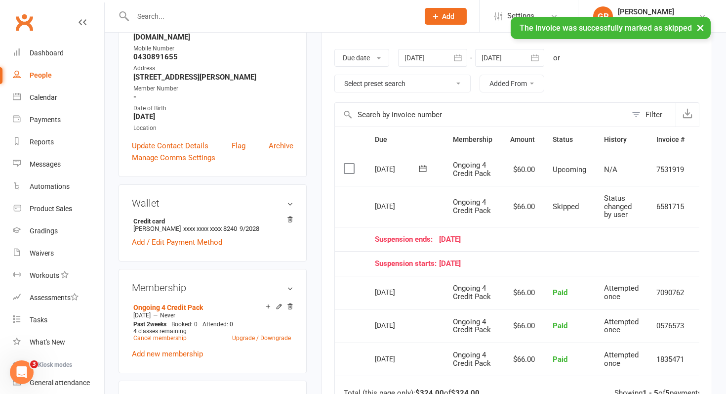
scroll to position [0, 24]
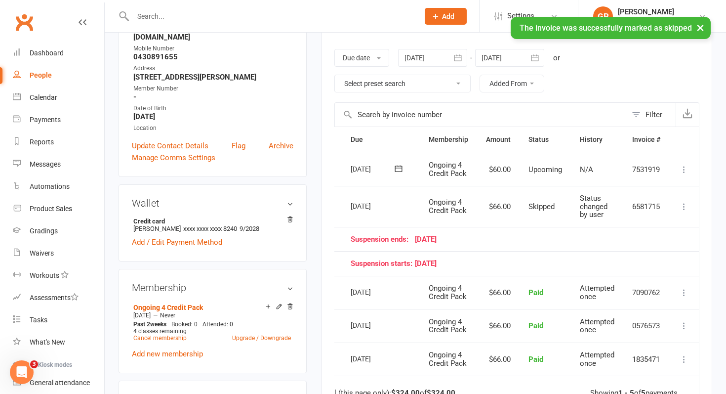
click at [687, 207] on icon at bounding box center [684, 207] width 10 height 10
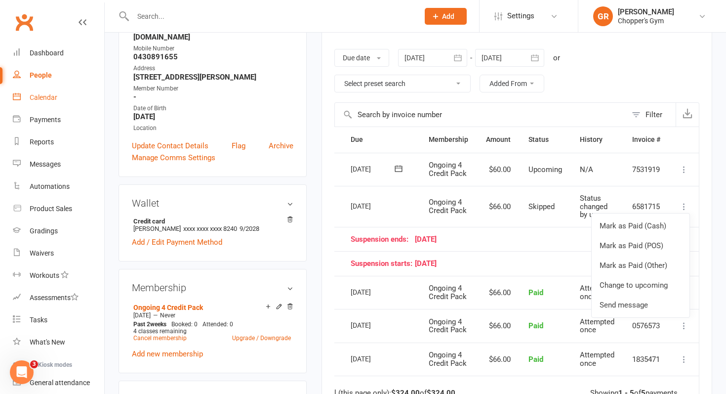
click at [41, 93] on link "Calendar" at bounding box center [58, 97] width 91 height 22
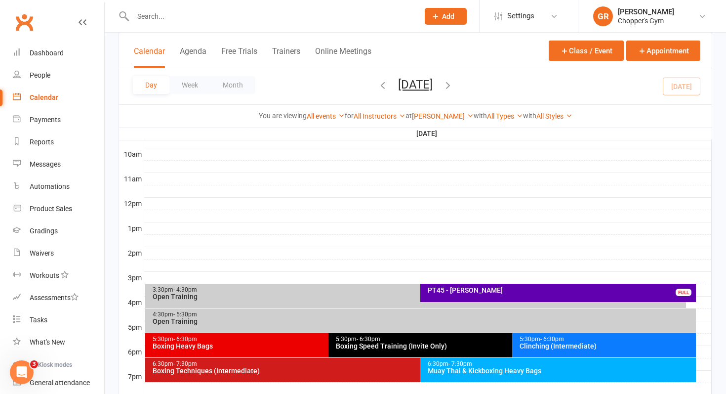
scroll to position [314, 0]
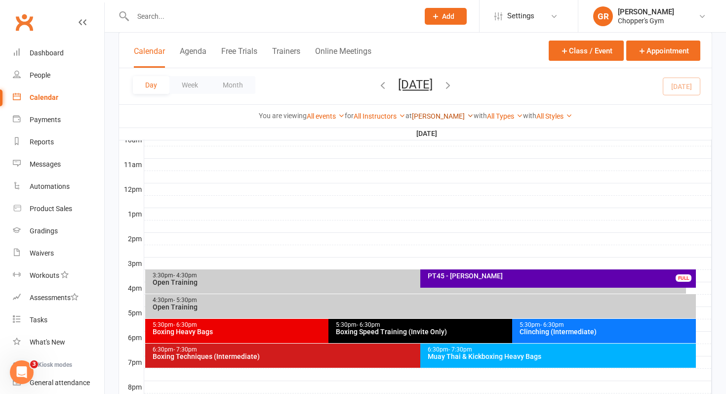
click at [444, 115] on link "[PERSON_NAME]" at bounding box center [443, 116] width 62 height 8
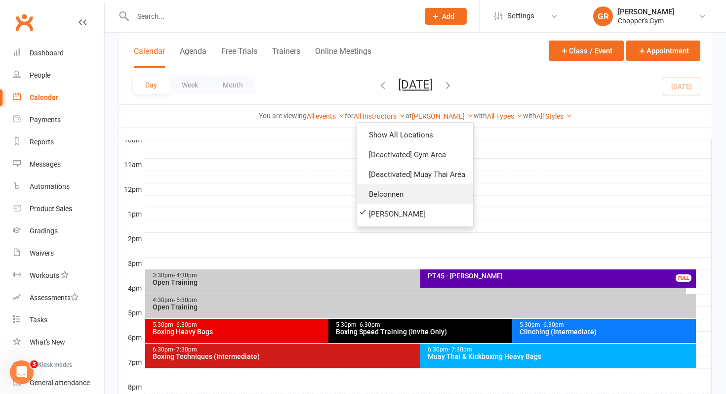
click at [389, 194] on link "Belconnen" at bounding box center [415, 194] width 116 height 20
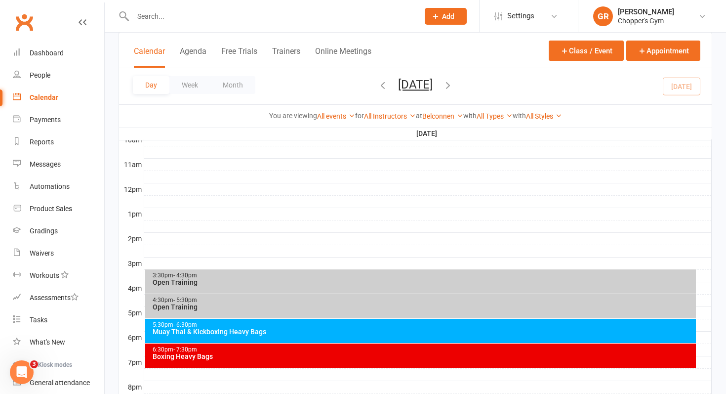
click at [409, 331] on div "Muay Thai & Kickboxing Heavy Bags" at bounding box center [423, 331] width 543 height 7
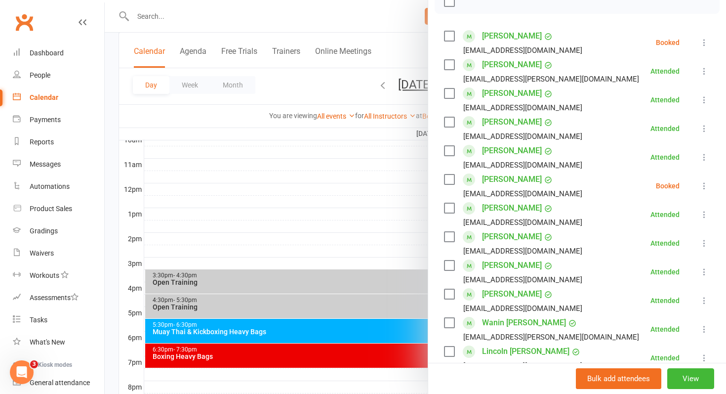
scroll to position [161, 0]
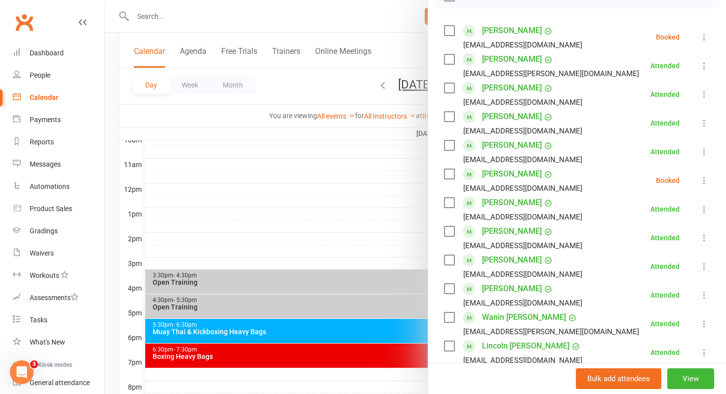
click at [446, 176] on label at bounding box center [449, 174] width 10 height 10
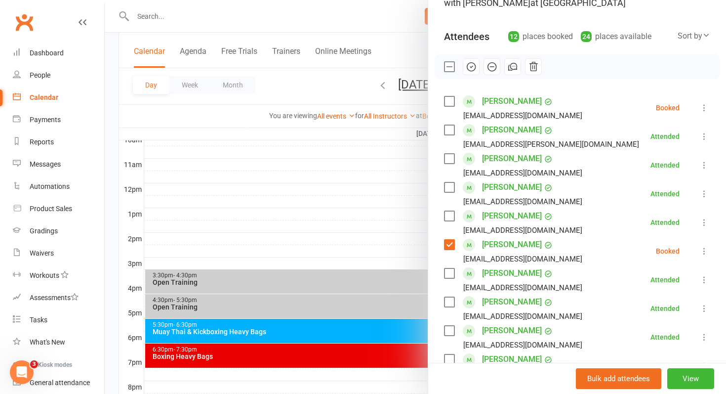
scroll to position [76, 0]
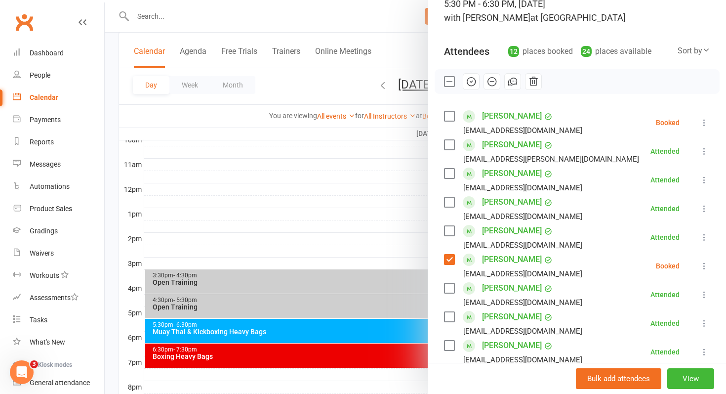
click at [447, 111] on label at bounding box center [449, 116] width 10 height 10
click at [489, 81] on icon "button" at bounding box center [492, 81] width 11 height 11
click at [310, 207] on div at bounding box center [416, 197] width 622 height 394
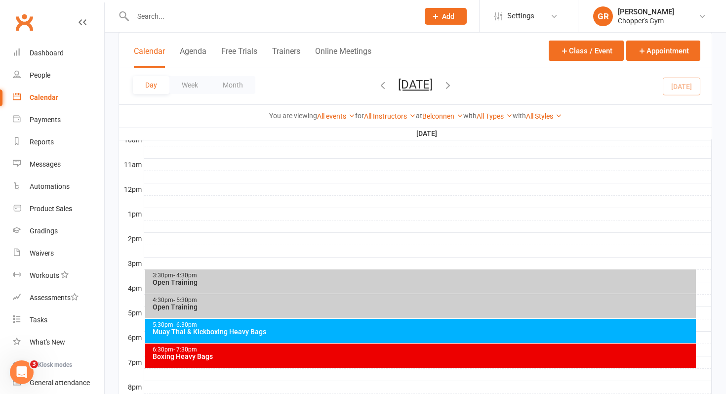
click at [287, 358] on div "Boxing Heavy Bags" at bounding box center [423, 356] width 543 height 7
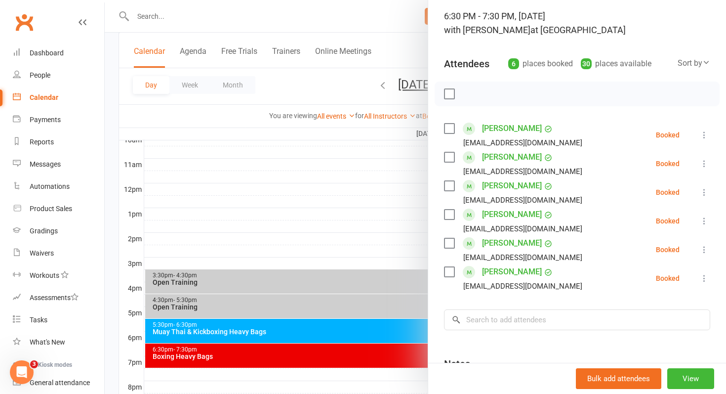
scroll to position [65, 0]
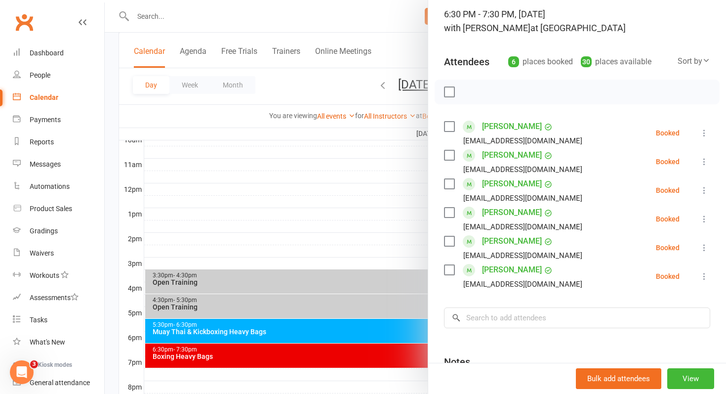
click at [511, 243] on link "[PERSON_NAME]" at bounding box center [512, 241] width 60 height 16
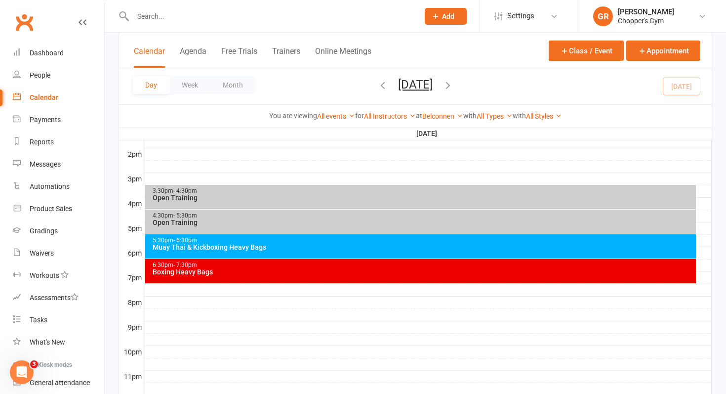
scroll to position [372, 0]
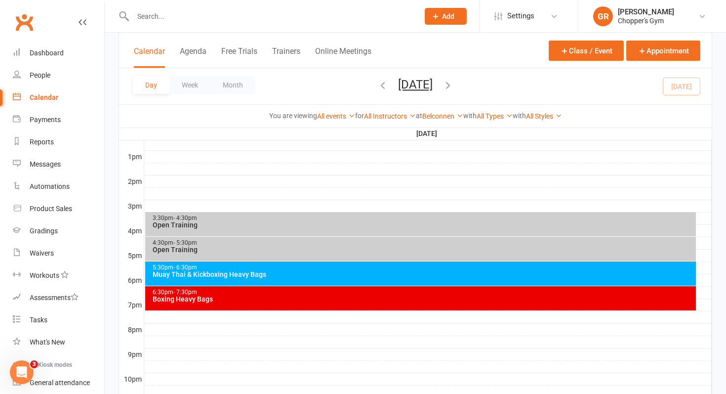
click at [454, 89] on icon "button" at bounding box center [448, 85] width 11 height 11
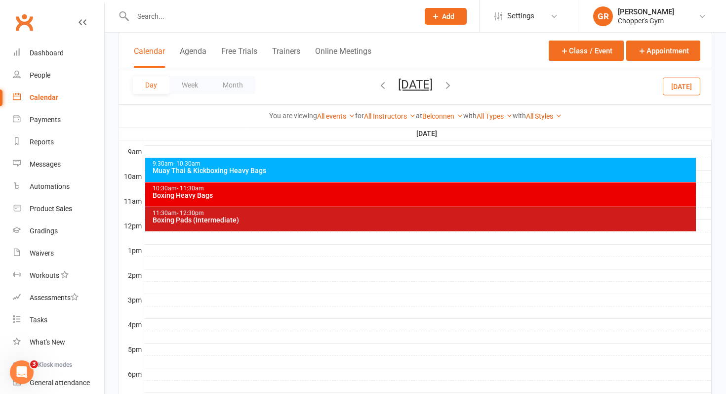
scroll to position [199, 0]
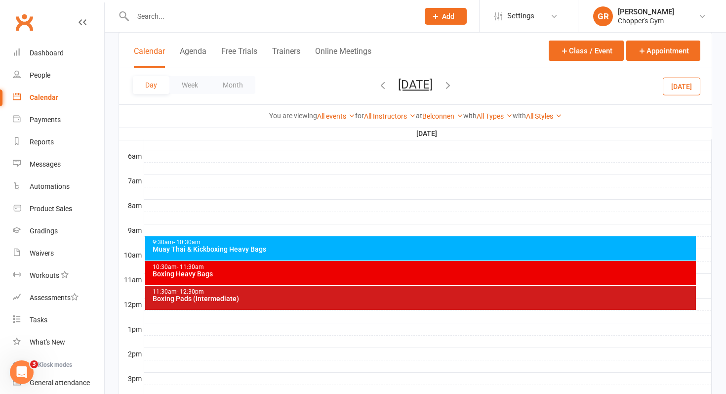
click at [414, 251] on div "Muay Thai & Kickboxing Heavy Bags" at bounding box center [423, 249] width 543 height 7
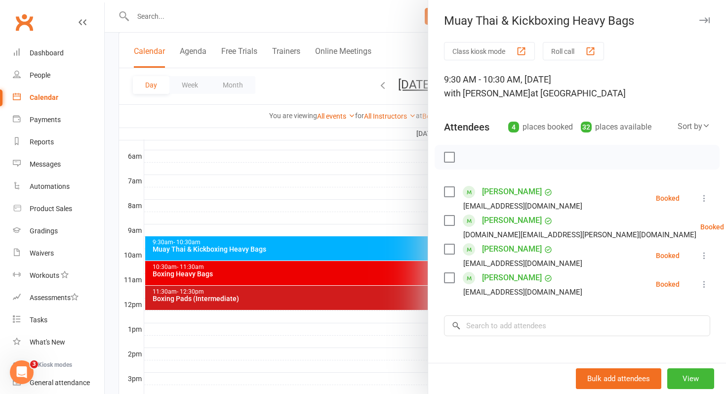
click at [306, 255] on div at bounding box center [416, 197] width 622 height 394
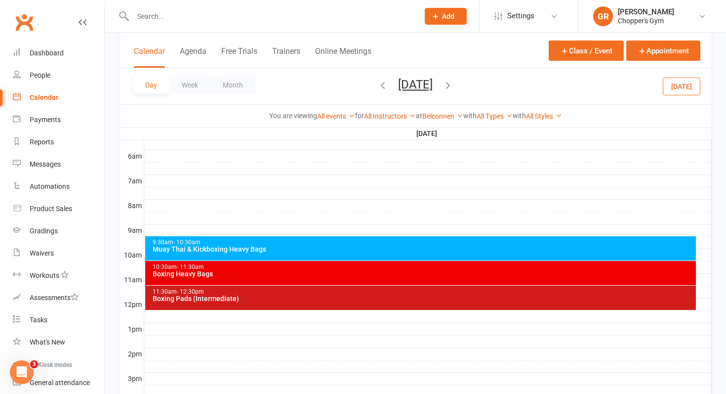
click at [306, 255] on div "9:30am - 10:30am Muay Thai & Kickboxing Heavy Bags" at bounding box center [421, 248] width 552 height 24
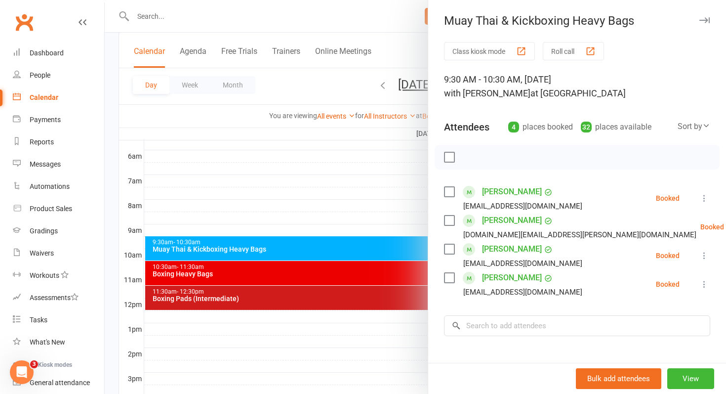
click at [308, 254] on div at bounding box center [416, 197] width 622 height 394
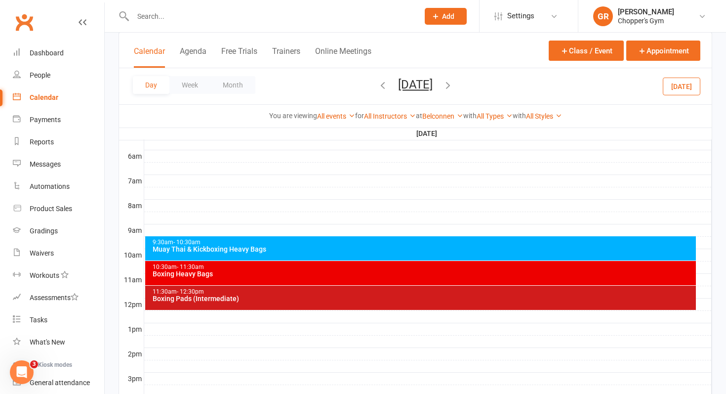
click at [298, 249] on div "Muay Thai & Kickboxing Heavy Bags" at bounding box center [423, 249] width 543 height 7
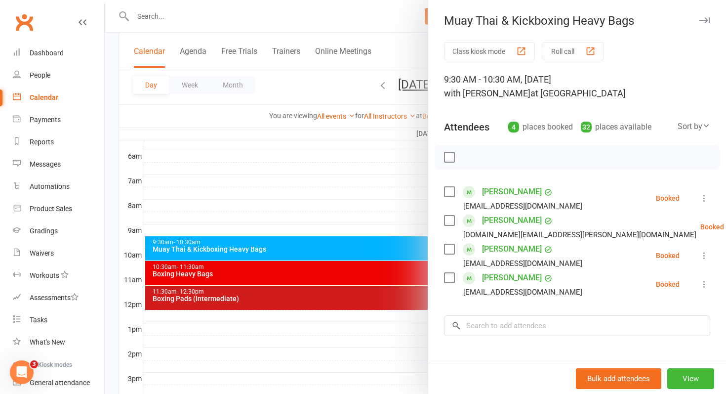
click at [291, 274] on div at bounding box center [416, 197] width 622 height 394
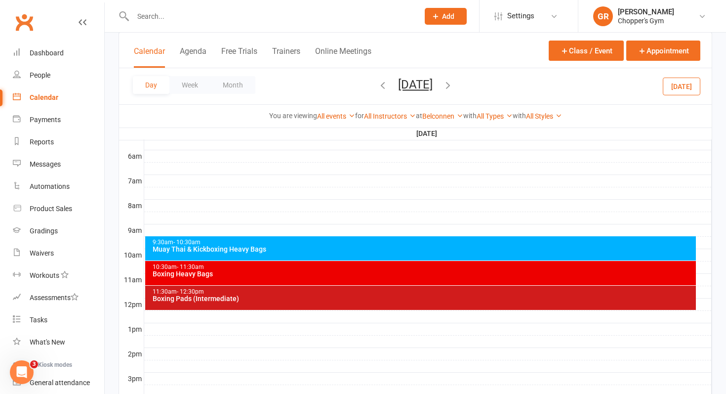
click at [291, 274] on div "Boxing Heavy Bags" at bounding box center [423, 273] width 543 height 7
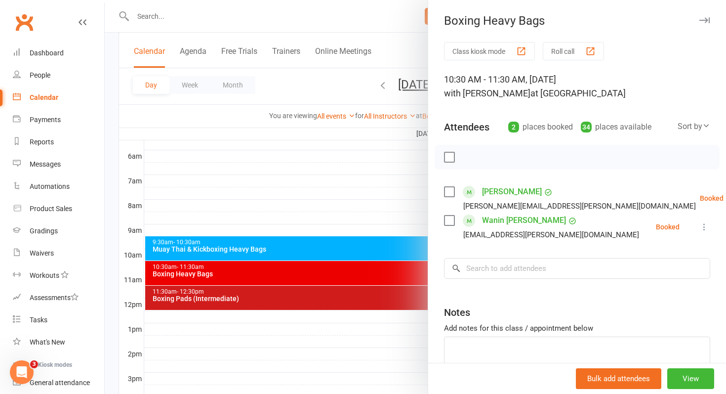
click at [343, 209] on div at bounding box center [416, 197] width 622 height 394
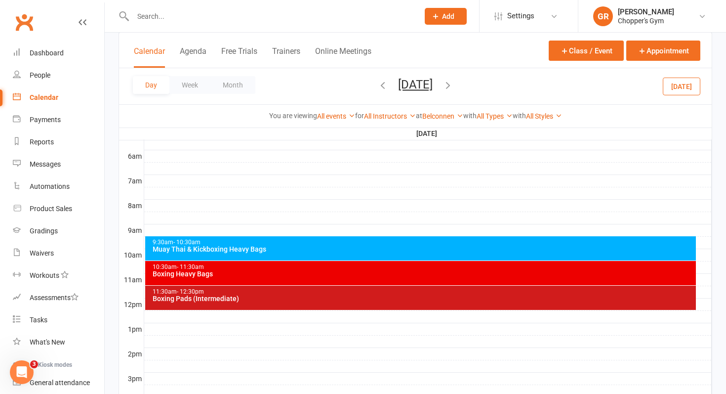
click at [305, 275] on div "Boxing Heavy Bags" at bounding box center [423, 273] width 543 height 7
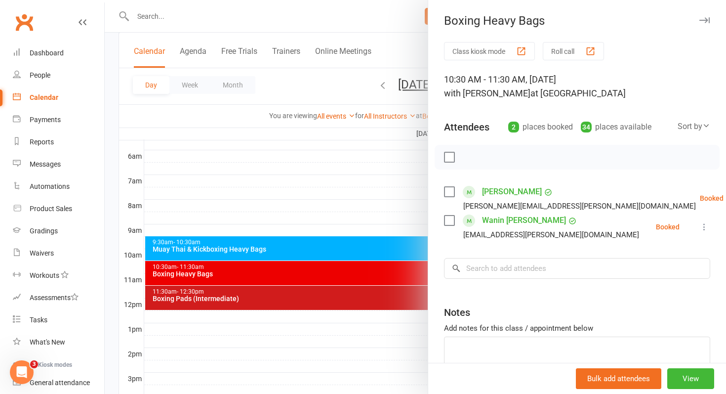
click at [510, 222] on link "Wanin Tessema" at bounding box center [524, 220] width 84 height 16
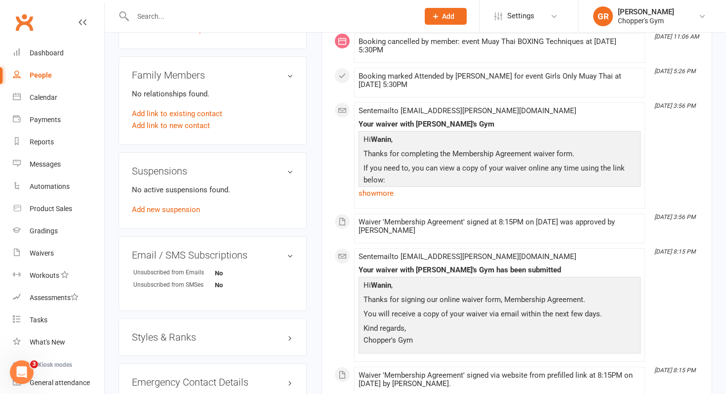
scroll to position [587, 0]
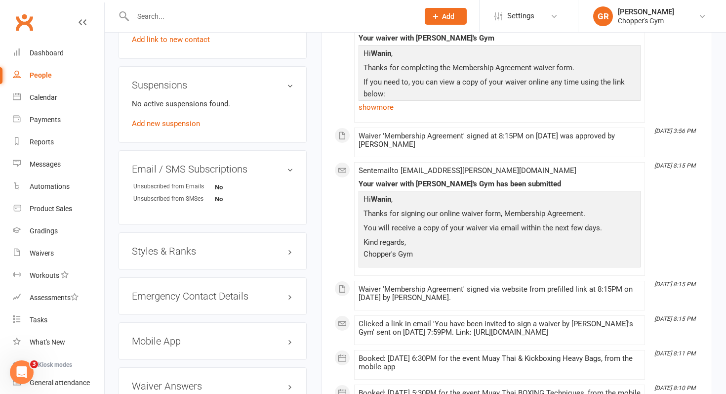
click at [209, 277] on div "Emergency Contact Details edit" at bounding box center [213, 296] width 188 height 38
click at [264, 291] on h3 "Emergency Contact Details edit" at bounding box center [213, 296] width 162 height 11
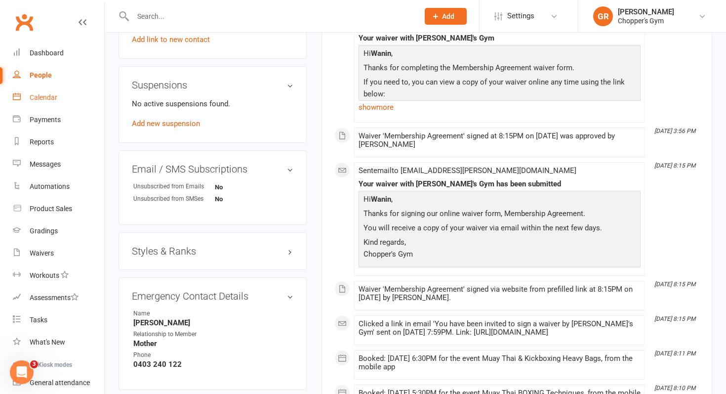
click at [40, 94] on div "Calendar" at bounding box center [44, 97] width 28 height 8
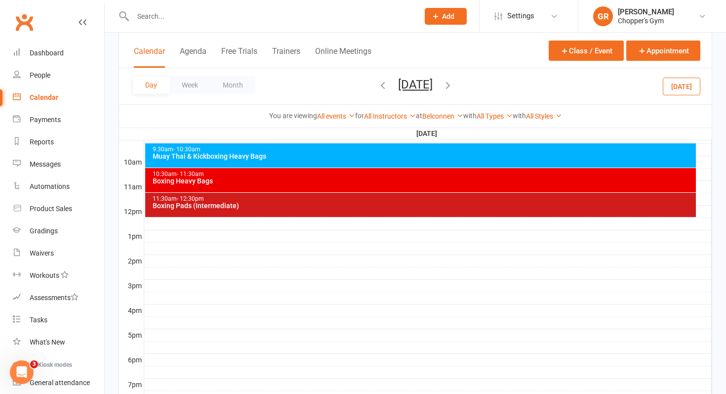
scroll to position [302, 0]
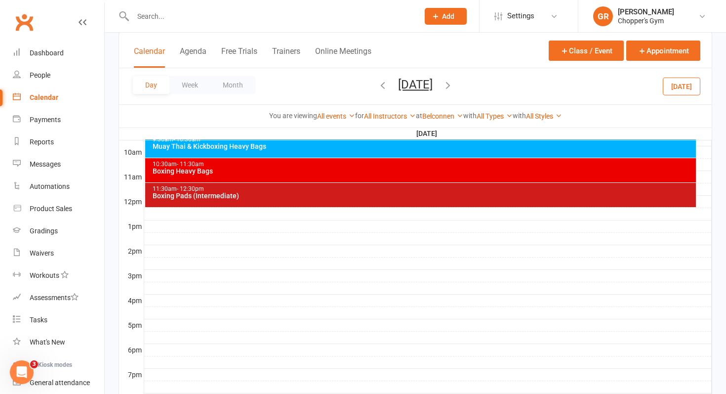
click at [235, 197] on div "Boxing Pads (Intermediate)" at bounding box center [423, 195] width 543 height 7
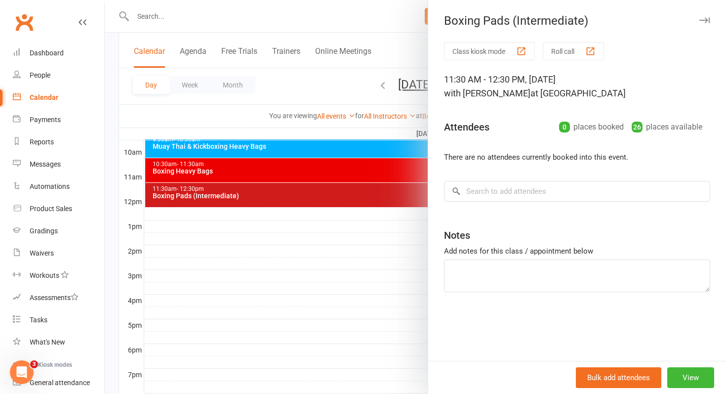
click at [215, 164] on div at bounding box center [416, 197] width 622 height 394
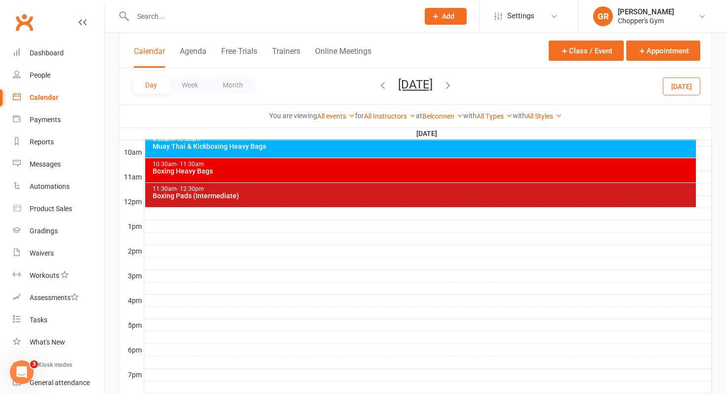
click at [221, 155] on div "9:30am - 10:30am Muay Thai & Kickboxing Heavy Bags" at bounding box center [421, 145] width 552 height 24
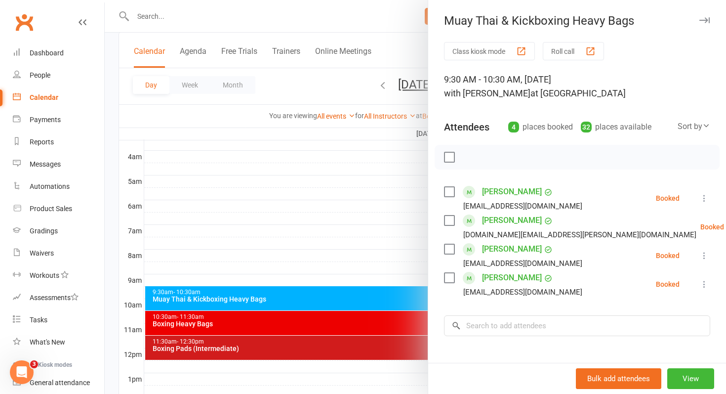
scroll to position [142, 0]
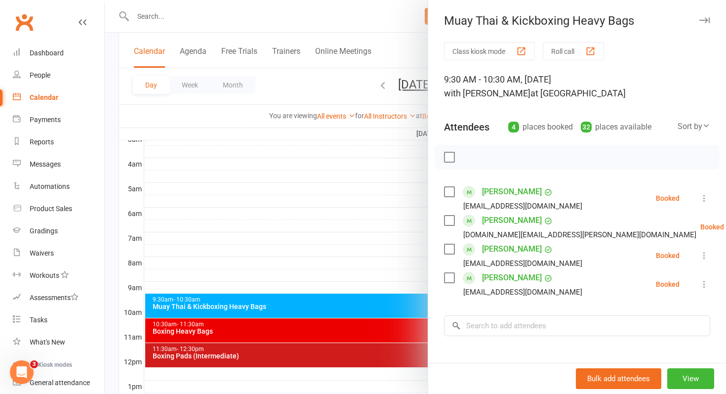
click at [323, 203] on div at bounding box center [416, 197] width 622 height 394
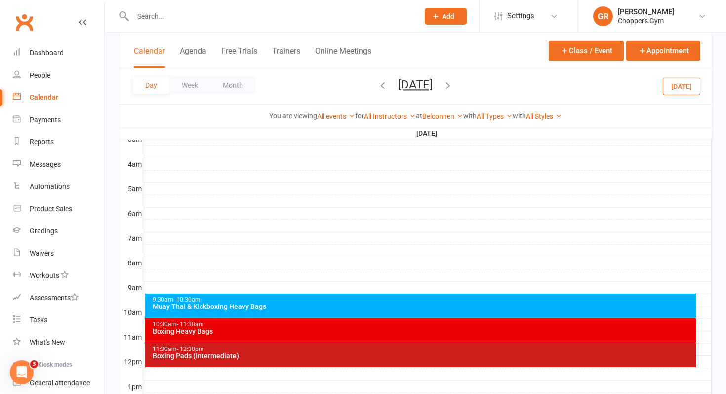
click at [682, 90] on button "[DATE]" at bounding box center [682, 86] width 38 height 18
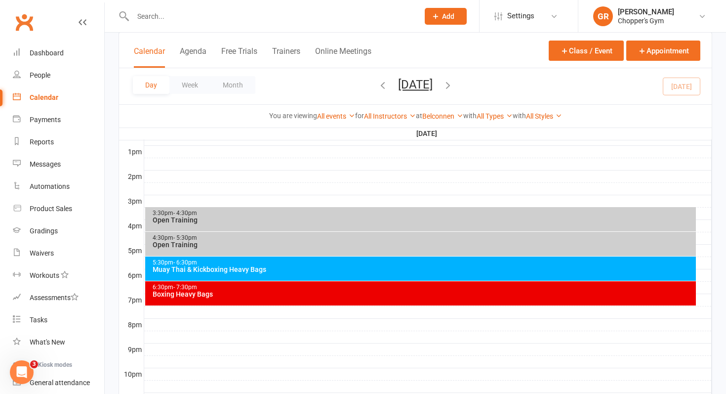
scroll to position [383, 0]
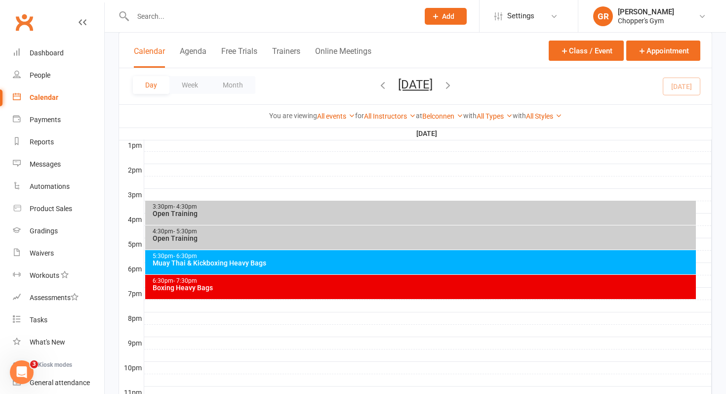
click at [559, 293] on div "6:30pm - 7:30pm Boxing Heavy Bags" at bounding box center [421, 287] width 552 height 24
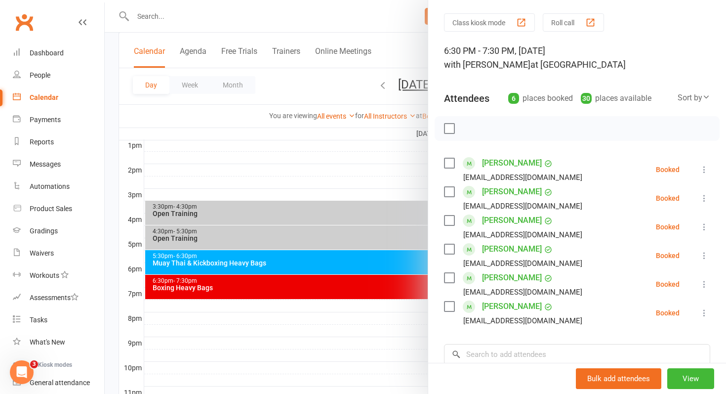
scroll to position [41, 0]
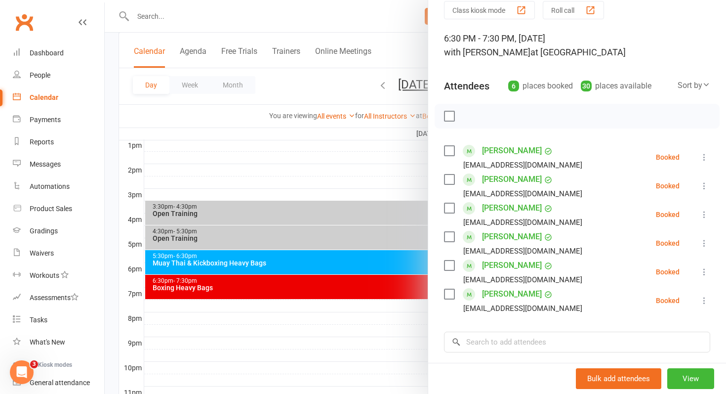
click at [309, 272] on div at bounding box center [416, 197] width 622 height 394
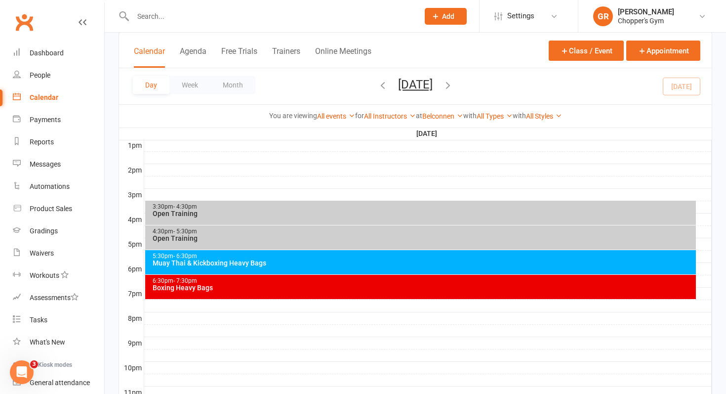
click at [310, 269] on div "5:30pm - 6:30pm Muay Thai & Kickboxing Heavy Bags" at bounding box center [421, 262] width 552 height 24
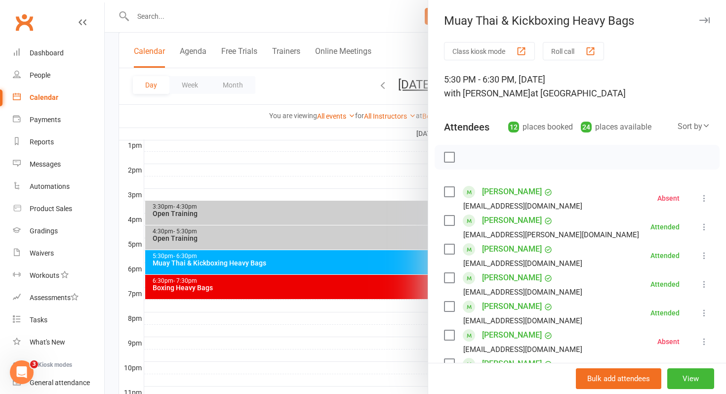
click at [320, 259] on div at bounding box center [416, 197] width 622 height 394
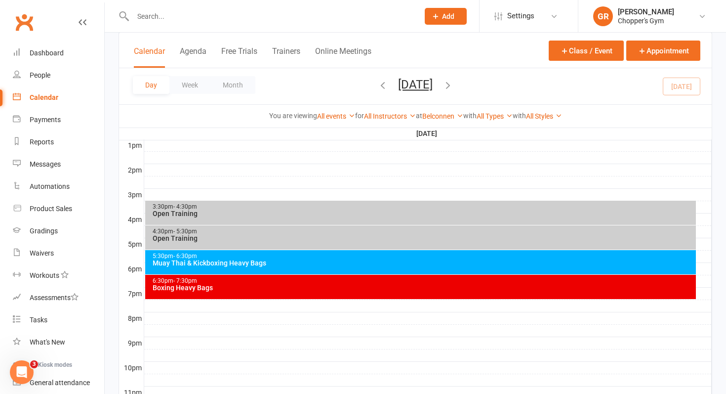
click at [324, 259] on div "Muay Thai & Kickboxing Heavy Bags" at bounding box center [423, 262] width 543 height 7
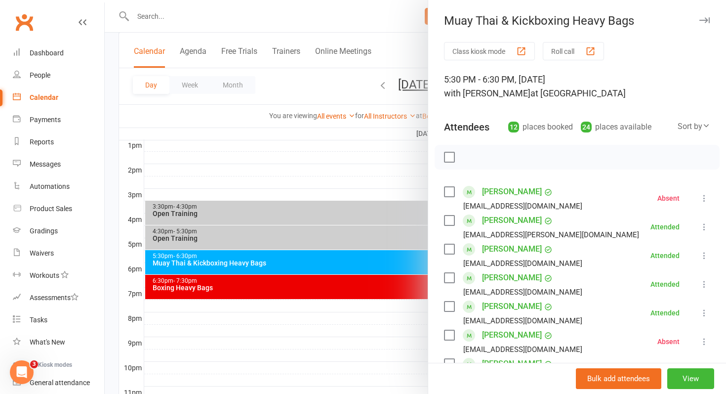
click at [350, 300] on div at bounding box center [416, 197] width 622 height 394
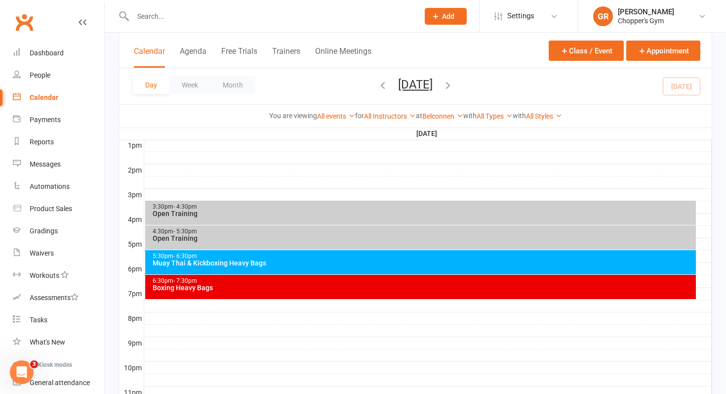
click at [361, 293] on div "6:30pm - 7:30pm Boxing Heavy Bags" at bounding box center [421, 287] width 552 height 24
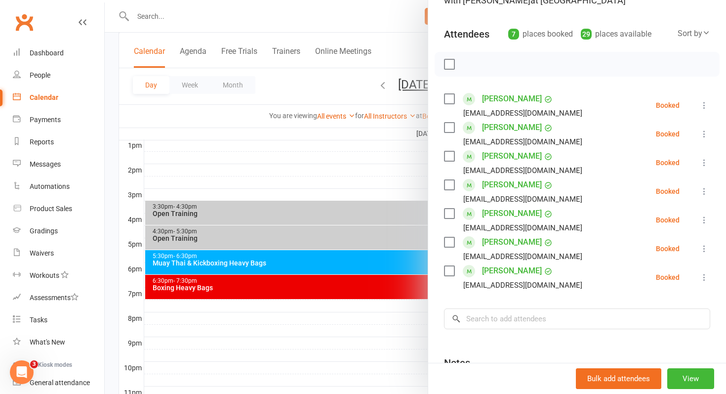
scroll to position [100, 0]
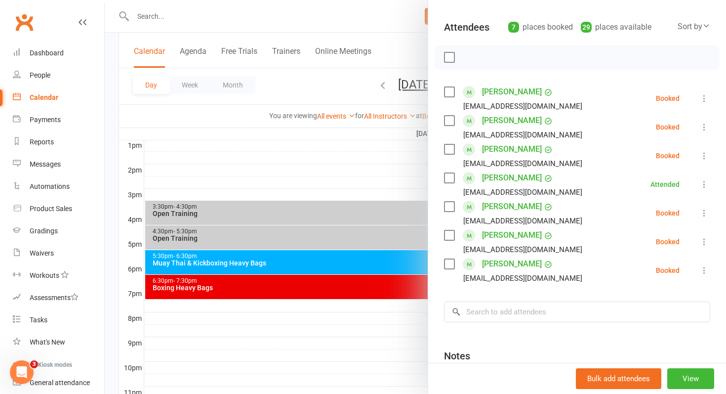
click at [453, 238] on label at bounding box center [449, 235] width 10 height 10
click at [467, 61] on icon "button" at bounding box center [471, 57] width 11 height 11
click at [496, 123] on link "[PERSON_NAME]" at bounding box center [512, 121] width 60 height 16
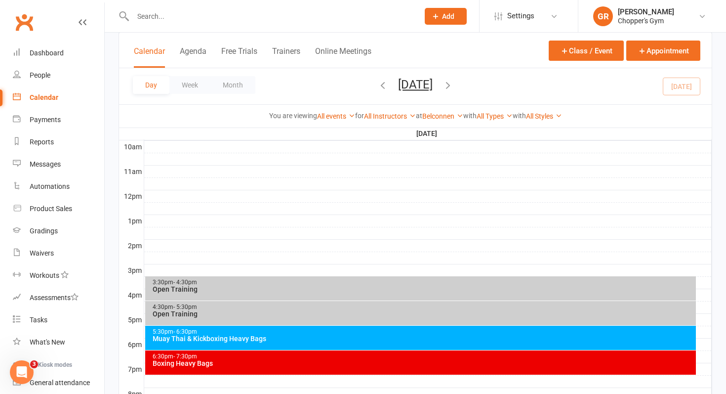
scroll to position [322, 0]
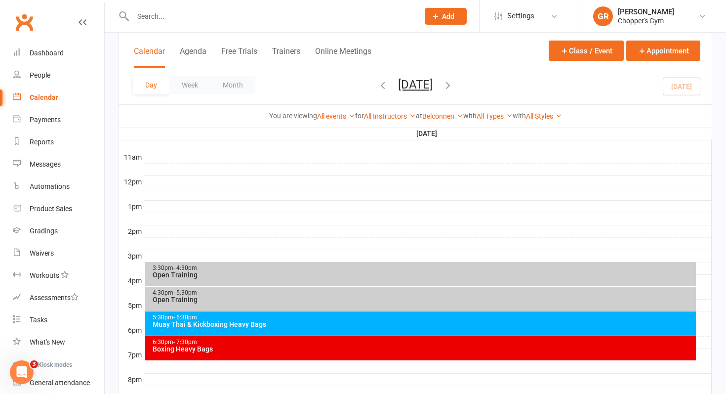
click at [246, 324] on div "Muay Thai & Kickboxing Heavy Bags" at bounding box center [423, 324] width 543 height 7
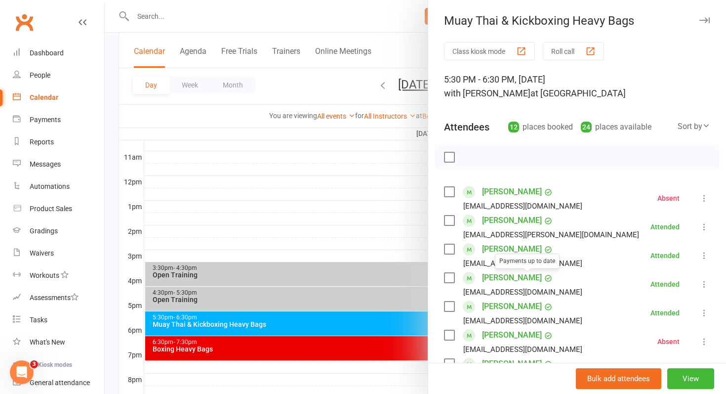
scroll to position [26, 0]
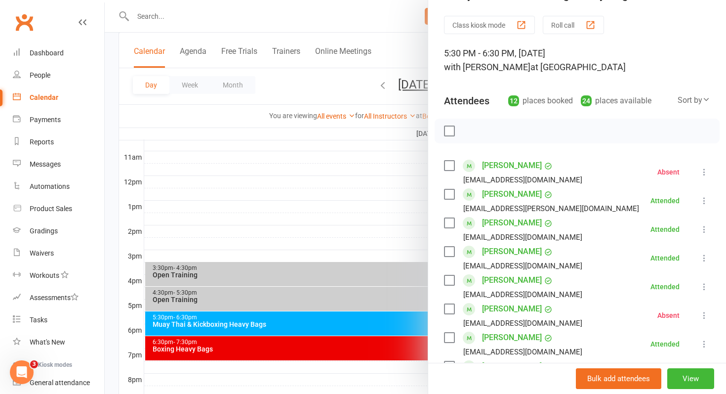
click at [343, 343] on div at bounding box center [416, 197] width 622 height 394
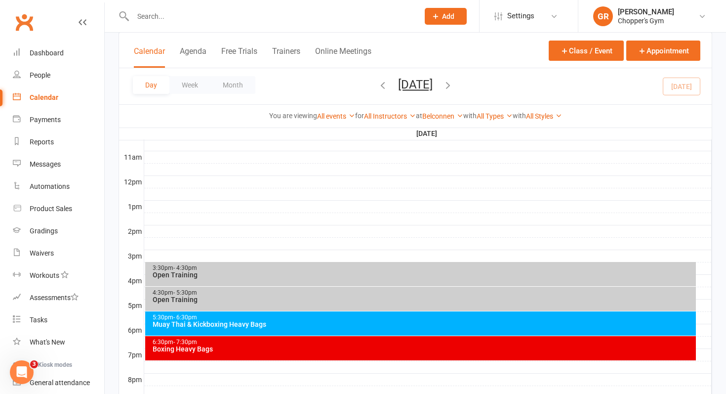
click at [343, 343] on div "6:30pm - 7:30pm" at bounding box center [423, 342] width 543 height 6
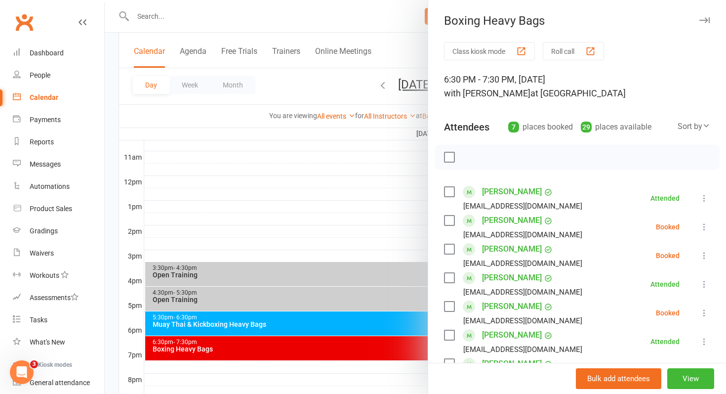
click at [348, 323] on div at bounding box center [416, 197] width 622 height 394
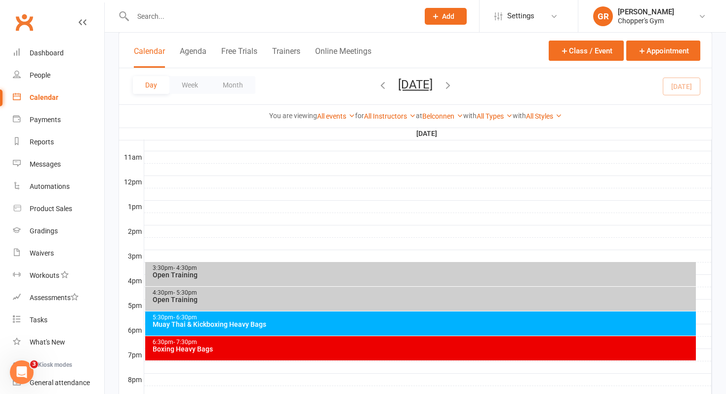
click at [348, 323] on div "Muay Thai & Kickboxing Heavy Bags" at bounding box center [423, 324] width 543 height 7
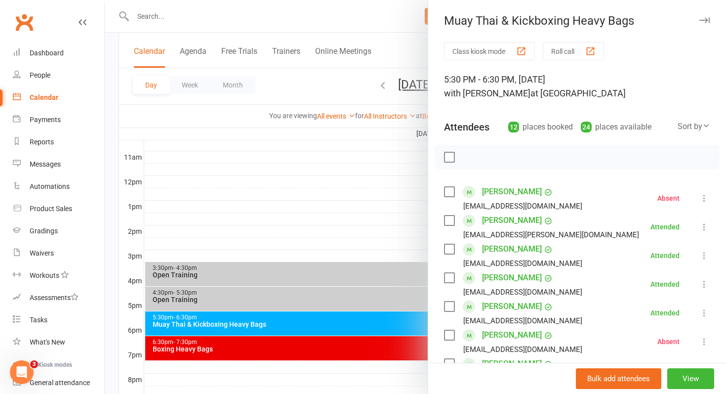
click at [340, 355] on div at bounding box center [416, 197] width 622 height 394
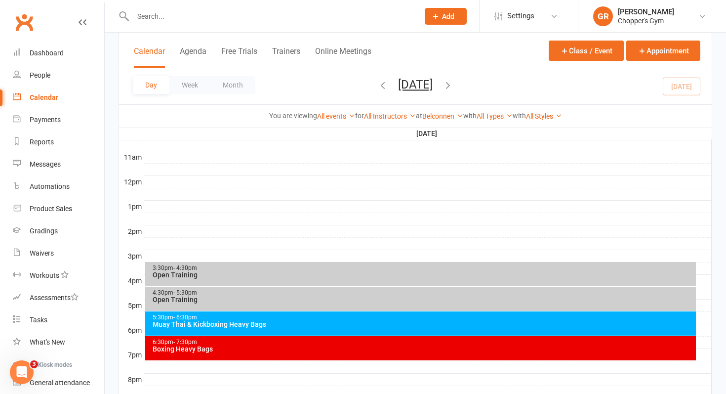
click at [344, 350] on div "Boxing Heavy Bags" at bounding box center [423, 348] width 543 height 7
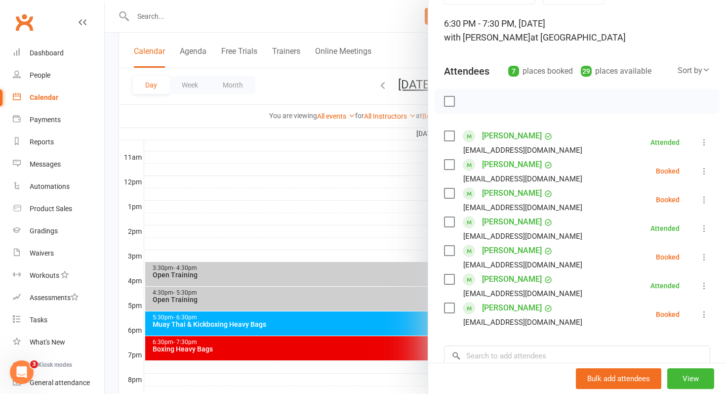
scroll to position [58, 0]
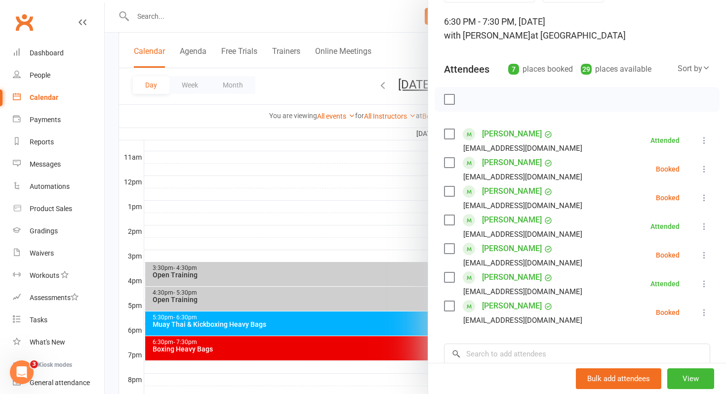
click at [453, 161] on label at bounding box center [449, 163] width 10 height 10
click at [470, 96] on icon "button" at bounding box center [471, 99] width 11 height 11
click at [496, 133] on link "[PERSON_NAME]" at bounding box center [512, 134] width 60 height 16
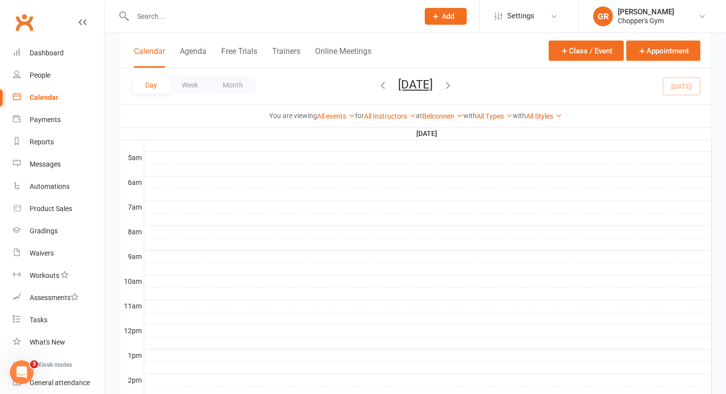
scroll to position [299, 0]
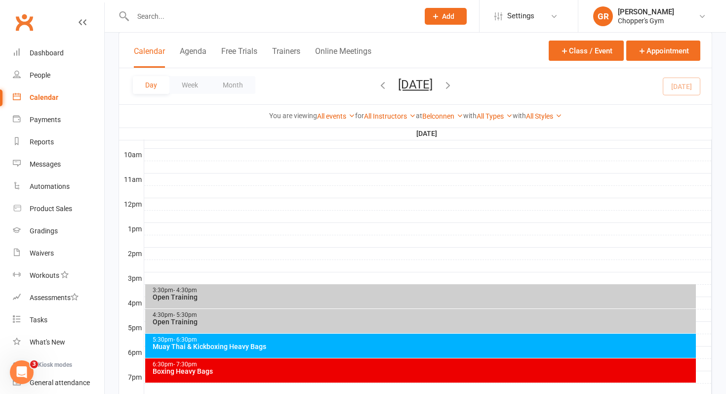
click at [461, 348] on div "Muay Thai & Kickboxing Heavy Bags" at bounding box center [423, 346] width 543 height 7
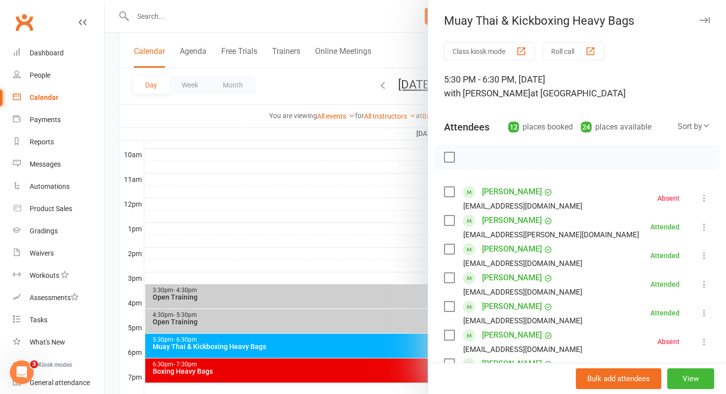
click at [408, 361] on div at bounding box center [416, 197] width 622 height 394
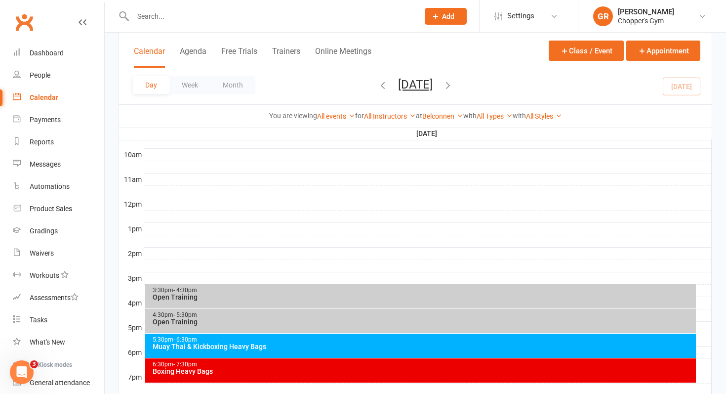
click at [399, 362] on div "6:30pm - 7:30pm" at bounding box center [423, 364] width 543 height 6
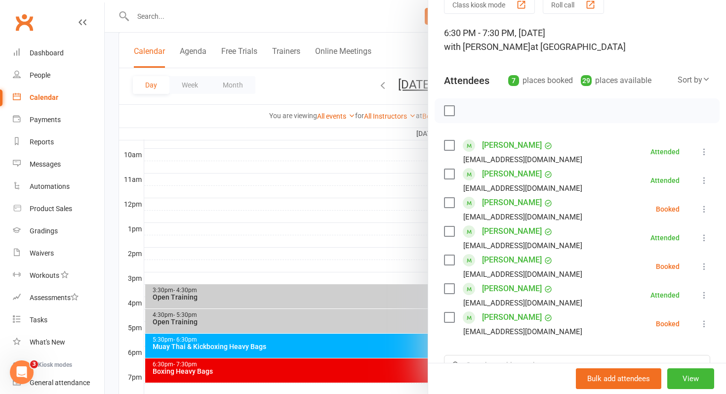
scroll to position [72, 0]
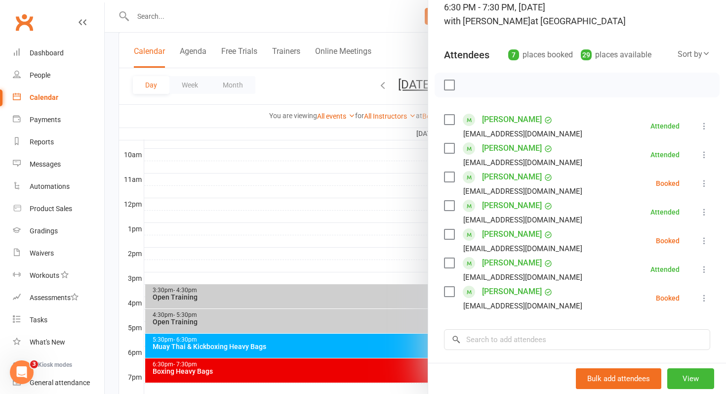
click at [448, 231] on label at bounding box center [449, 234] width 10 height 10
click at [472, 88] on icon "button" at bounding box center [471, 85] width 11 height 11
click at [289, 338] on div at bounding box center [416, 197] width 622 height 394
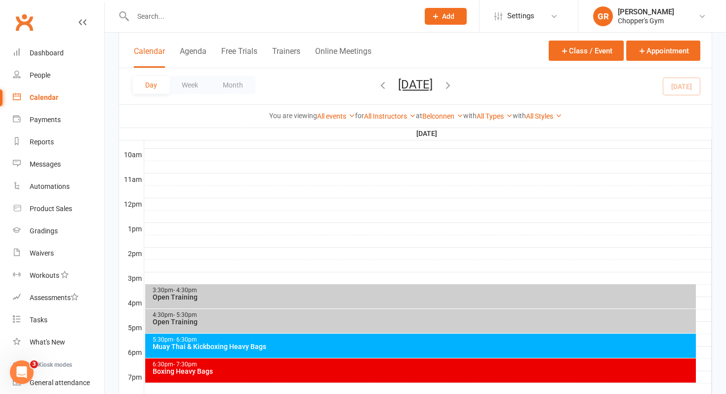
click at [289, 338] on div "5:30pm - 6:30pm" at bounding box center [423, 340] width 543 height 6
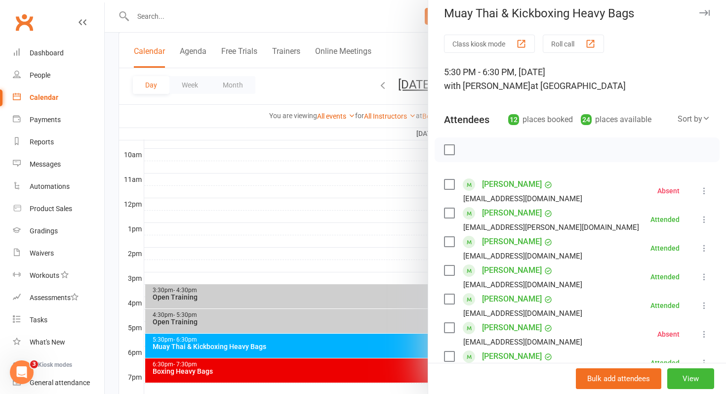
scroll to position [9, 0]
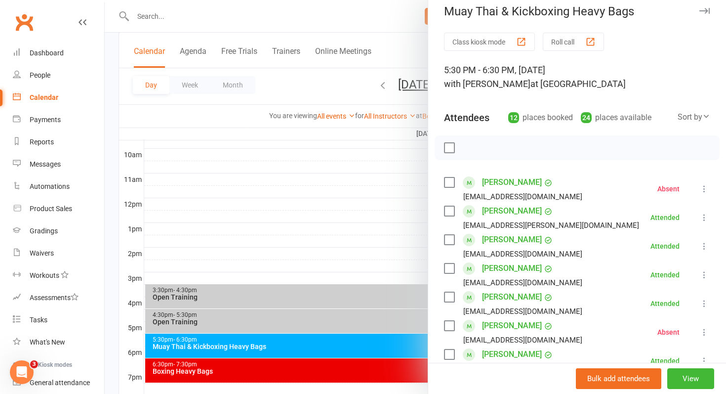
click at [353, 369] on div at bounding box center [416, 197] width 622 height 394
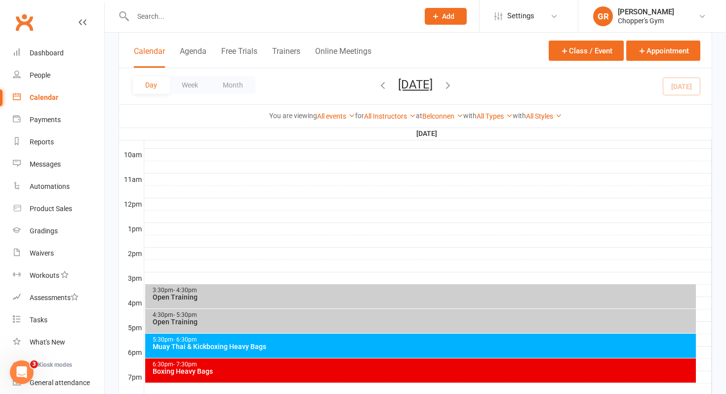
click at [353, 369] on div "Boxing Heavy Bags" at bounding box center [423, 371] width 543 height 7
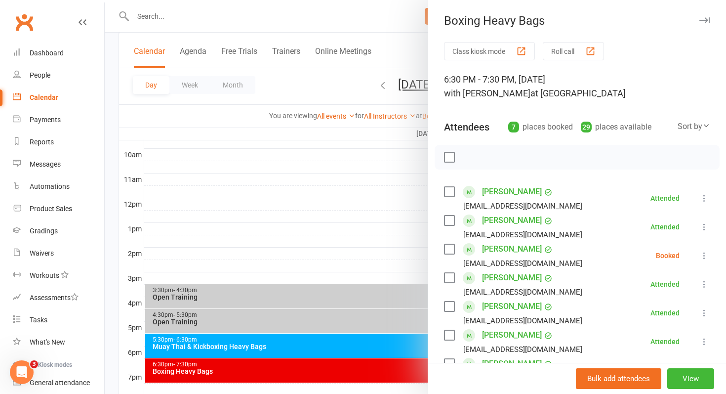
click at [450, 249] on label at bounding box center [449, 249] width 10 height 10
click at [472, 157] on icon "button" at bounding box center [471, 156] width 1 height 1
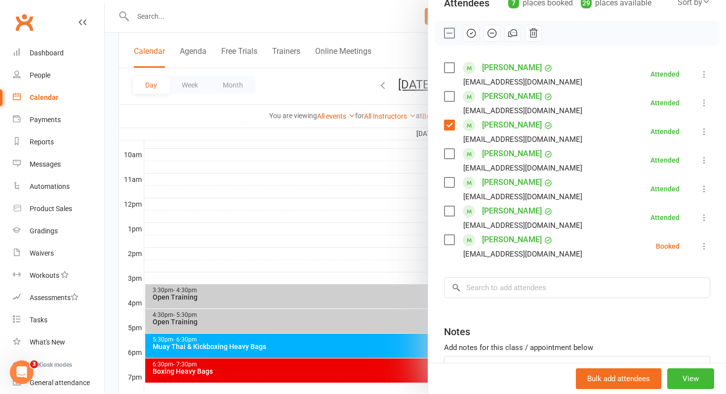
scroll to position [173, 0]
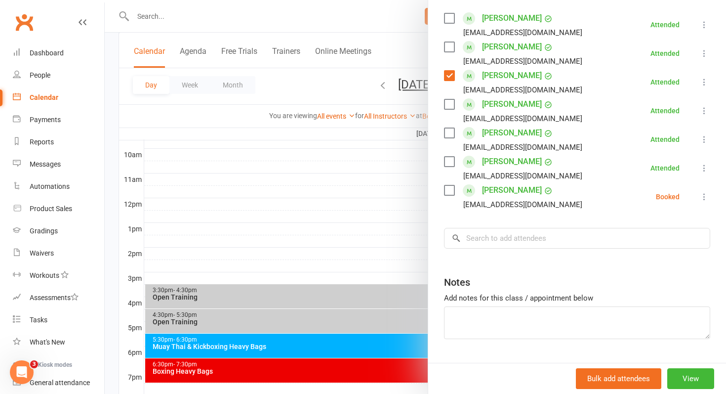
click at [343, 367] on div at bounding box center [416, 197] width 622 height 394
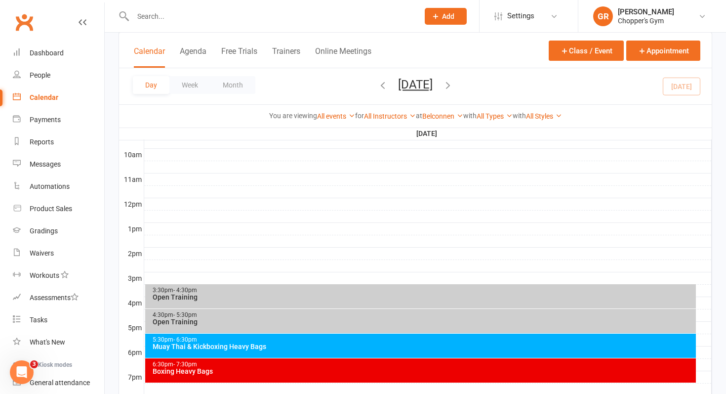
click at [330, 373] on div "Boxing Heavy Bags" at bounding box center [423, 371] width 543 height 7
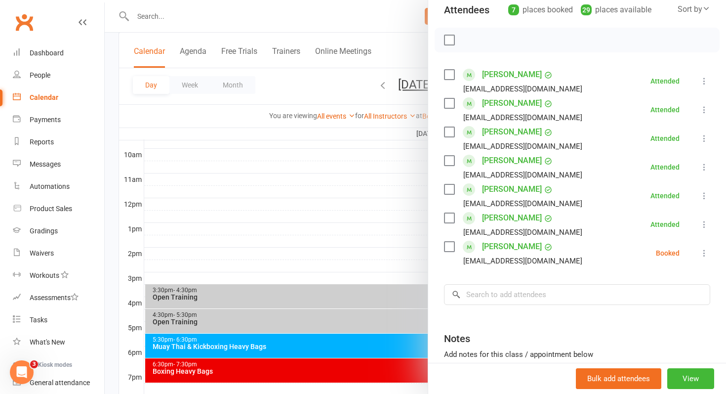
scroll to position [118, 0]
click at [372, 345] on div at bounding box center [416, 197] width 622 height 394
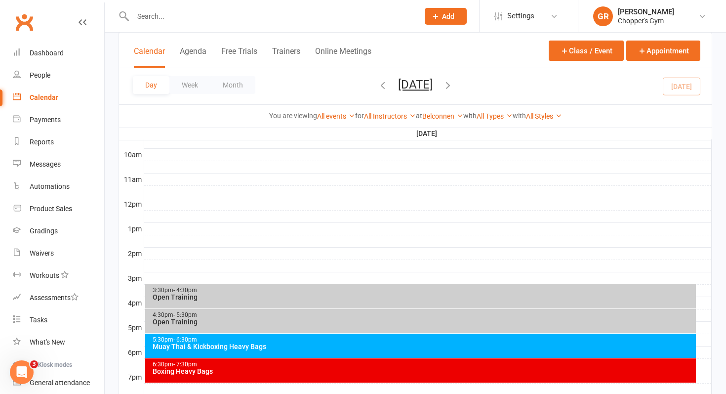
click at [372, 345] on div "Muay Thai & Kickboxing Heavy Bags" at bounding box center [423, 346] width 543 height 7
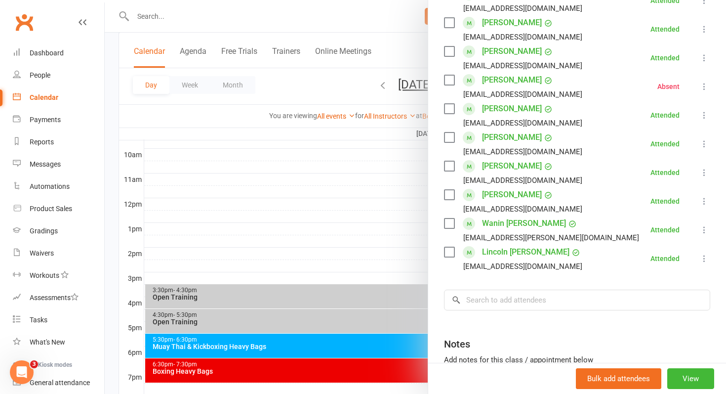
scroll to position [255, 0]
click at [293, 147] on div at bounding box center [416, 197] width 622 height 394
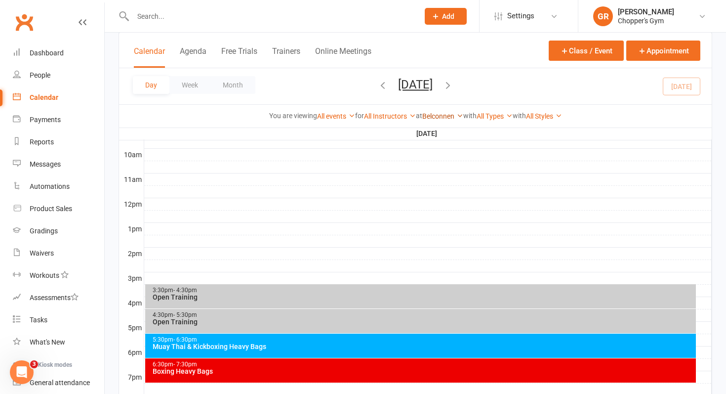
click at [459, 118] on icon at bounding box center [460, 115] width 7 height 7
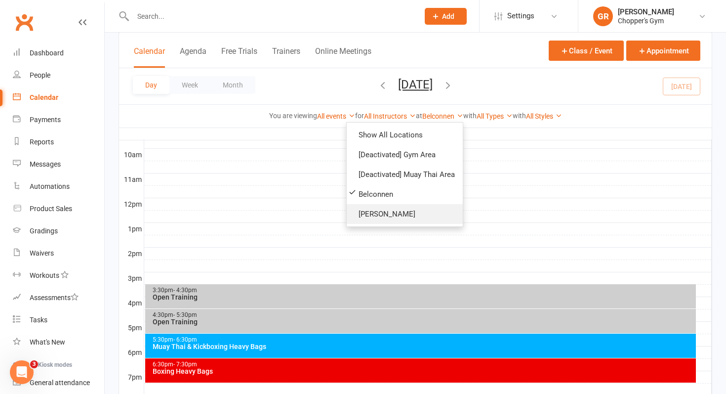
click at [368, 219] on link "[PERSON_NAME]" at bounding box center [405, 214] width 116 height 20
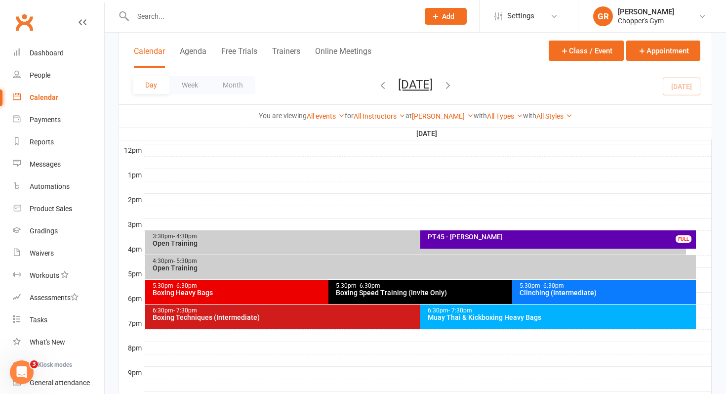
scroll to position [370, 0]
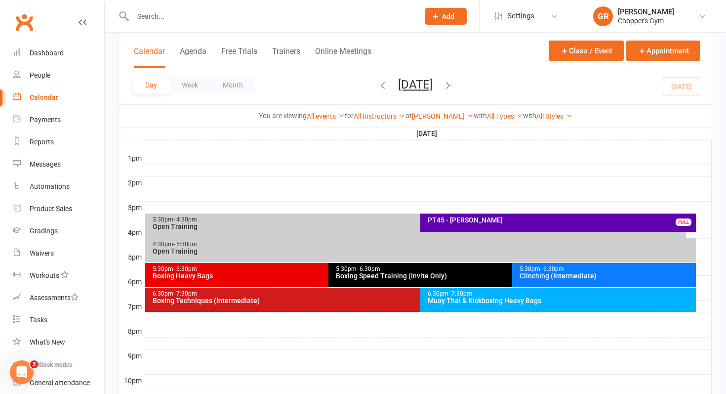
click at [266, 278] on div "Boxing Heavy Bags" at bounding box center [326, 275] width 349 height 7
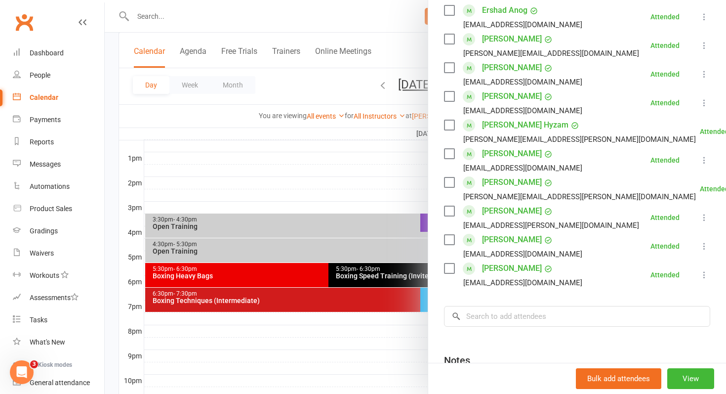
scroll to position [186, 0]
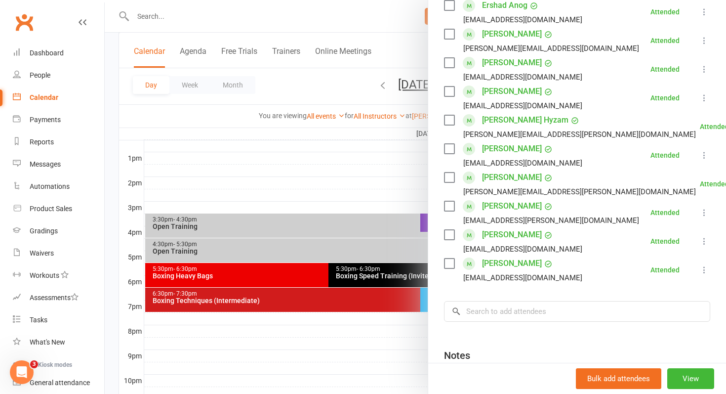
click at [301, 296] on div at bounding box center [416, 197] width 622 height 394
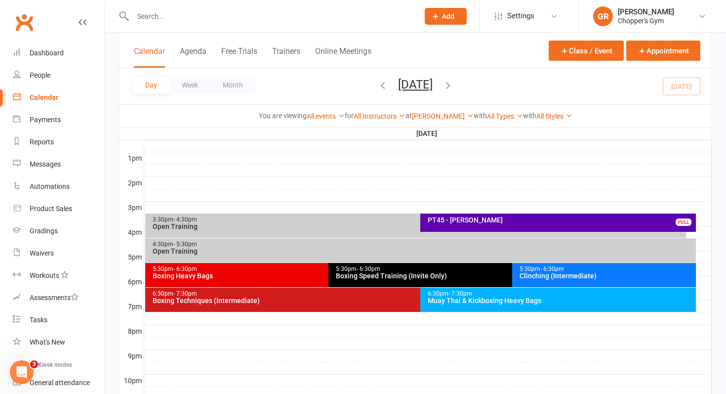
click at [290, 299] on div "Boxing Techniques (Intermediate)" at bounding box center [418, 300] width 533 height 7
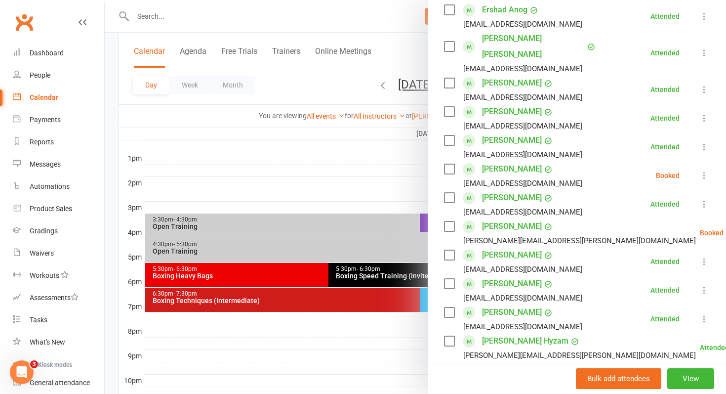
scroll to position [157, 0]
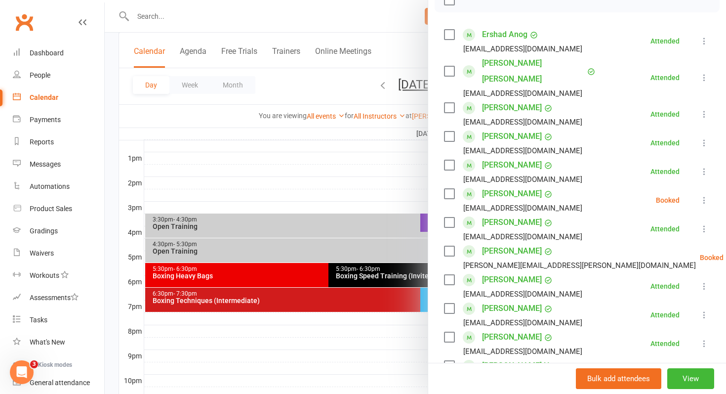
click at [338, 199] on div at bounding box center [416, 197] width 622 height 394
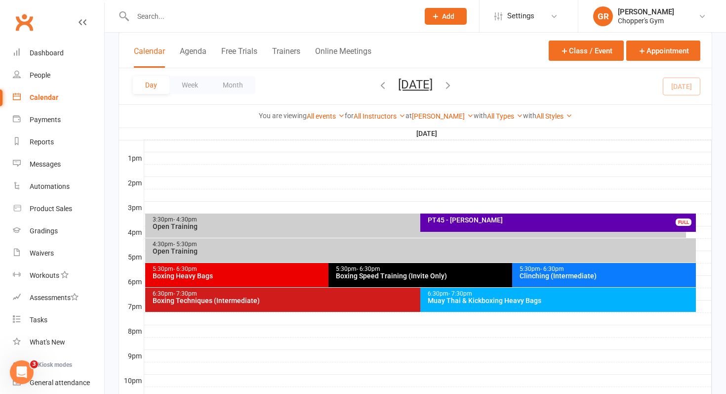
click at [477, 299] on div "Muay Thai & Kickboxing Heavy Bags" at bounding box center [560, 300] width 267 height 7
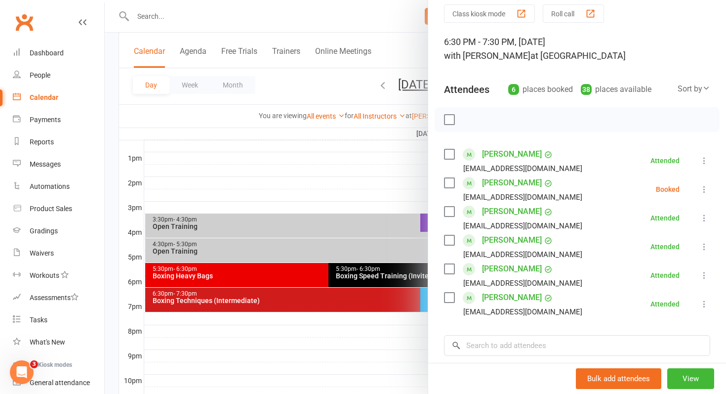
scroll to position [44, 0]
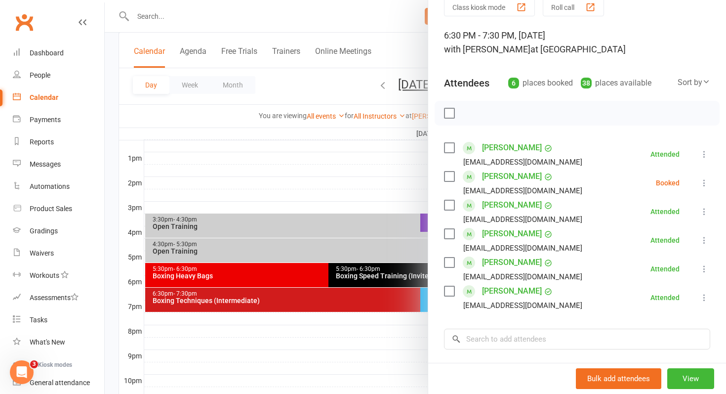
click at [344, 174] on div at bounding box center [416, 197] width 622 height 394
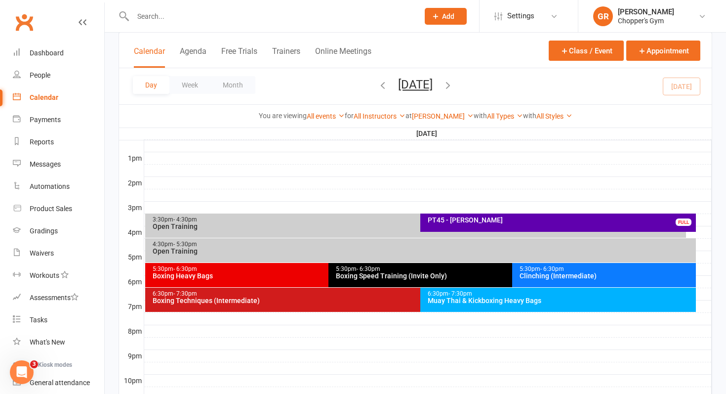
click at [47, 98] on div "Calendar" at bounding box center [44, 97] width 29 height 8
click at [448, 113] on link "[PERSON_NAME]" at bounding box center [443, 116] width 62 height 8
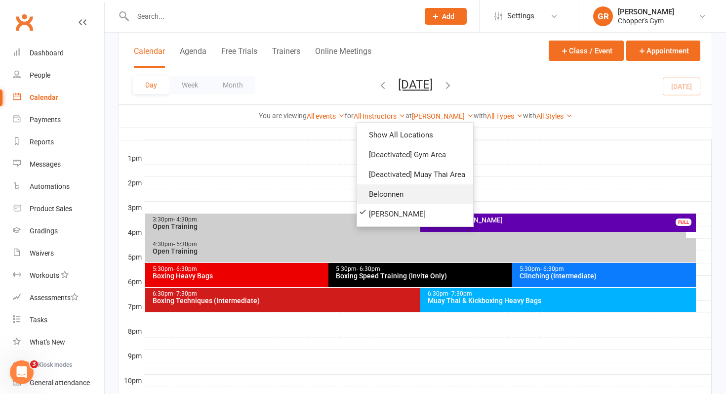
click at [401, 188] on link "Belconnen" at bounding box center [415, 194] width 116 height 20
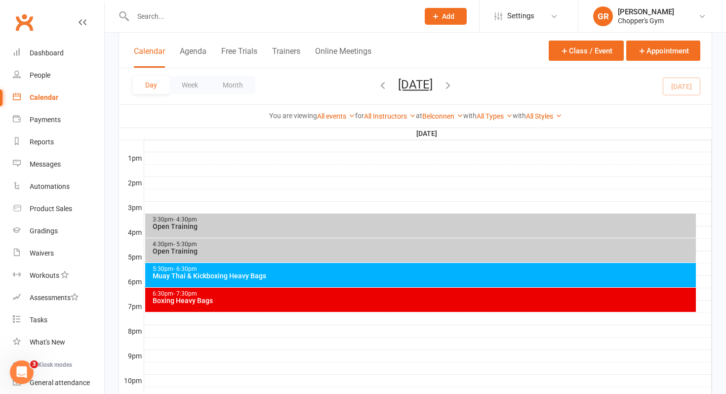
click at [257, 304] on div "6:30pm - 7:30pm Boxing Heavy Bags" at bounding box center [421, 300] width 552 height 24
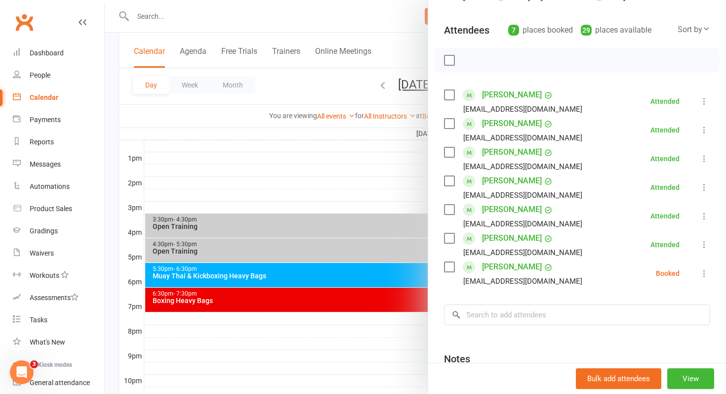
scroll to position [135, 0]
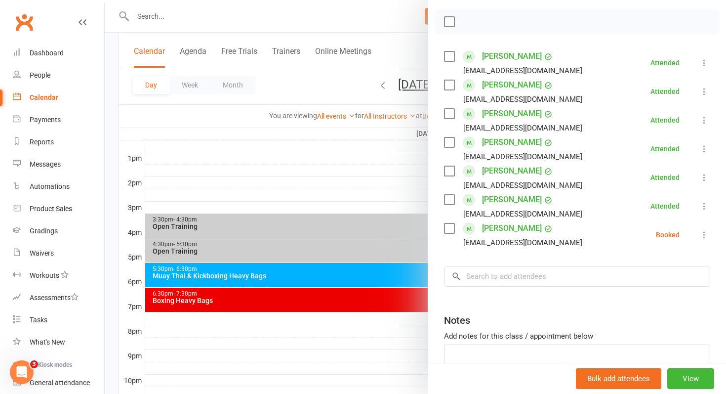
click at [446, 229] on label at bounding box center [449, 228] width 10 height 10
click at [472, 20] on icon "button" at bounding box center [471, 21] width 11 height 11
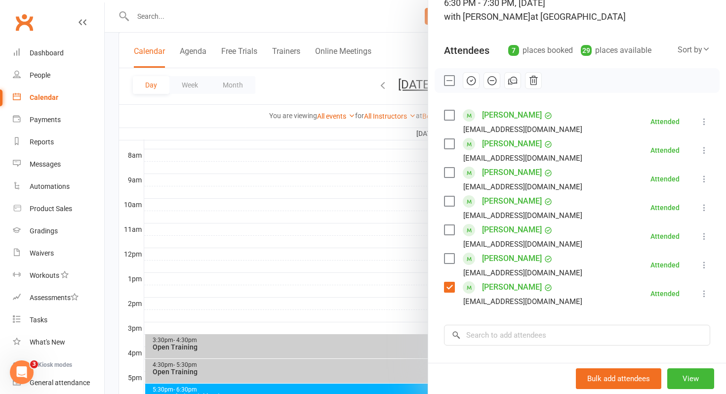
scroll to position [76, 0]
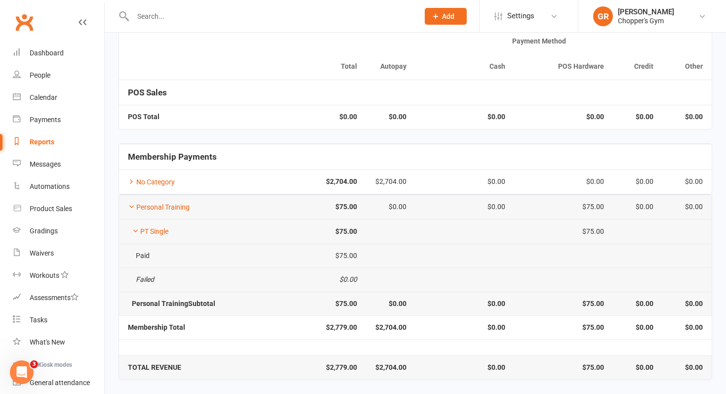
scroll to position [77, 0]
click at [45, 93] on link "Calendar" at bounding box center [58, 97] width 91 height 22
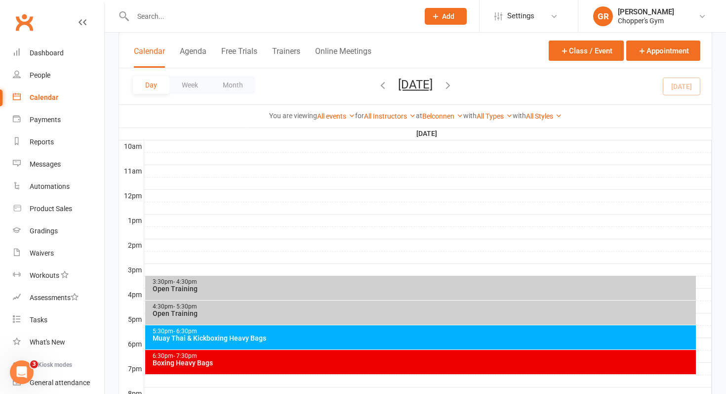
scroll to position [315, 0]
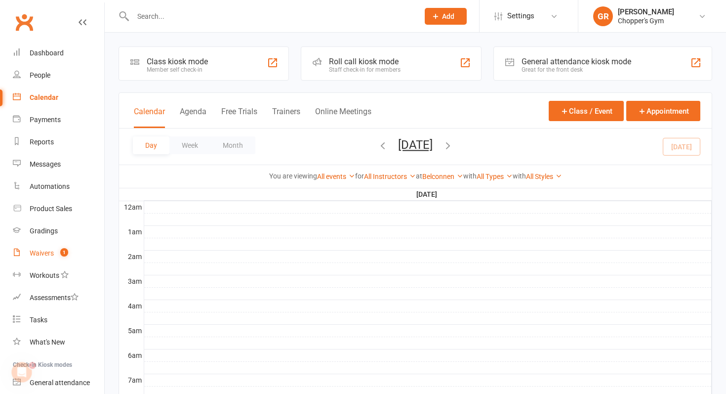
click at [40, 257] on div "Waivers" at bounding box center [42, 253] width 24 height 8
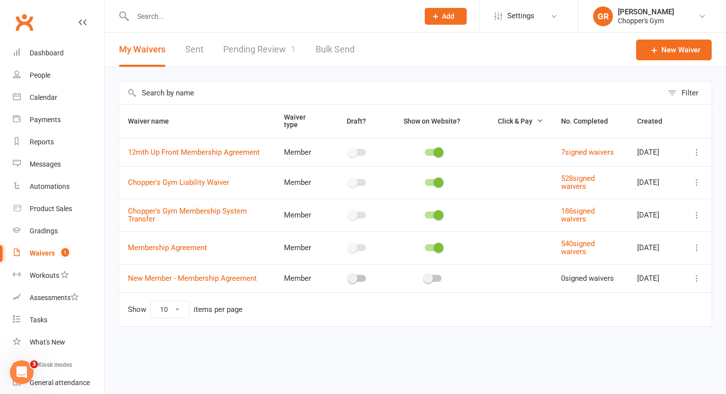
click at [268, 53] on link "Pending Review 1" at bounding box center [259, 50] width 73 height 34
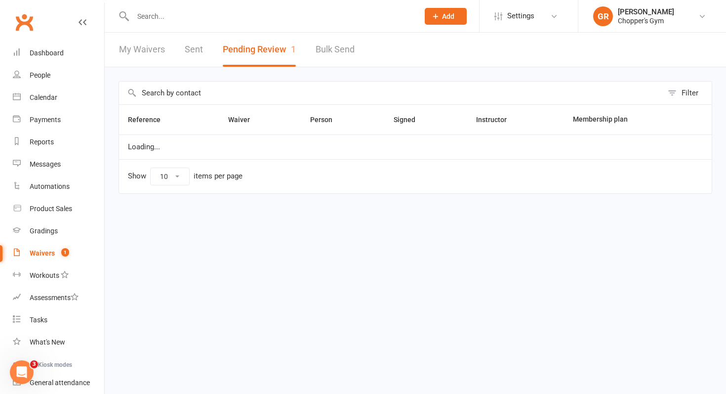
select select "50"
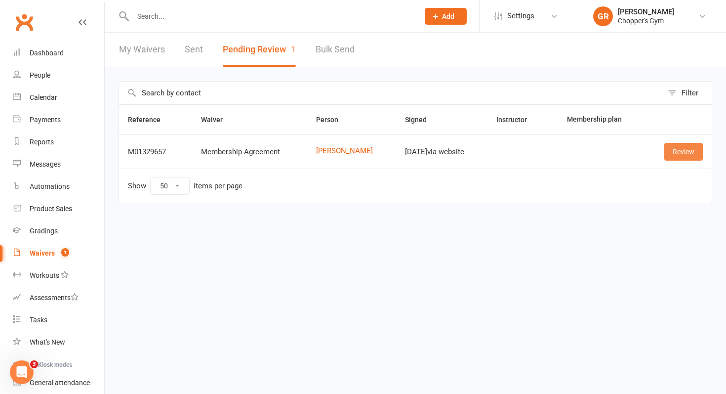
click at [680, 151] on link "Review" at bounding box center [684, 152] width 39 height 18
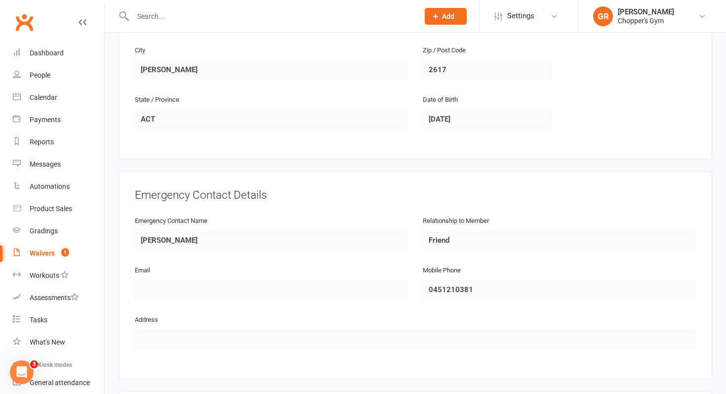
scroll to position [486, 0]
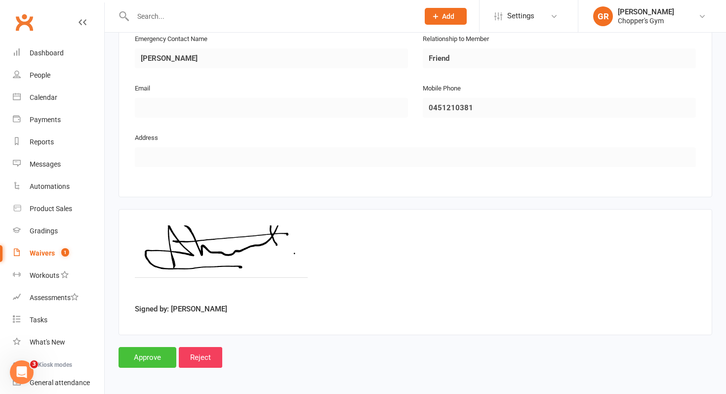
click at [167, 347] on input "Approve" at bounding box center [148, 357] width 58 height 21
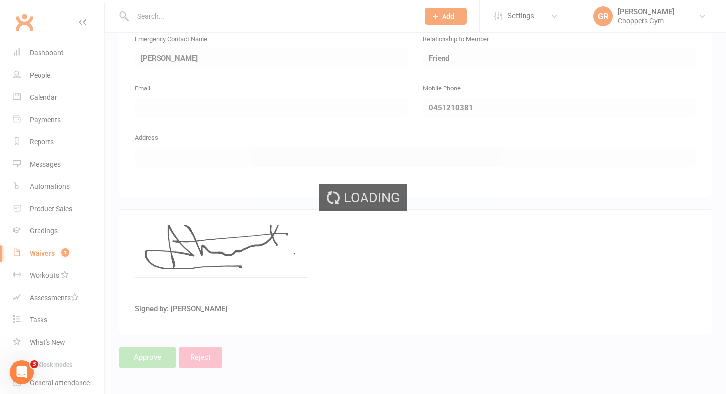
select select "50"
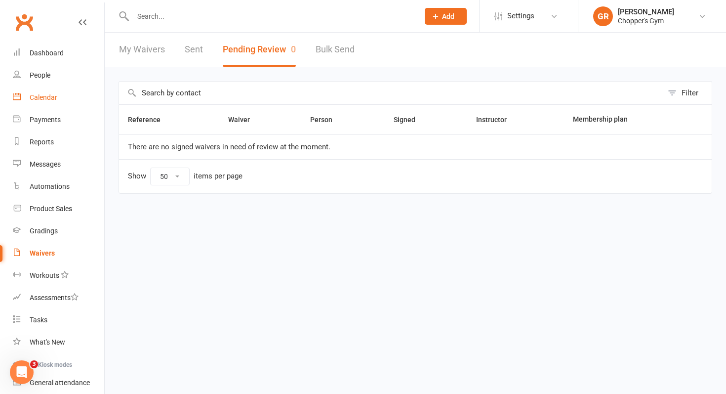
click at [41, 95] on div "Calendar" at bounding box center [44, 97] width 28 height 8
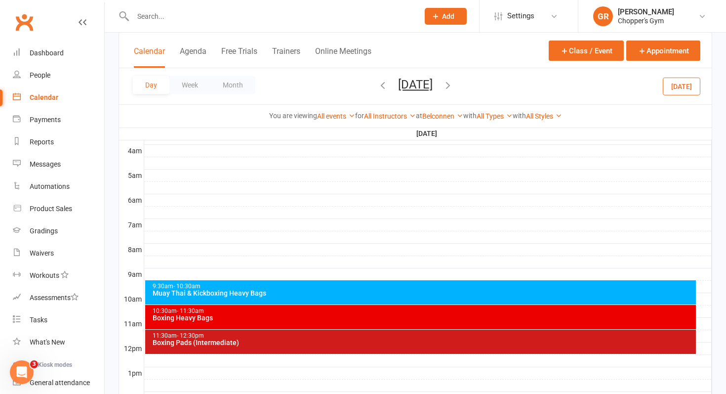
scroll to position [158, 0]
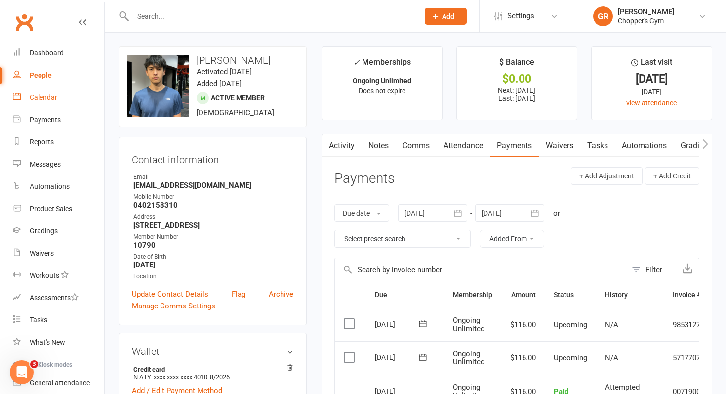
click at [47, 91] on link "Calendar" at bounding box center [58, 97] width 91 height 22
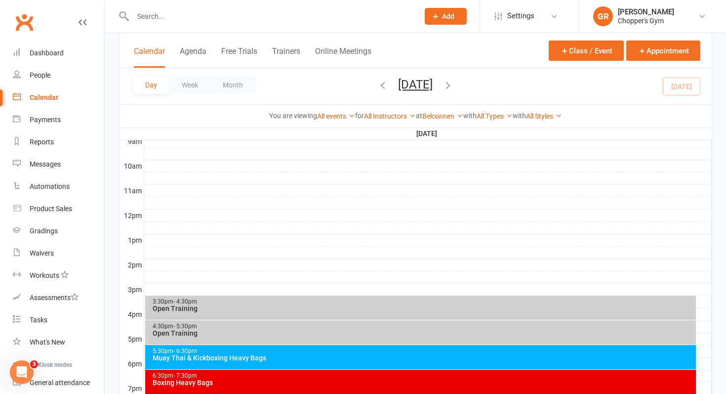
scroll to position [340, 0]
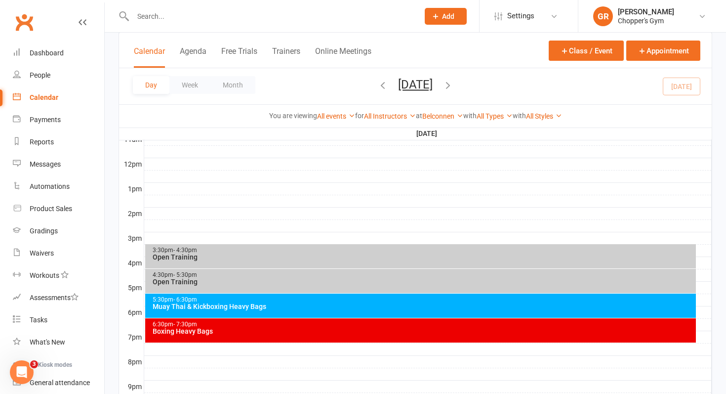
click at [373, 328] on div "Boxing Heavy Bags" at bounding box center [423, 331] width 543 height 7
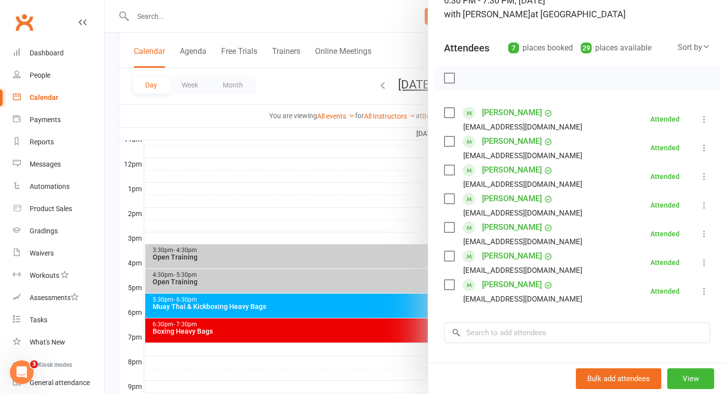
scroll to position [79, 0]
click at [286, 304] on div at bounding box center [416, 197] width 622 height 394
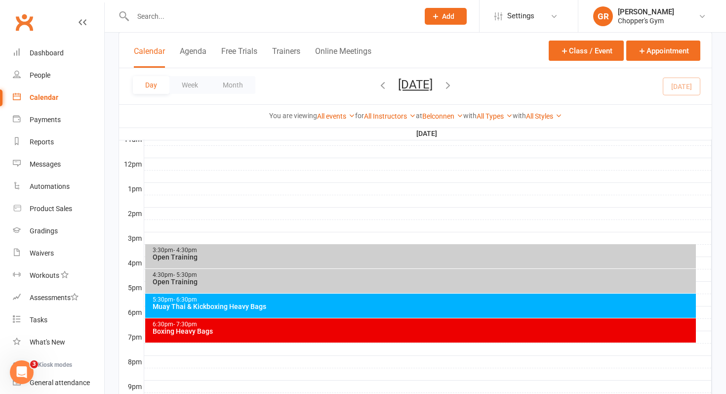
click at [287, 305] on div "Muay Thai & Kickboxing Heavy Bags" at bounding box center [423, 306] width 543 height 7
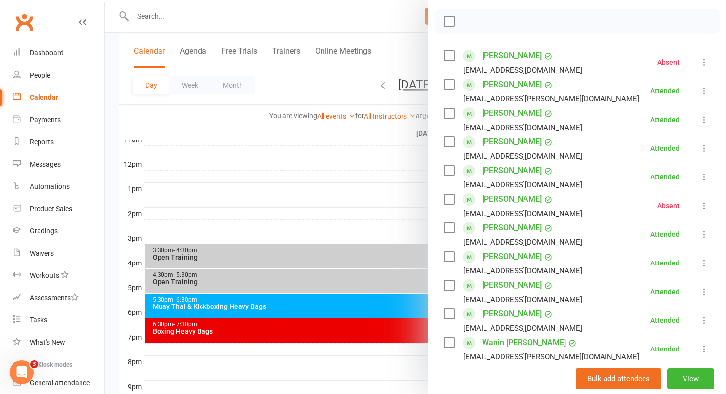
scroll to position [158, 0]
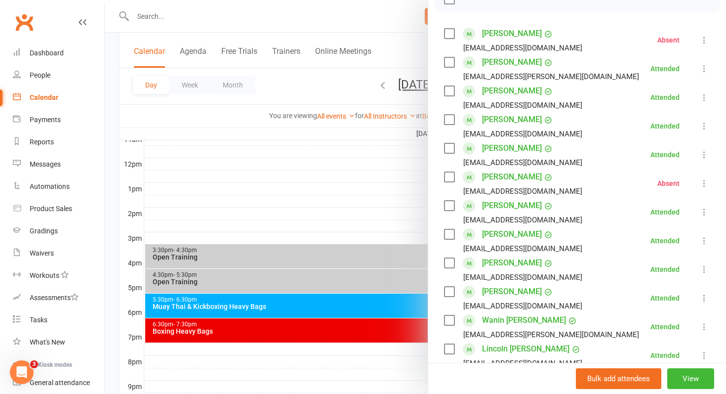
click at [325, 332] on div at bounding box center [416, 197] width 622 height 394
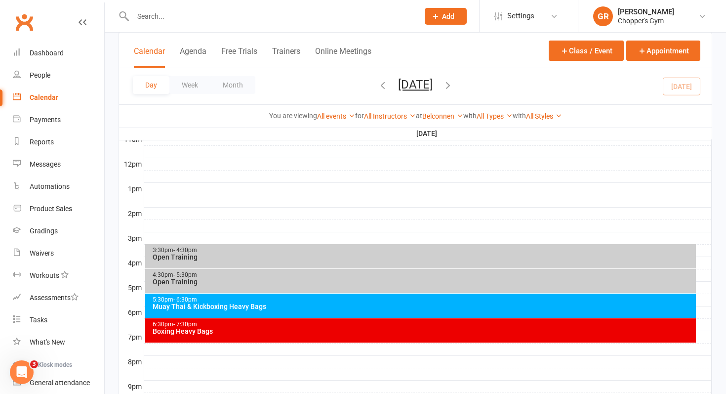
click at [325, 332] on div "Boxing Heavy Bags" at bounding box center [423, 331] width 543 height 7
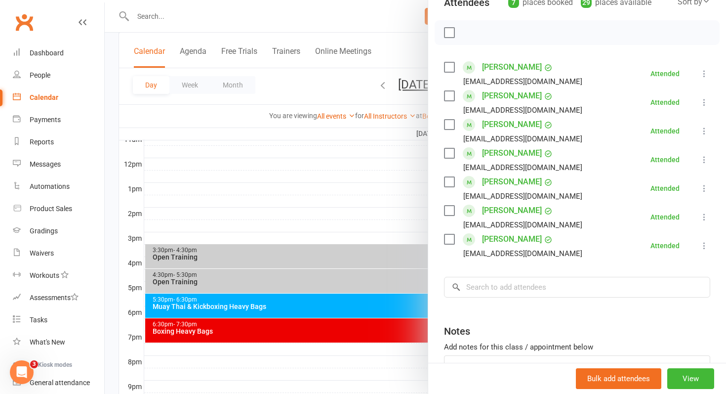
scroll to position [152, 0]
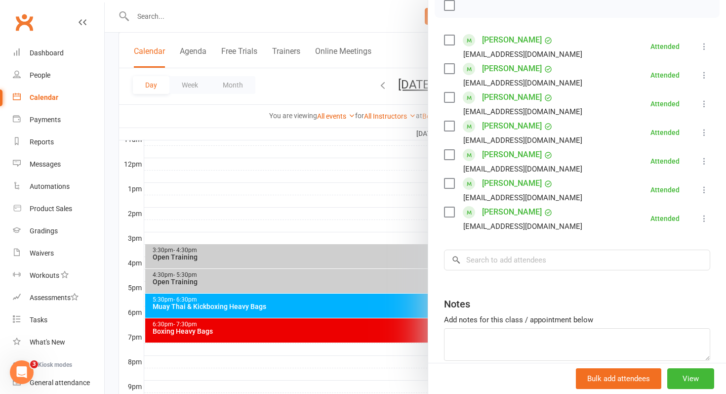
click at [407, 207] on div at bounding box center [416, 197] width 622 height 394
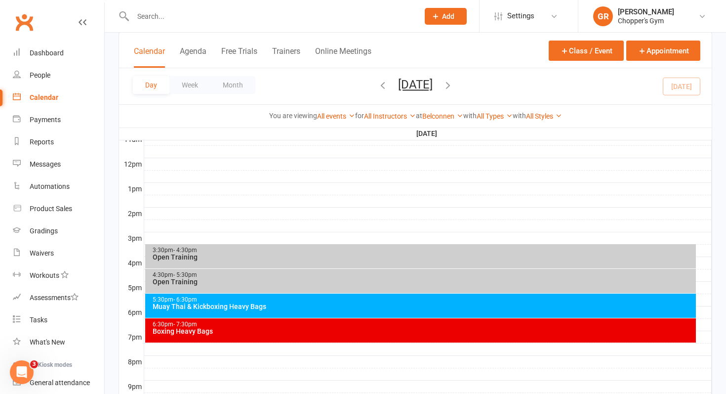
click at [353, 328] on div "Boxing Heavy Bags" at bounding box center [423, 331] width 543 height 7
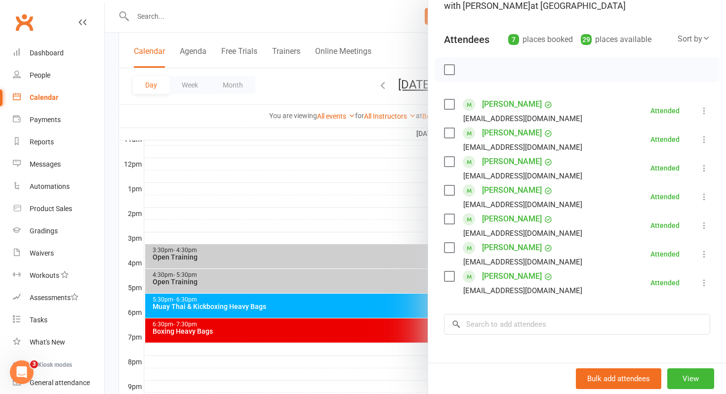
scroll to position [94, 0]
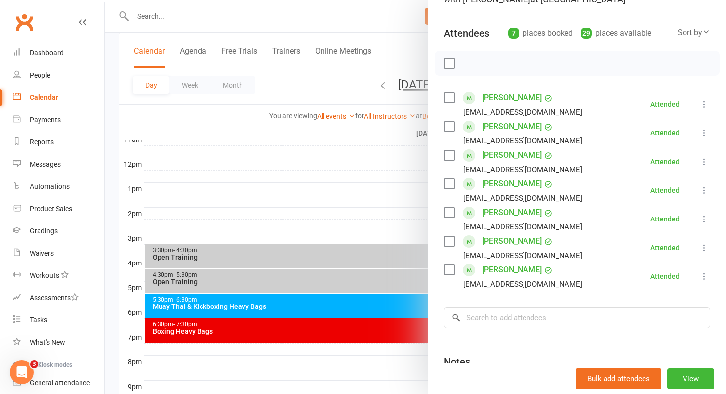
click at [362, 310] on div at bounding box center [416, 197] width 622 height 394
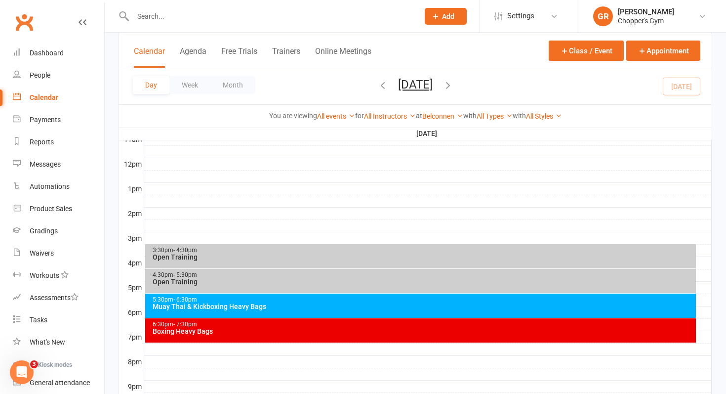
click at [362, 310] on div "5:30pm - 6:30pm Muay Thai & Kickboxing Heavy Bags" at bounding box center [421, 306] width 552 height 24
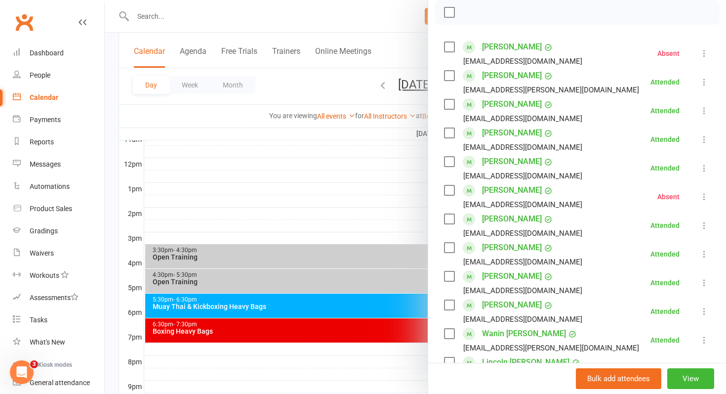
scroll to position [173, 0]
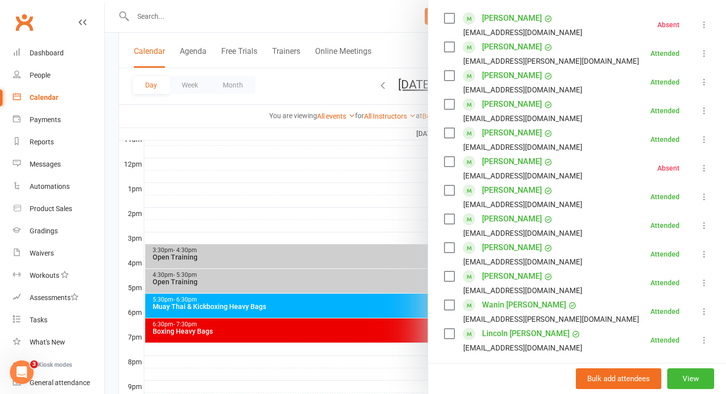
click at [500, 132] on link "Tom Doble" at bounding box center [512, 133] width 60 height 16
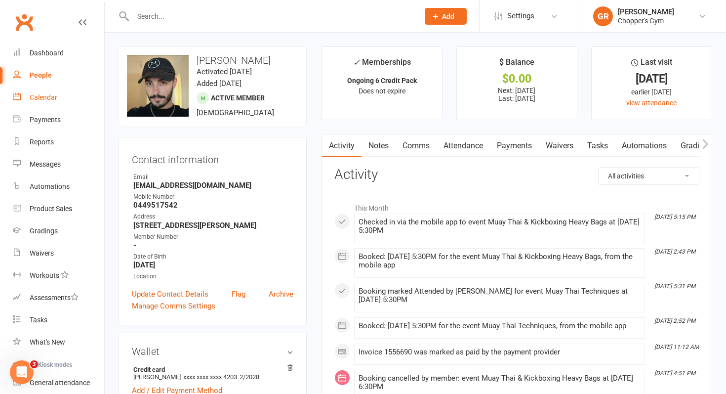
click at [46, 98] on div "Calendar" at bounding box center [44, 97] width 28 height 8
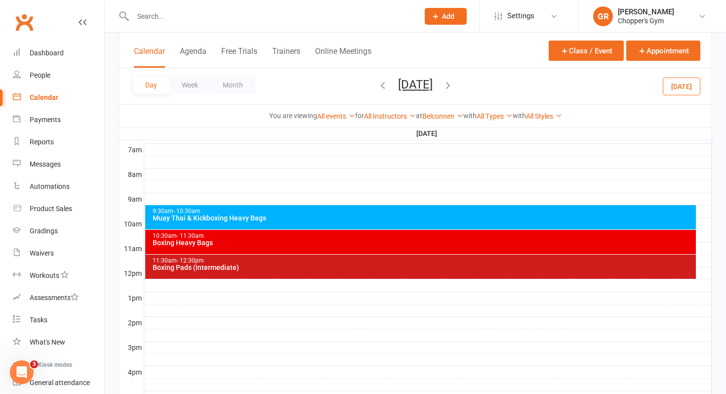
scroll to position [309, 0]
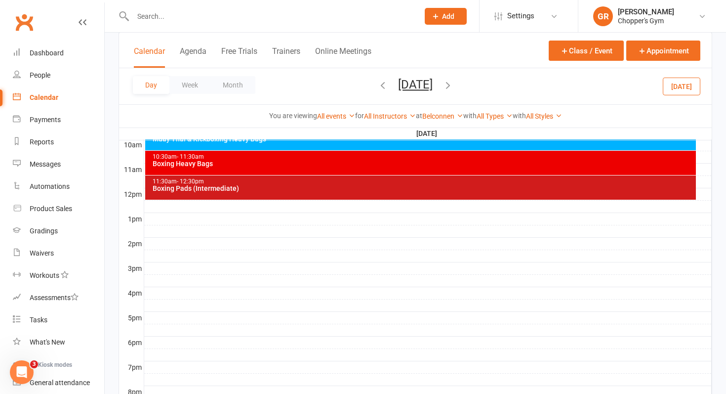
click at [368, 185] on div "Boxing Pads (Intermediate)" at bounding box center [423, 188] width 543 height 7
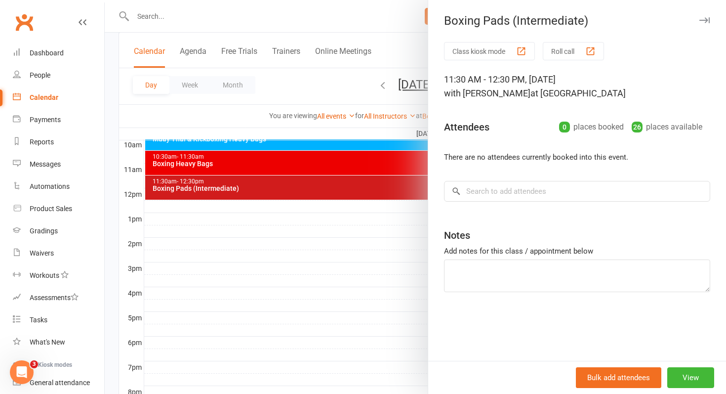
scroll to position [318, 0]
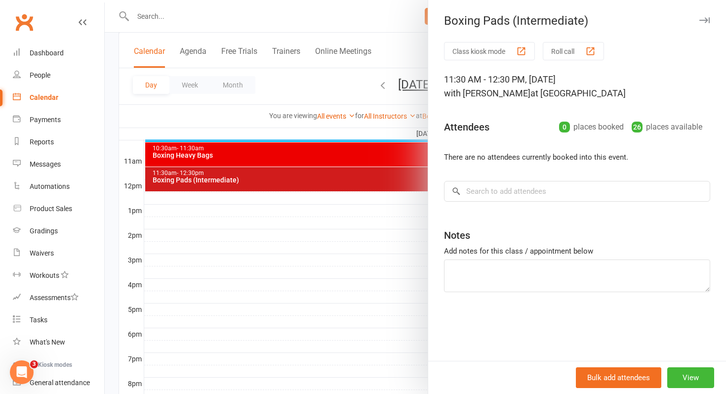
click at [313, 158] on div at bounding box center [416, 197] width 622 height 394
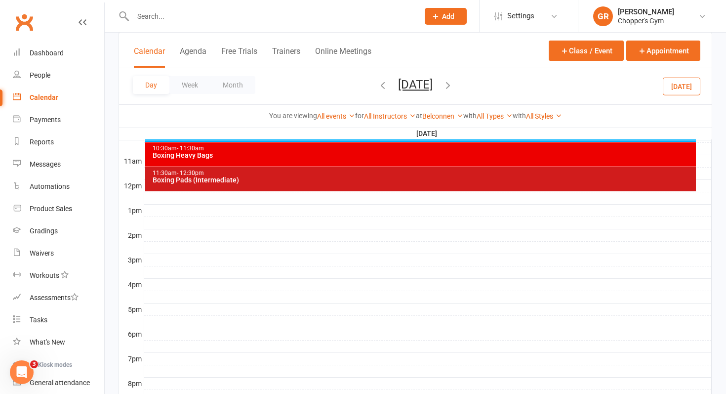
click at [313, 158] on div "Boxing Heavy Bags" at bounding box center [423, 155] width 543 height 7
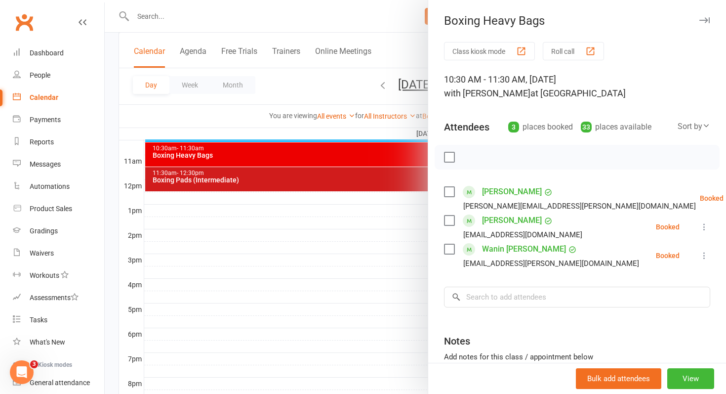
click at [286, 262] on div at bounding box center [416, 197] width 622 height 394
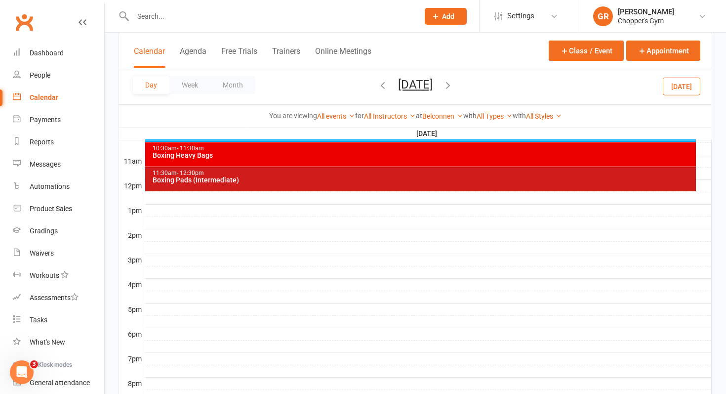
click at [378, 84] on icon "button" at bounding box center [383, 85] width 11 height 11
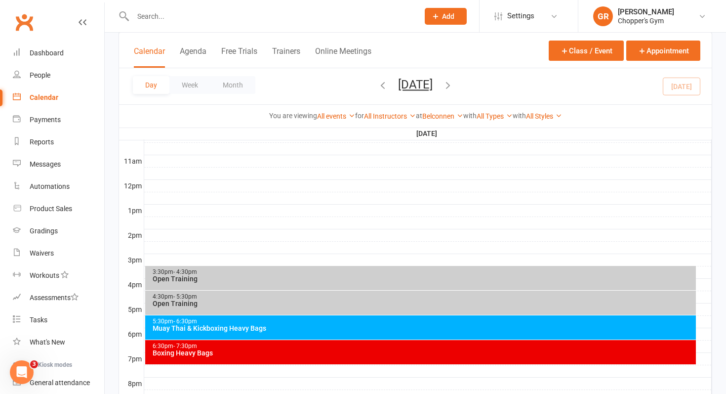
scroll to position [320, 0]
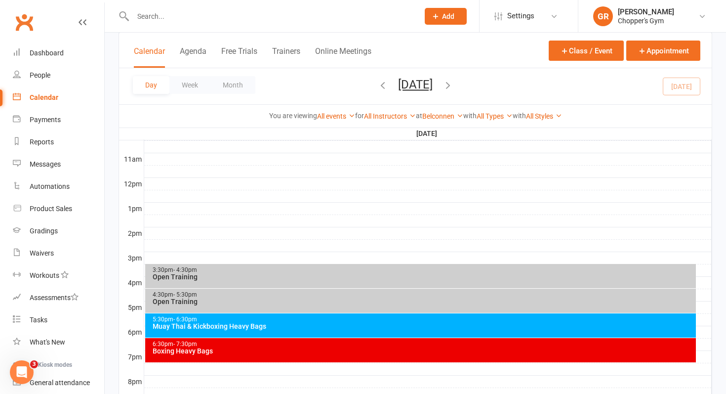
click at [374, 326] on div "Muay Thai & Kickboxing Heavy Bags" at bounding box center [423, 326] width 543 height 7
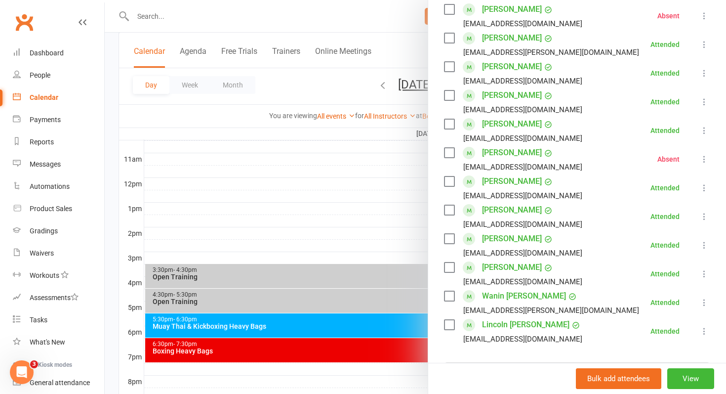
scroll to position [183, 0]
click at [340, 353] on div at bounding box center [416, 197] width 622 height 394
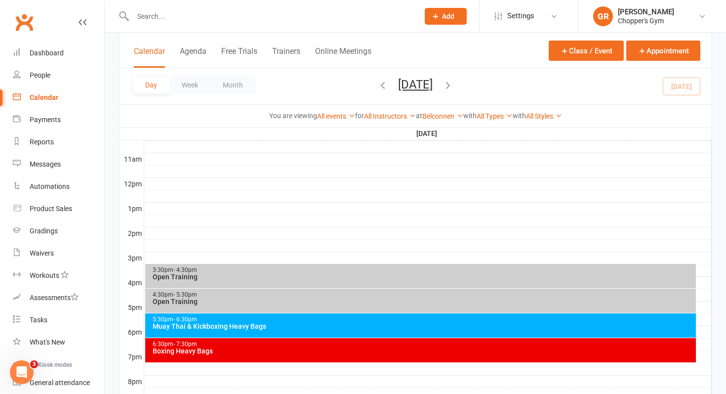
click at [340, 353] on div "Boxing Heavy Bags" at bounding box center [423, 350] width 543 height 7
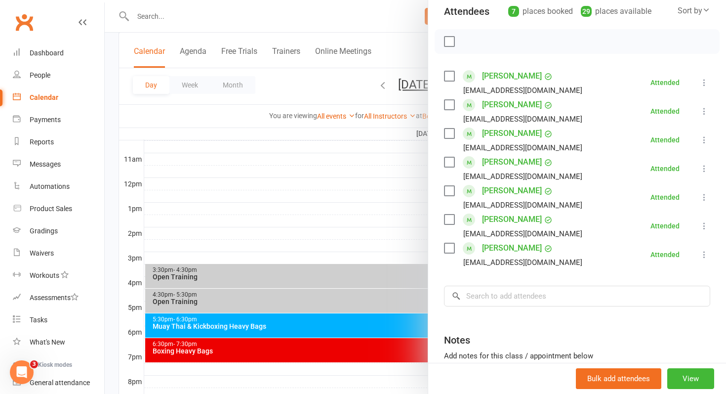
scroll to position [121, 0]
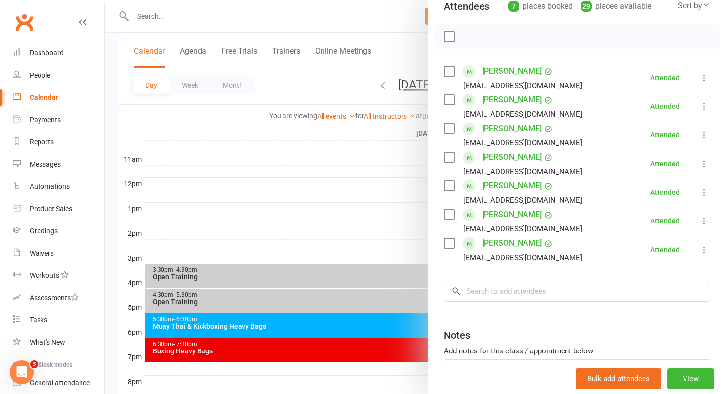
click at [362, 227] on div at bounding box center [416, 197] width 622 height 394
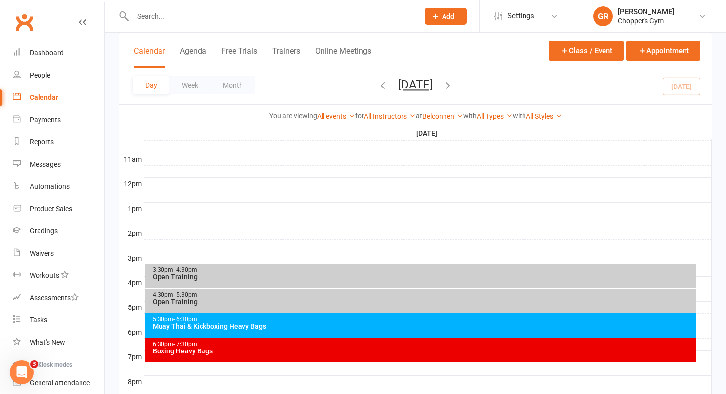
click at [314, 323] on div "Muay Thai & Kickboxing Heavy Bags" at bounding box center [423, 326] width 543 height 7
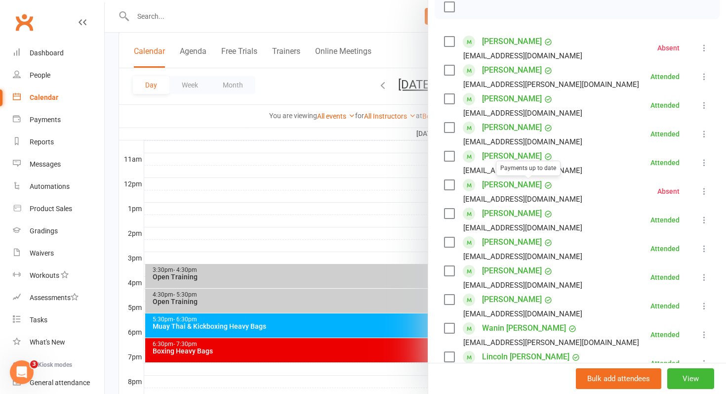
scroll to position [158, 0]
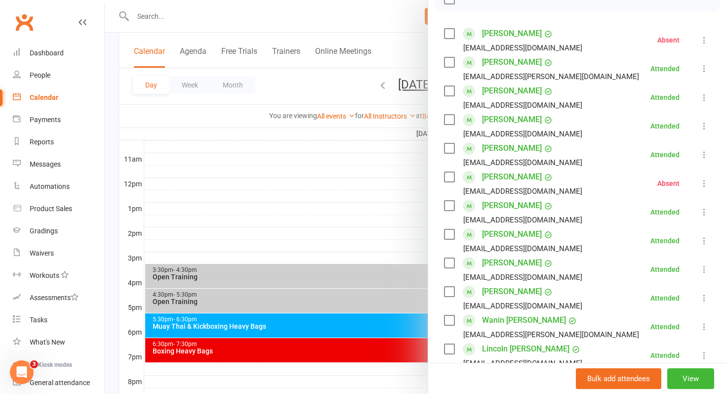
click at [277, 237] on div at bounding box center [416, 197] width 622 height 394
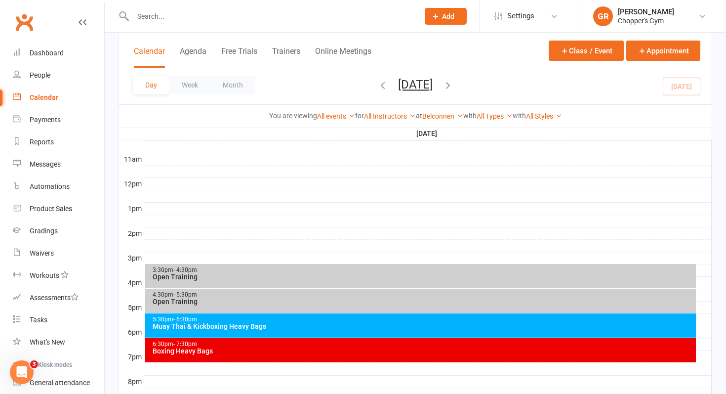
click at [363, 302] on div "Open Training" at bounding box center [423, 301] width 543 height 7
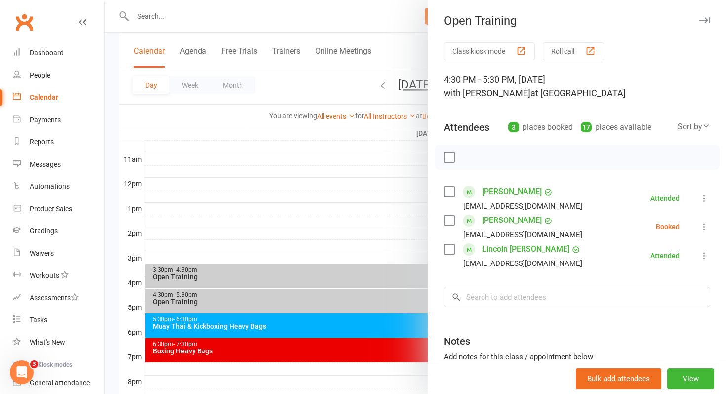
click at [448, 219] on label at bounding box center [449, 220] width 10 height 10
click at [494, 160] on icon "button" at bounding box center [492, 157] width 11 height 11
click at [313, 248] on div at bounding box center [416, 197] width 622 height 394
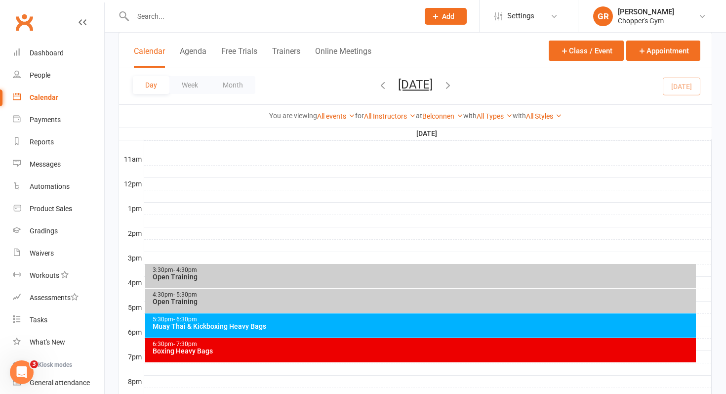
click at [350, 320] on div "5:30pm - 6:30pm" at bounding box center [423, 319] width 543 height 6
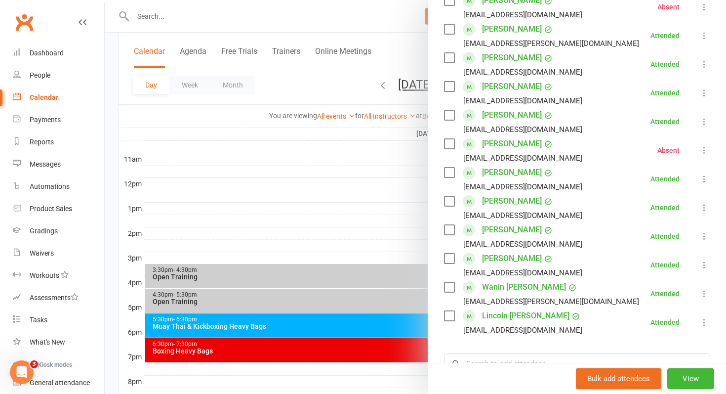
scroll to position [193, 0]
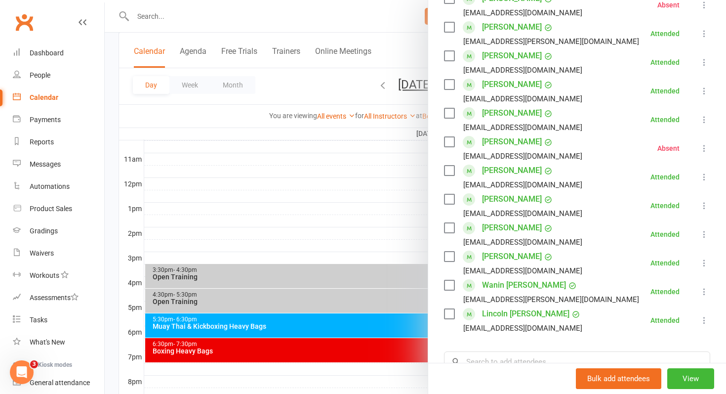
click at [367, 209] on div at bounding box center [416, 197] width 622 height 394
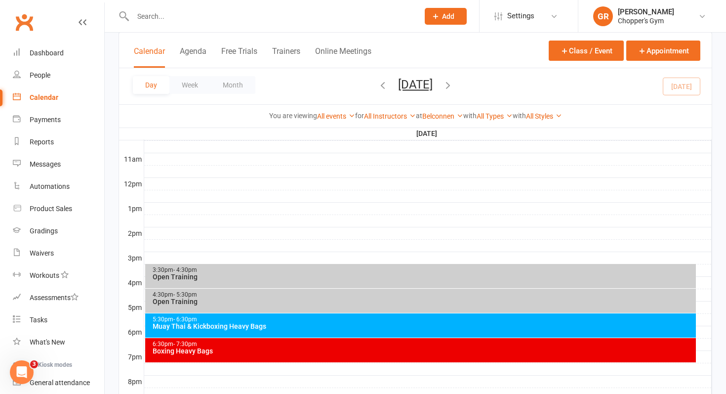
click at [340, 345] on div "6:30pm - 7:30pm" at bounding box center [423, 344] width 543 height 6
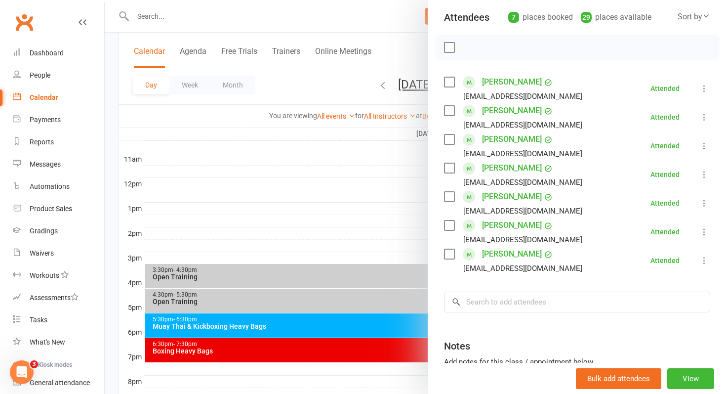
scroll to position [114, 0]
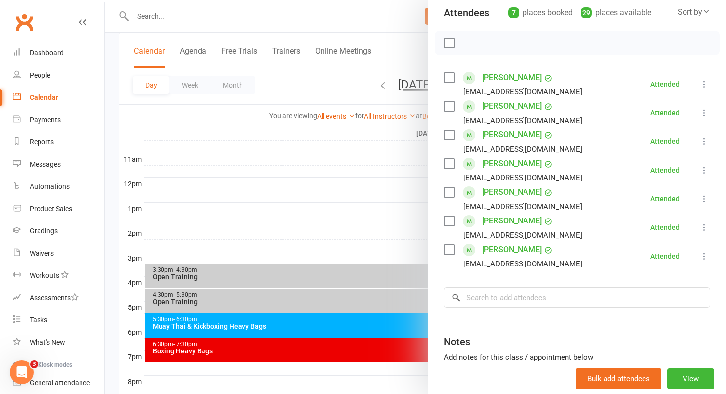
click at [326, 247] on div at bounding box center [416, 197] width 622 height 394
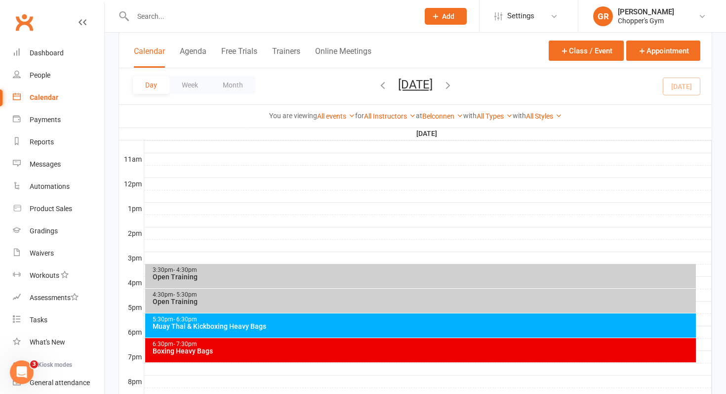
click at [333, 347] on div "6:30pm - 7:30pm" at bounding box center [423, 344] width 543 height 6
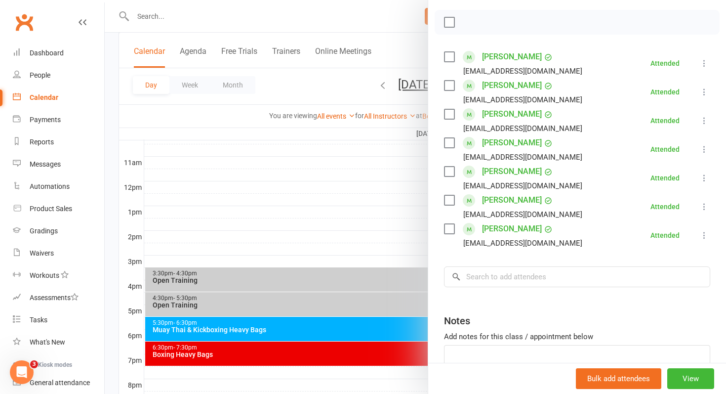
scroll to position [140, 0]
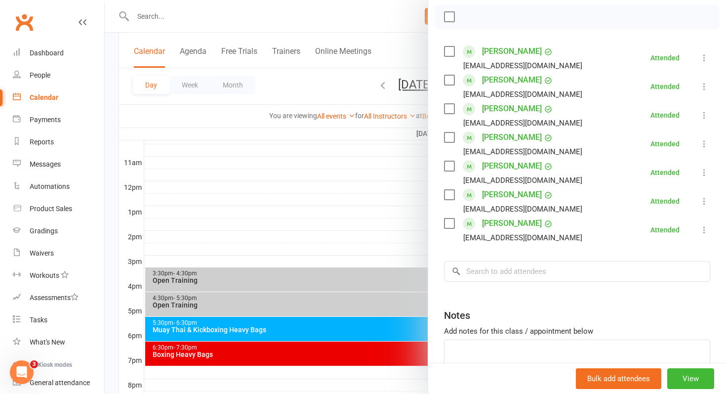
click at [343, 320] on div at bounding box center [416, 197] width 622 height 394
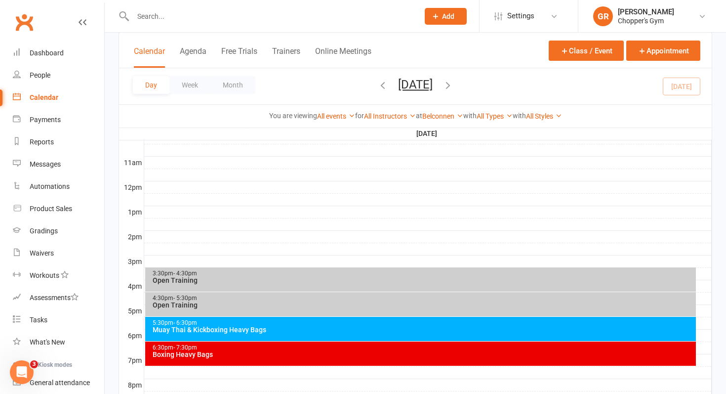
click at [338, 326] on div "Muay Thai & Kickboxing Heavy Bags" at bounding box center [423, 329] width 543 height 7
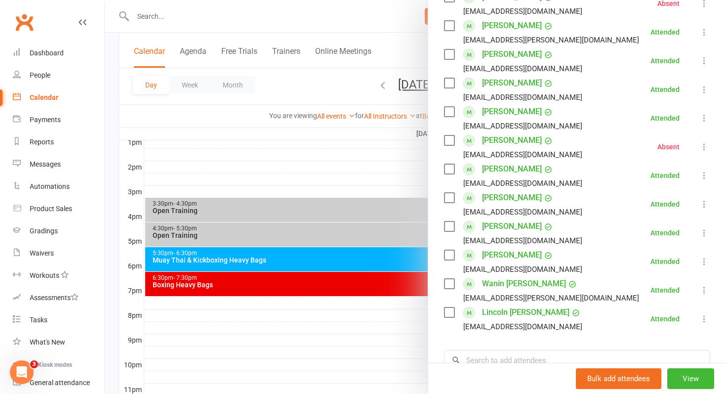
scroll to position [197, 0]
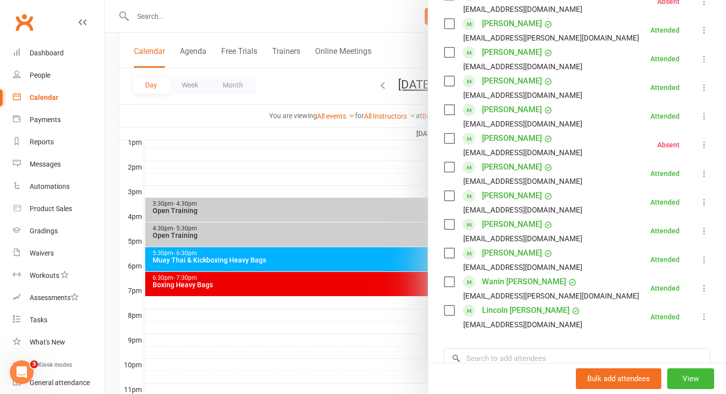
click at [309, 211] on div at bounding box center [416, 197] width 622 height 394
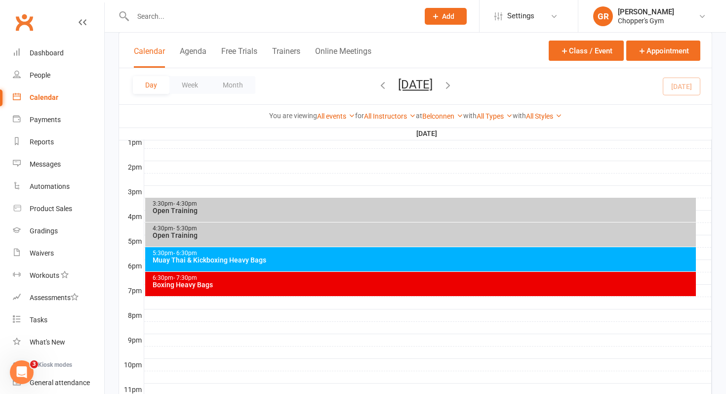
click at [208, 283] on div "Boxing Heavy Bags" at bounding box center [423, 284] width 543 height 7
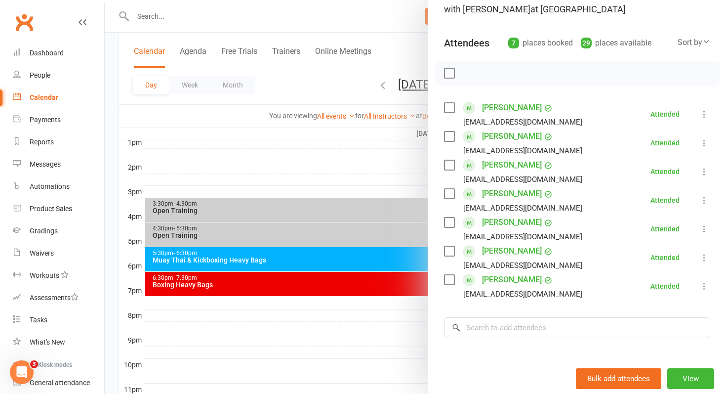
scroll to position [87, 0]
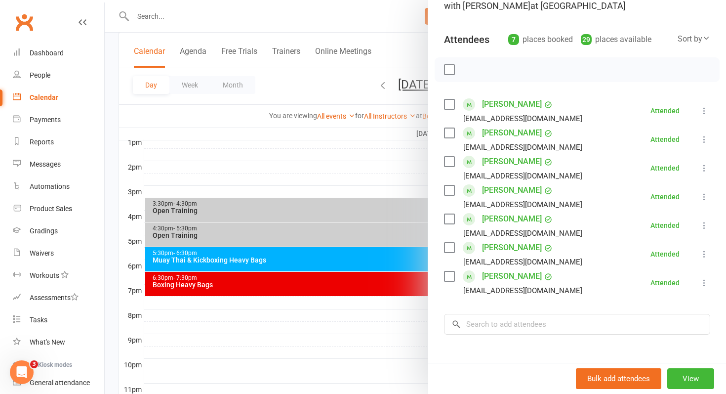
click at [327, 170] on div at bounding box center [416, 197] width 622 height 394
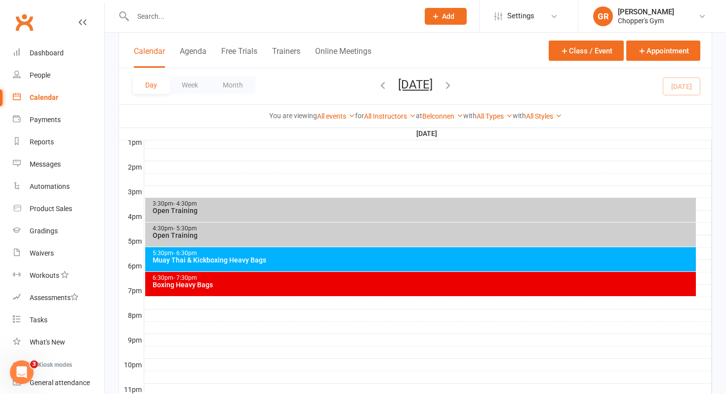
click at [454, 83] on icon "button" at bounding box center [448, 85] width 11 height 11
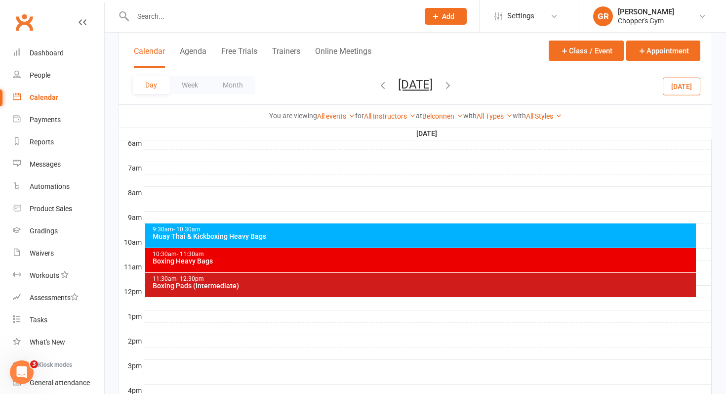
scroll to position [162, 0]
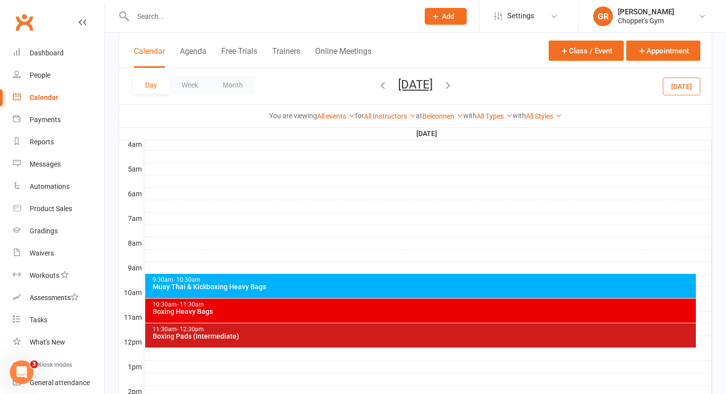
click at [288, 284] on div "Muay Thai & Kickboxing Heavy Bags" at bounding box center [423, 286] width 543 height 7
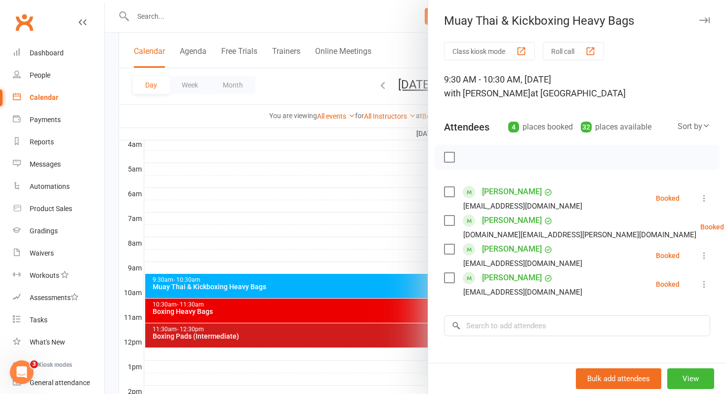
click at [280, 317] on div at bounding box center [416, 197] width 622 height 394
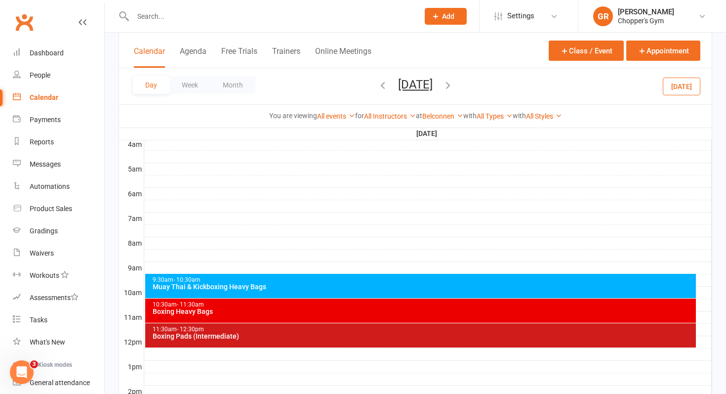
click at [280, 317] on div "10:30am - 11:30am Boxing Heavy Bags" at bounding box center [421, 310] width 552 height 24
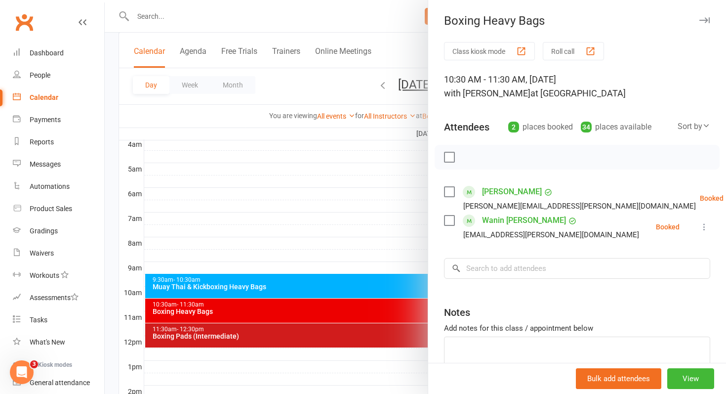
click at [498, 191] on link "Nick Dench" at bounding box center [512, 192] width 60 height 16
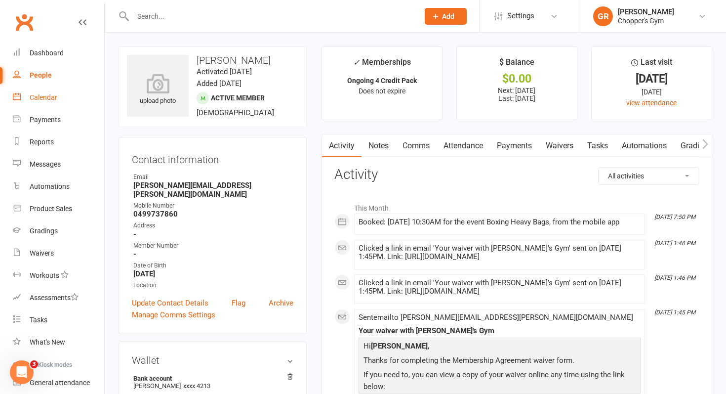
click at [45, 100] on div "Calendar" at bounding box center [44, 97] width 28 height 8
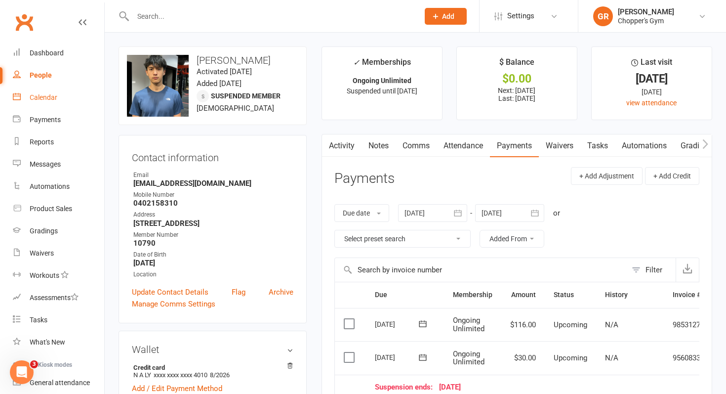
click at [48, 95] on div "Calendar" at bounding box center [44, 97] width 28 height 8
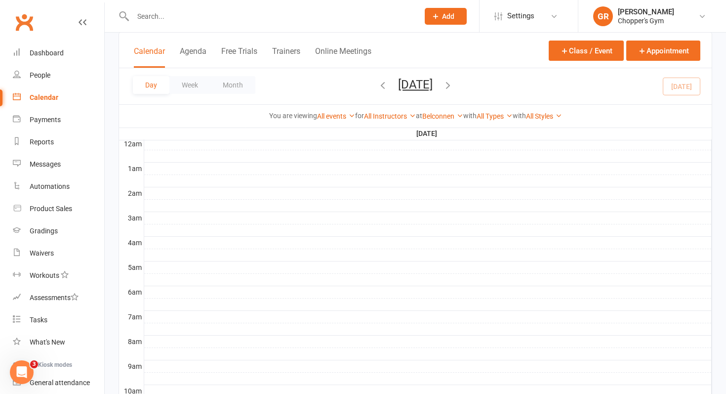
scroll to position [102, 0]
click at [454, 86] on icon "button" at bounding box center [448, 85] width 11 height 11
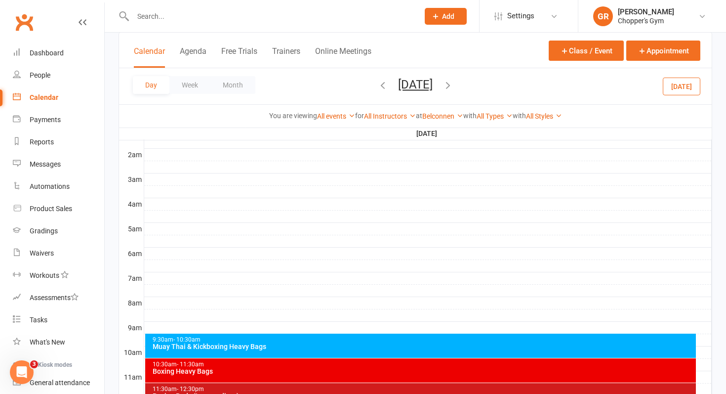
scroll to position [144, 0]
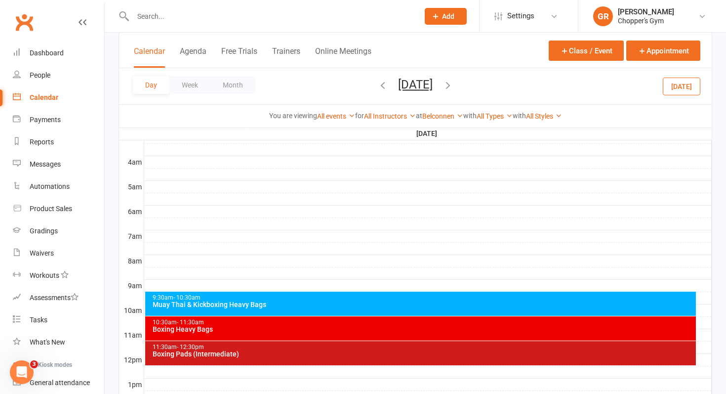
click at [409, 298] on div "9:30am - 10:30am" at bounding box center [423, 298] width 543 height 6
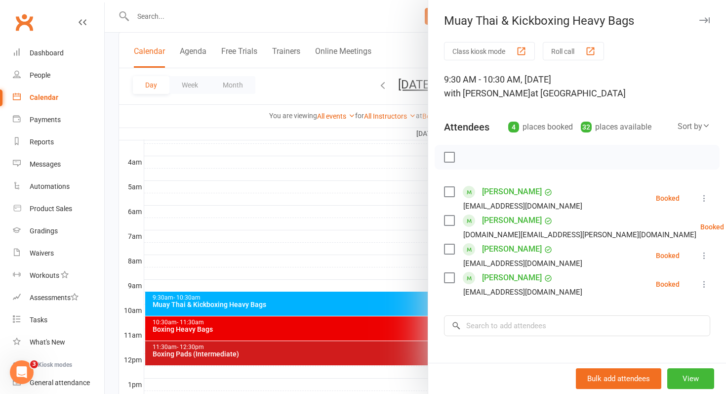
click at [334, 336] on div at bounding box center [416, 197] width 622 height 394
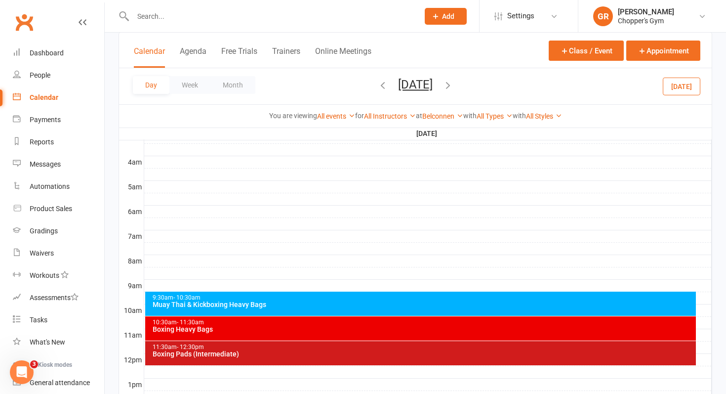
click at [335, 330] on div "Boxing Heavy Bags" at bounding box center [423, 329] width 543 height 7
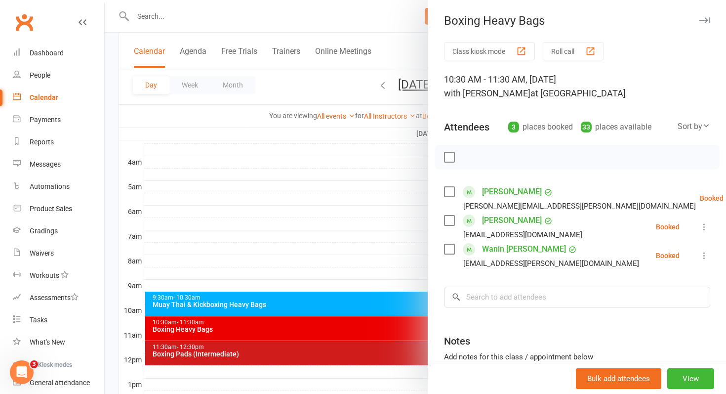
click at [329, 351] on div at bounding box center [416, 197] width 622 height 394
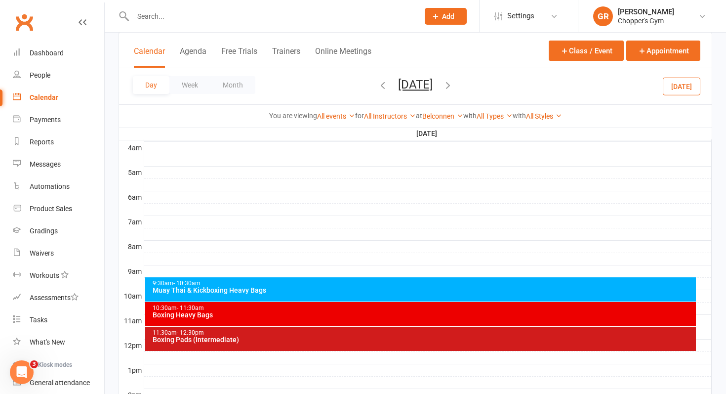
click at [378, 80] on icon "button" at bounding box center [383, 85] width 11 height 11
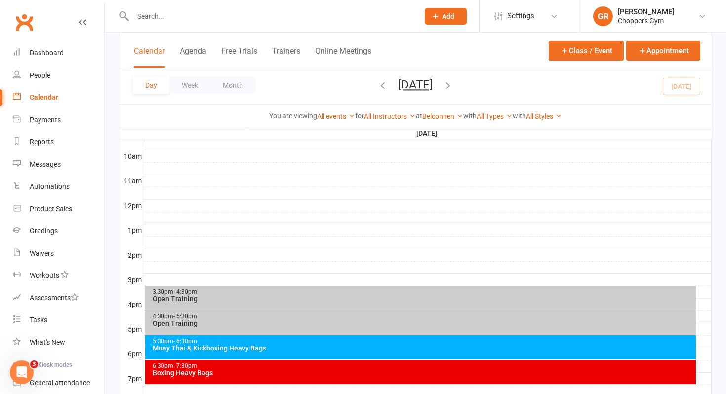
scroll to position [306, 0]
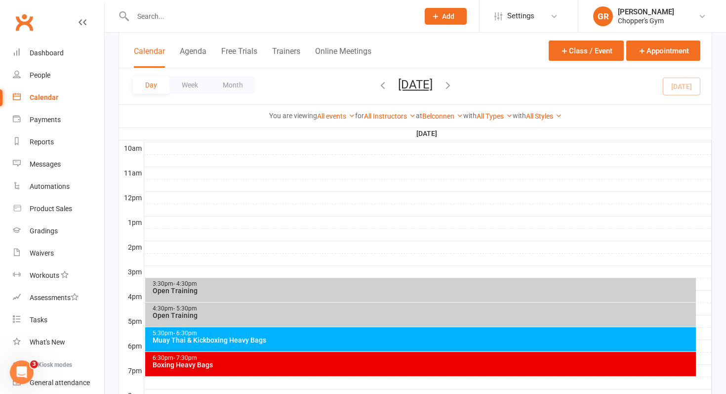
click at [337, 362] on div "Boxing Heavy Bags" at bounding box center [423, 364] width 543 height 7
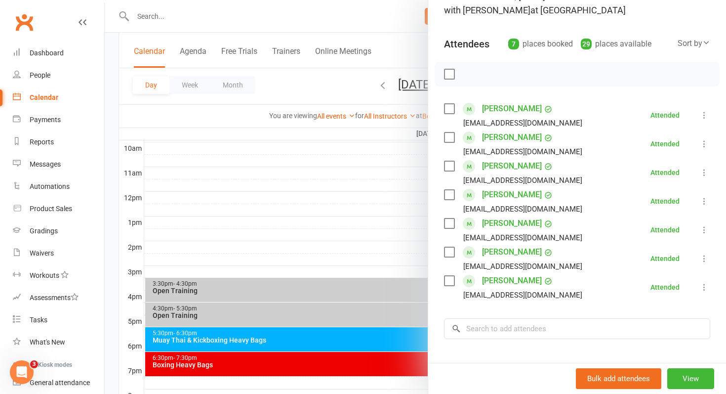
scroll to position [85, 0]
